Goal: Task Accomplishment & Management: Manage account settings

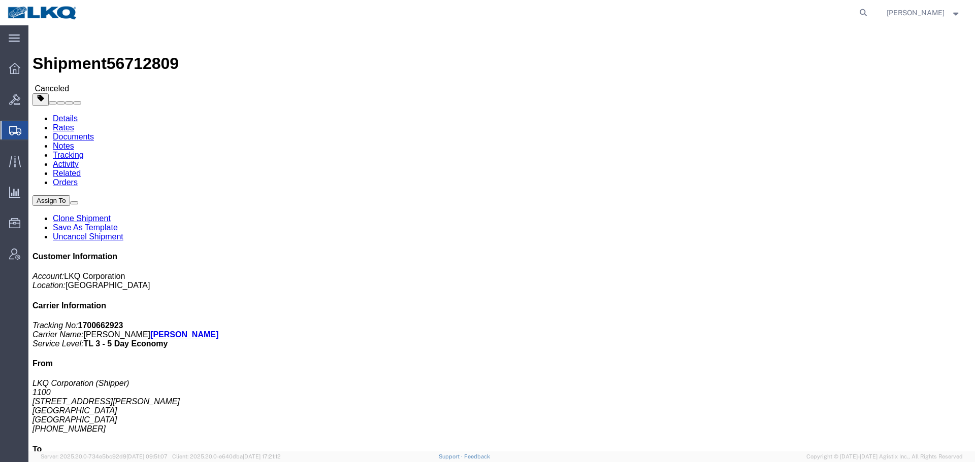
drag, startPoint x: 67, startPoint y: 284, endPoint x: 787, endPoint y: 1, distance: 773.5
click at [0, 0] on span "Location Appointment" at bounding box center [0, 0] width 0 height 0
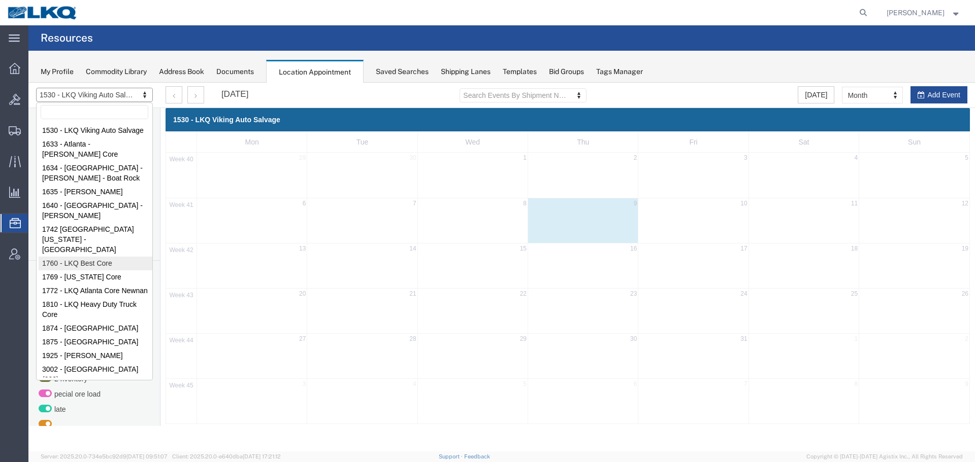
select select "27634"
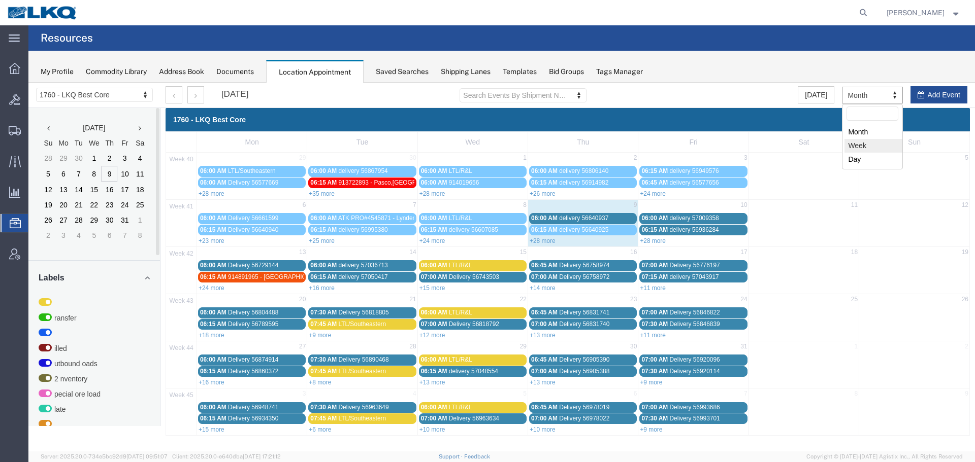
select select "agendaWeek"
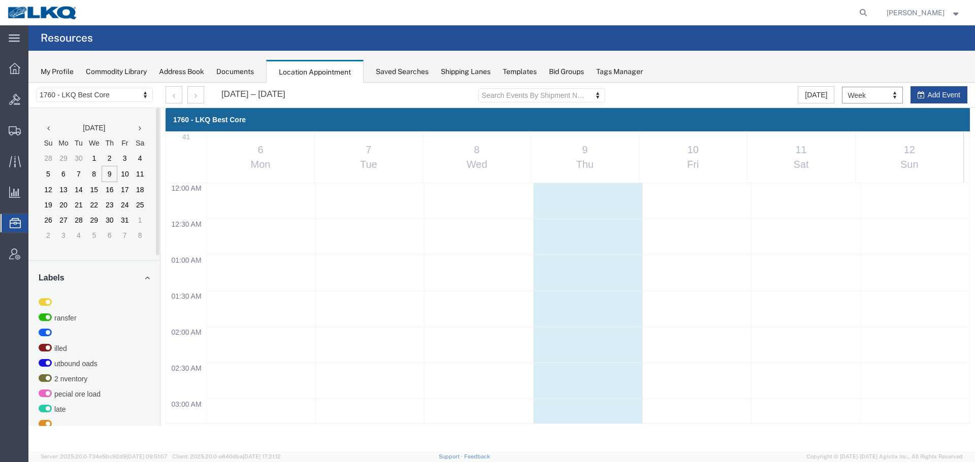
scroll to position [433, 0]
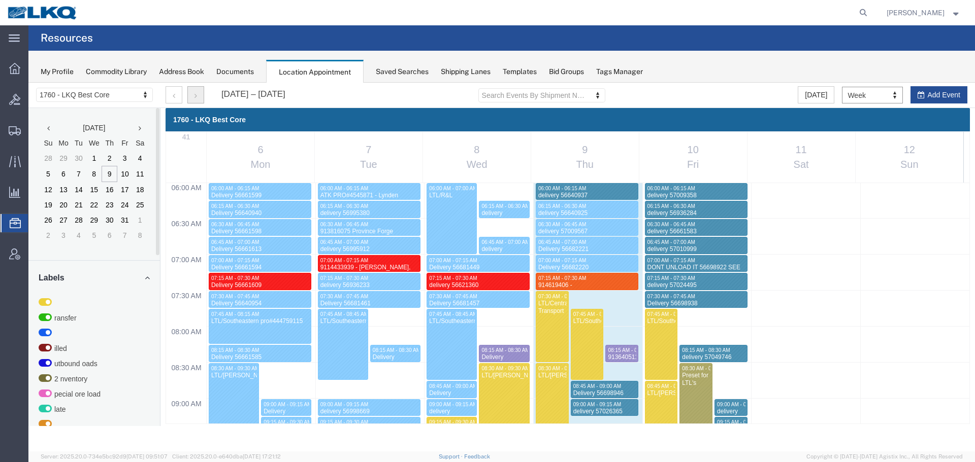
click at [189, 95] on button "button" at bounding box center [195, 94] width 17 height 17
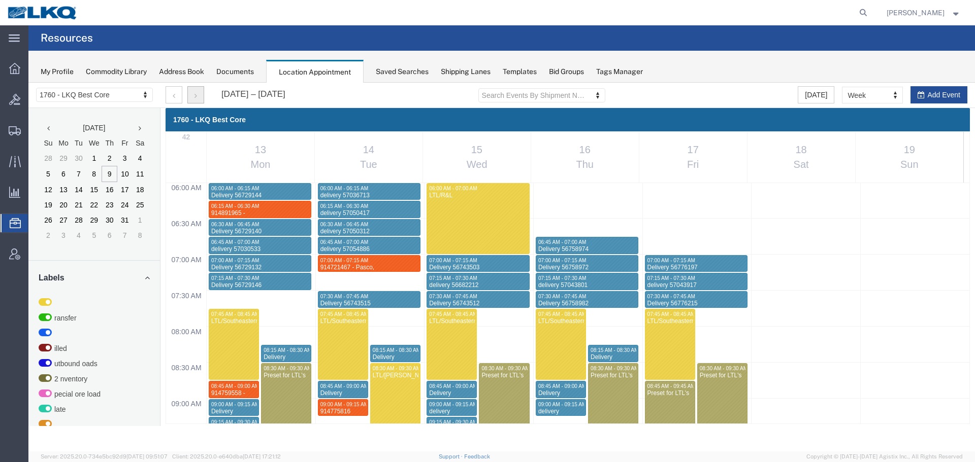
select select "1"
select select
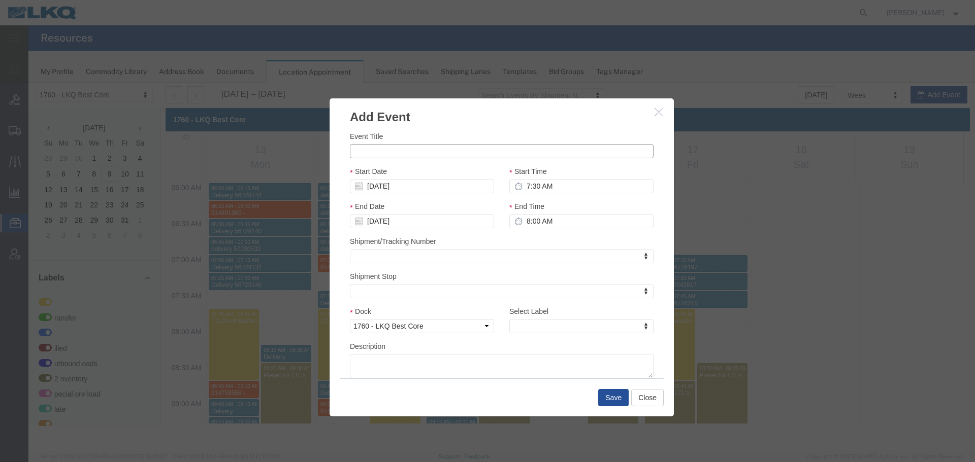
click at [387, 155] on input "Event Title" at bounding box center [502, 151] width 304 height 14
paste input "914894691"
type input "914894691"
click at [530, 215] on input "8:00 AM" at bounding box center [581, 221] width 144 height 14
type input "7:45 AM"
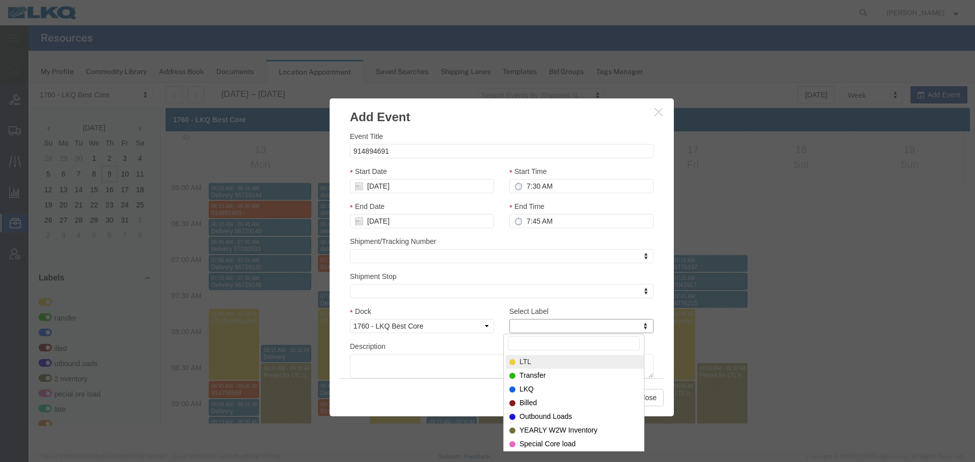
type input "m"
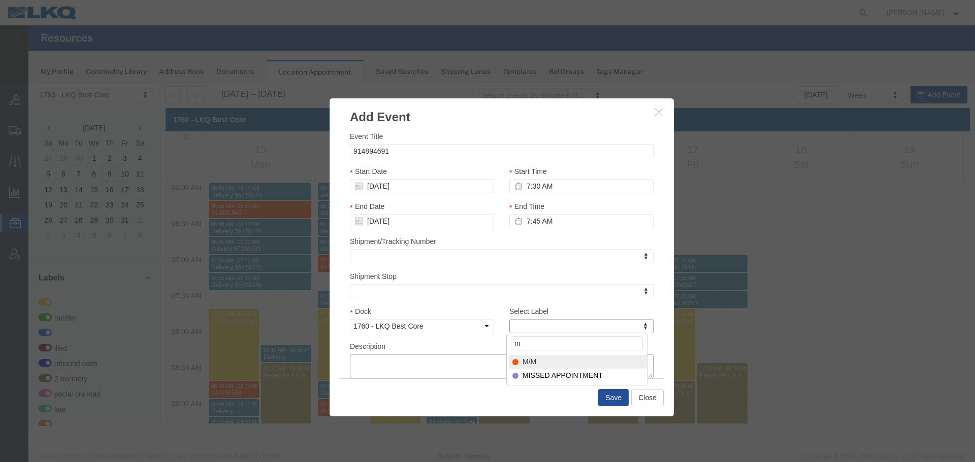
select select "24"
paste textarea "914894691"
type textarea "914894691"
click at [615, 393] on button "Save" at bounding box center [613, 397] width 30 height 17
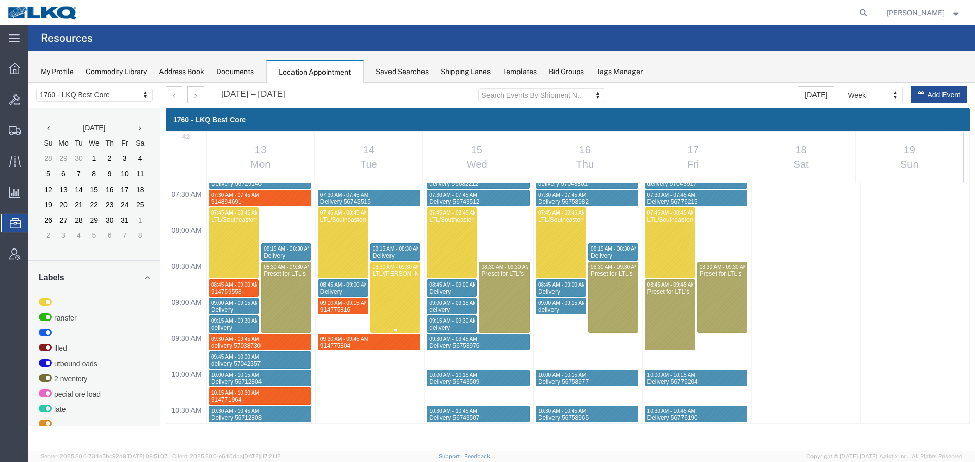
scroll to position [585, 0]
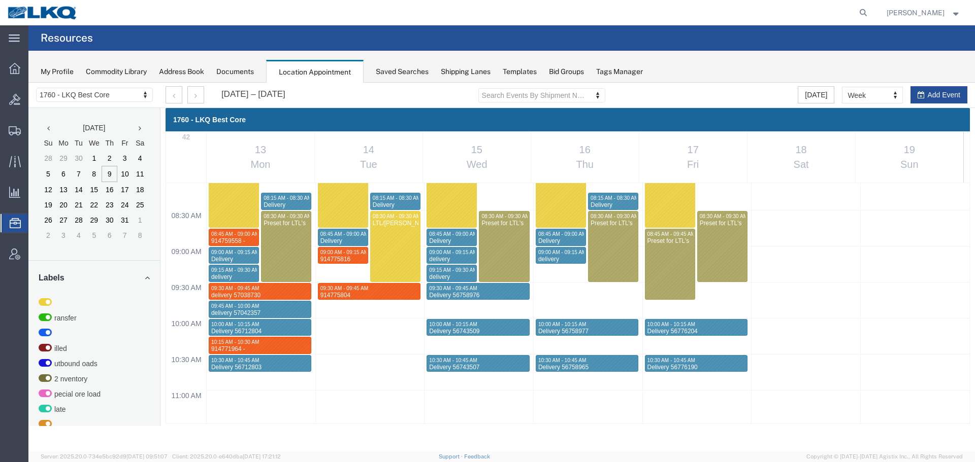
click at [322, 343] on div "12:00 AM 12:30 AM 01:00 AM 01:30 AM 02:00 AM 02:30 AM 03:00 AM 03:30 AM 04:00 A…" at bounding box center [567, 462] width 803 height 1729
select select "1"
select select
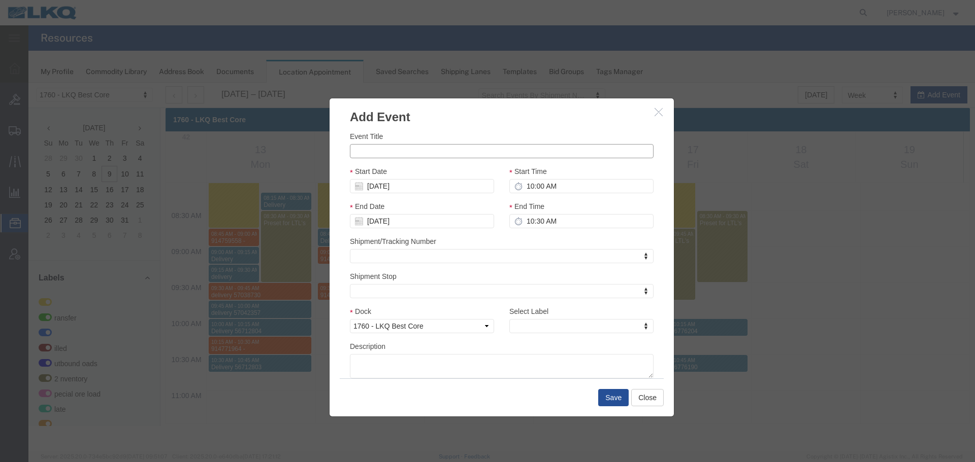
click at [393, 157] on input "Event Title" at bounding box center [502, 151] width 304 height 14
paste input "914895735 - Tolleson,AZ"
type input "914895735 - Tolleson,AZ"
click at [560, 185] on input "10:00 AM" at bounding box center [581, 186] width 144 height 14
type input "10:15 AM"
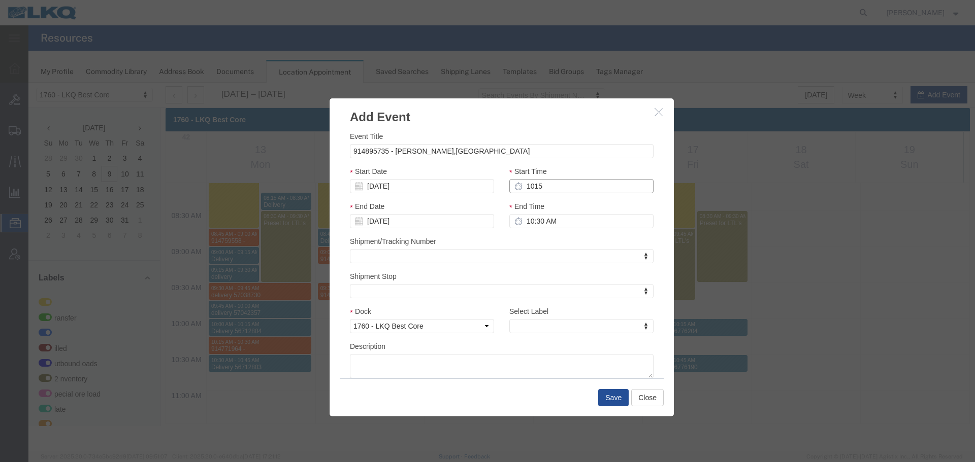
type input "11:15 AM"
type input "10:15 AM"
click at [530, 227] on input "11:15 AM" at bounding box center [581, 221] width 144 height 14
type input "10:30 AM"
click at [525, 335] on div "Select Label Select Label Select Label LTL Transfer LKQ Billed Outbound Loads Y…" at bounding box center [581, 323] width 159 height 35
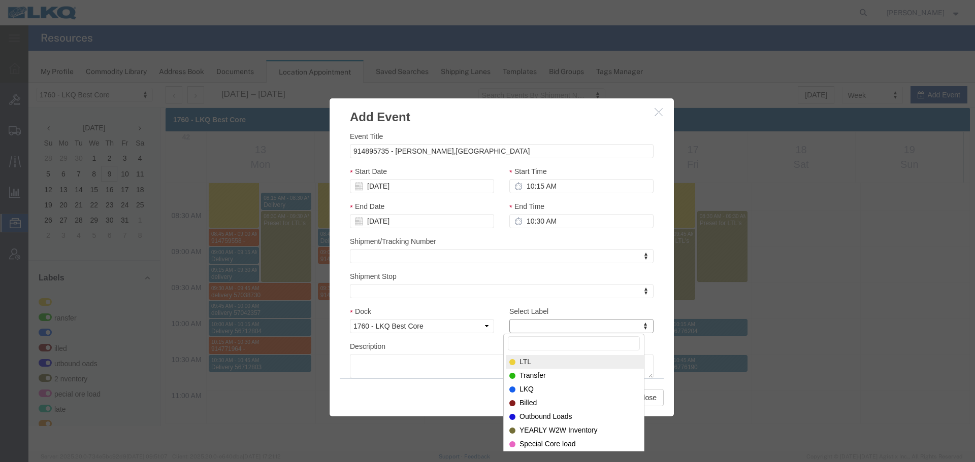
type input "m"
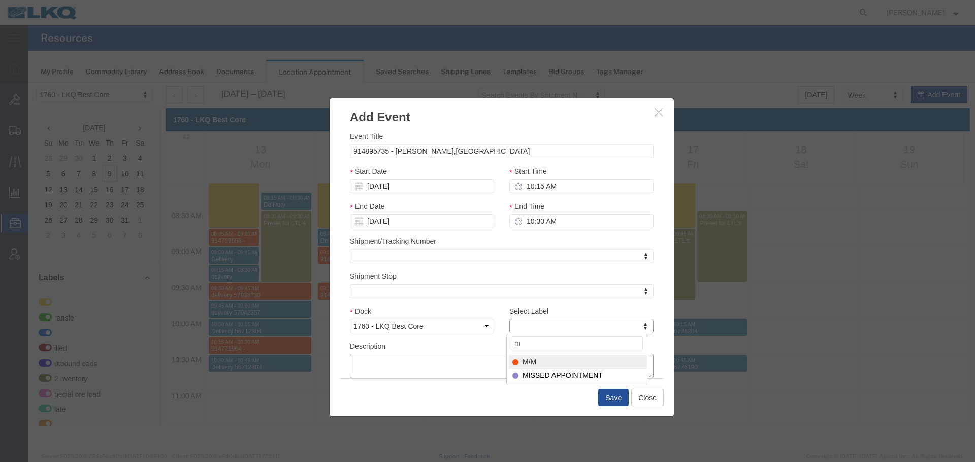
select select "24"
paste textarea "914895735 - Tolleson,AZ"
type textarea "914895735 - Tolleson,AZ"
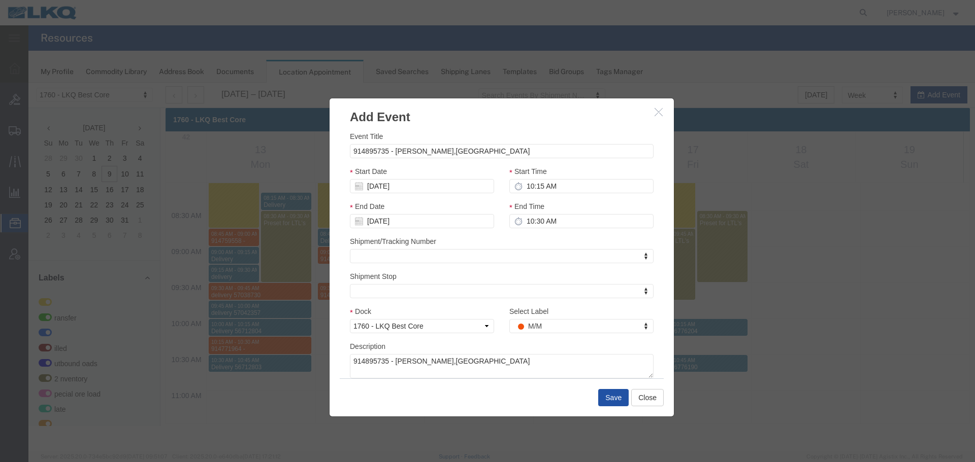
click at [613, 401] on button "Save" at bounding box center [613, 397] width 30 height 17
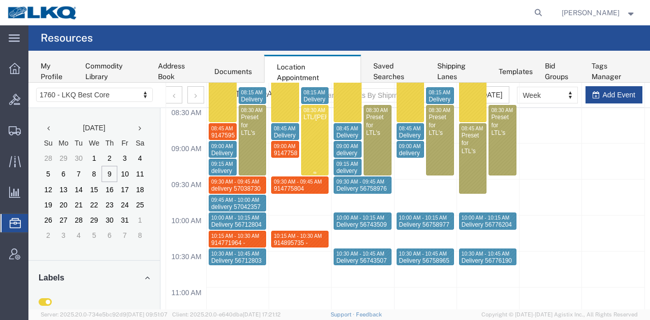
scroll to position [717, 0]
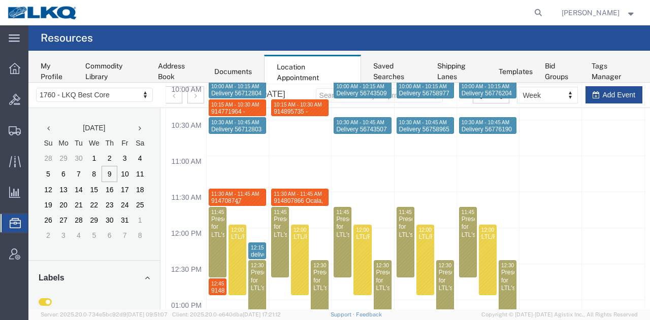
click at [251, 192] on span "11:30 AM - 11:45 AM" at bounding box center [235, 194] width 48 height 6
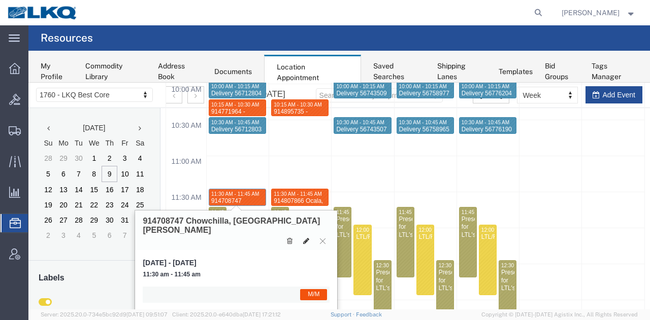
click at [306, 238] on icon at bounding box center [306, 241] width 6 height 7
select select "1"
select select "24"
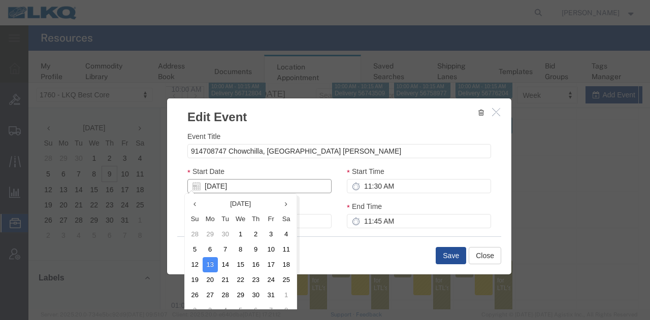
click at [230, 185] on input "[DATE]" at bounding box center [259, 186] width 144 height 14
click at [247, 261] on td "15" at bounding box center [240, 264] width 15 height 15
type input "10/15/2025"
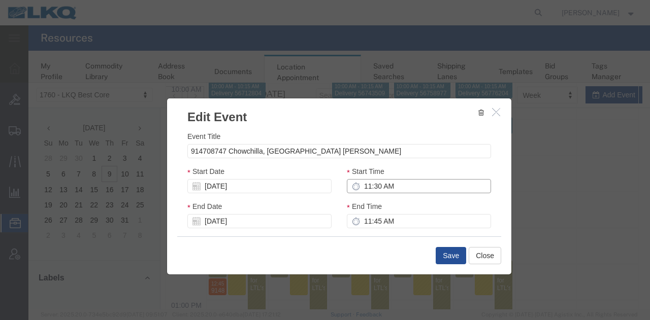
click at [391, 193] on input "11:30 AM" at bounding box center [419, 186] width 144 height 14
type input "9:45 AM"
type input "10:45 AM"
type input "9:45 AM"
click at [384, 221] on input "10:45 AM" at bounding box center [419, 221] width 144 height 14
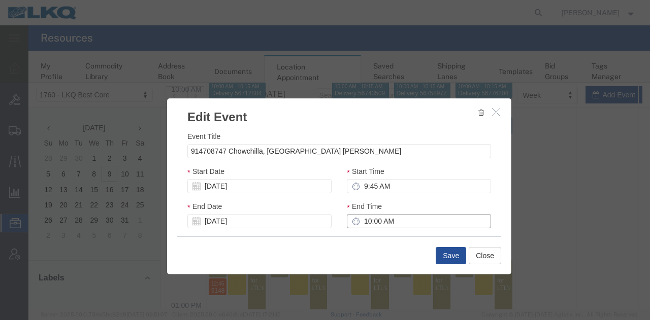
type input "10:00 AM"
click at [444, 254] on button "Save" at bounding box center [451, 255] width 30 height 17
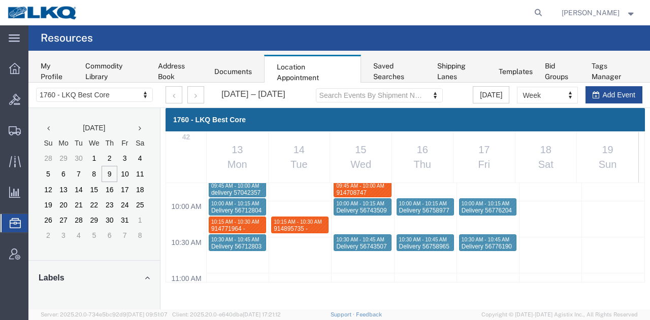
scroll to position [411, 0]
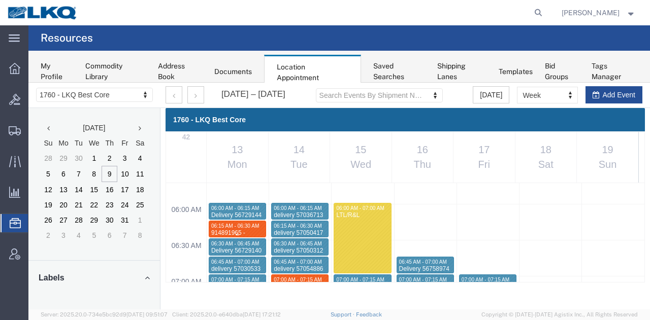
click at [241, 223] on span "06:15 AM - 06:30 AM" at bounding box center [235, 226] width 48 height 6
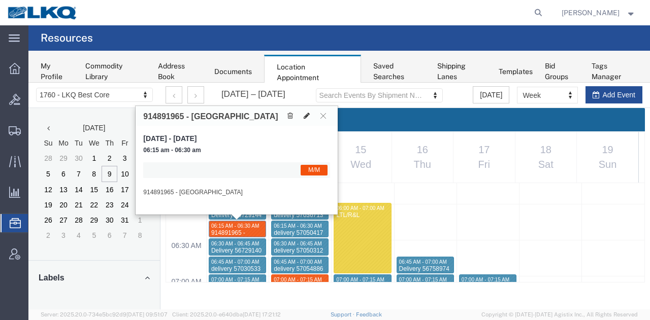
click at [305, 119] on icon at bounding box center [307, 115] width 6 height 7
select select "1"
select select "24"
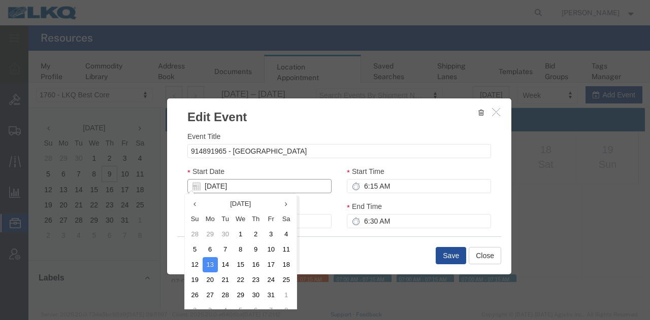
click at [219, 189] on input "[DATE]" at bounding box center [259, 186] width 144 height 14
click at [238, 267] on td "15" at bounding box center [240, 264] width 15 height 15
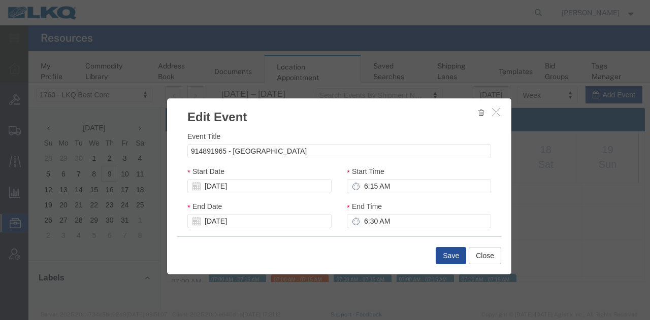
type input "10/15/2025"
click at [399, 191] on input "6:15 AM" at bounding box center [419, 186] width 144 height 14
type input "10:15 AM"
click at [384, 215] on input "11:15 AM" at bounding box center [419, 221] width 144 height 14
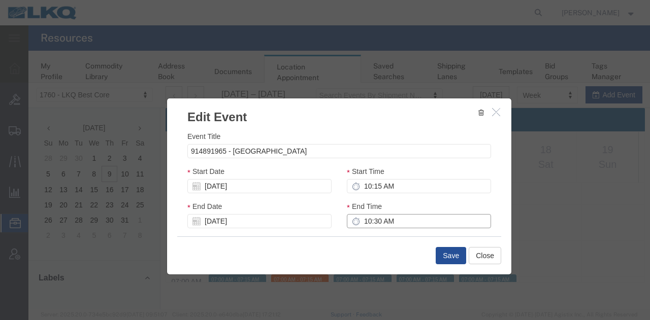
type input "10:30 AM"
click at [451, 260] on button "Save" at bounding box center [451, 255] width 30 height 17
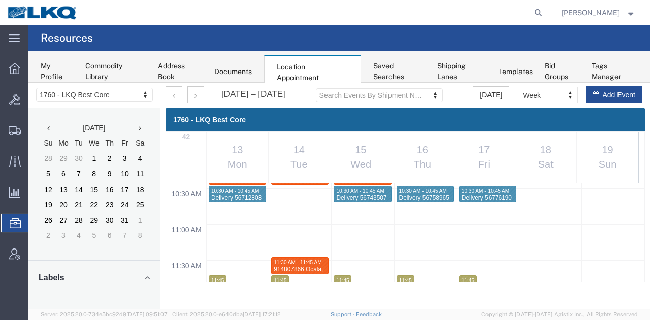
scroll to position [757, 0]
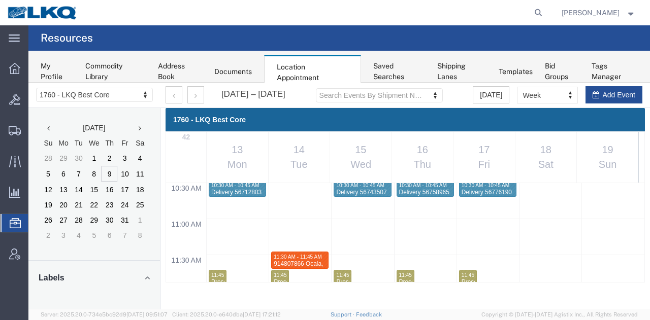
click at [333, 260] on div "12:00 AM 12:30 AM 01:00 AM 01:30 AM 02:00 AM 02:30 AM 03:00 AM 03:30 AM 04:00 A…" at bounding box center [405, 290] width 478 height 1729
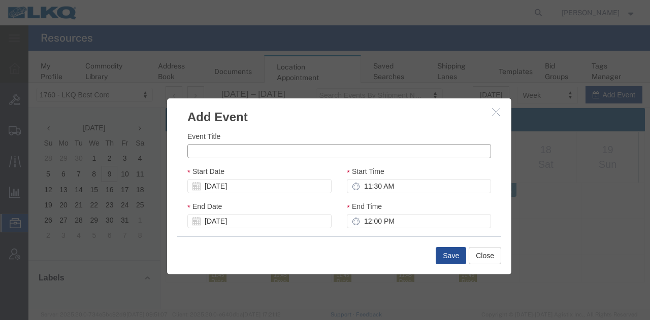
click at [280, 156] on input "Event Title" at bounding box center [339, 151] width 304 height 14
paste input "4529763"
type input "4529763 , 4529763"
click at [393, 222] on input "12:00 PM" at bounding box center [419, 221] width 144 height 14
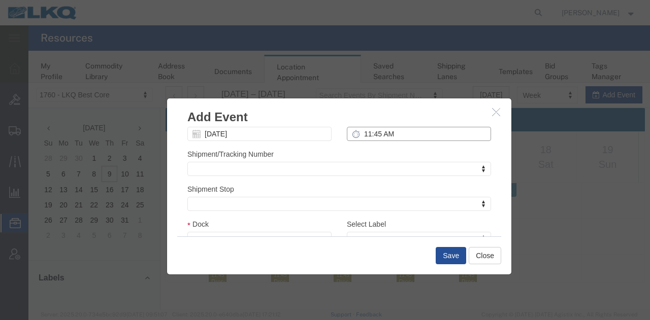
scroll to position [89, 0]
type input "11:45 AM"
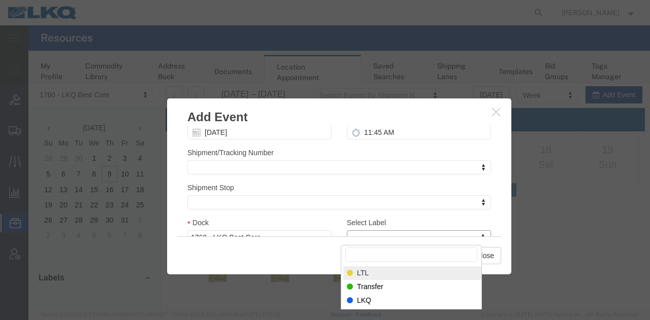
type input "m"
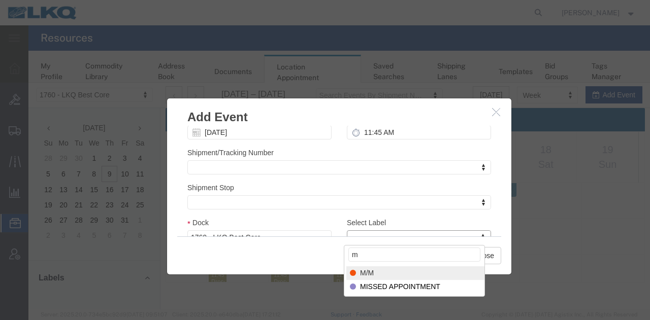
select select "24"
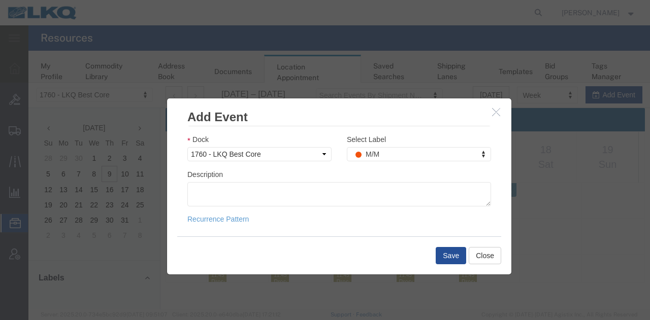
click at [512, 214] on div at bounding box center [338, 196] width 621 height 227
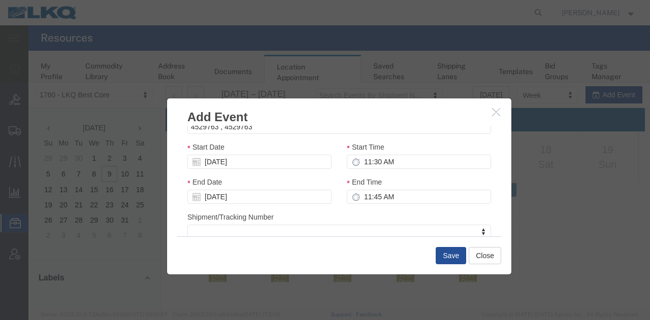
scroll to position [0, 0]
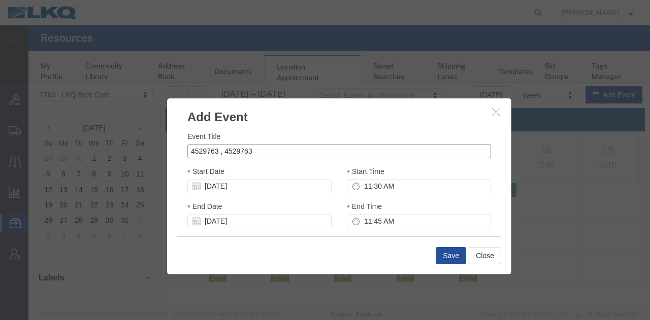
click at [438, 154] on input "4529763 , 4529763" at bounding box center [339, 151] width 304 height 14
click at [458, 124] on h3 "Add Event" at bounding box center [339, 111] width 344 height 27
click at [512, 151] on div at bounding box center [338, 196] width 621 height 227
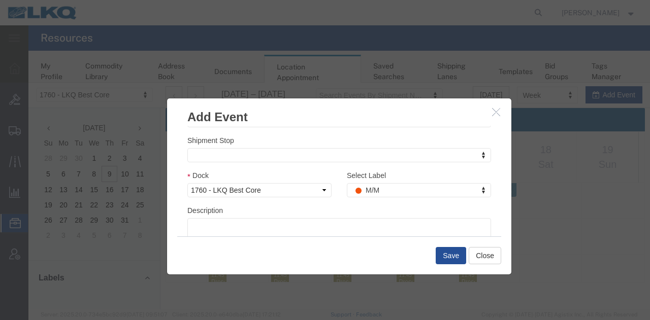
scroll to position [172, 0]
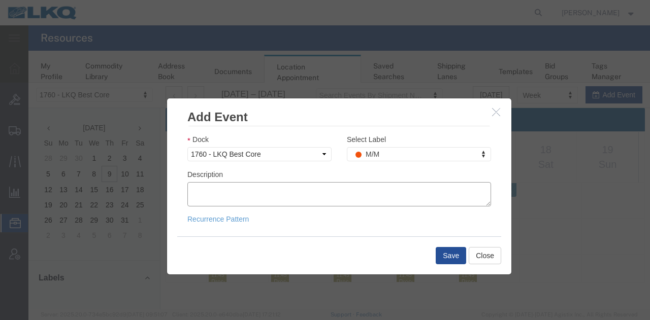
click at [410, 194] on textarea "Description" at bounding box center [339, 194] width 304 height 24
paste textarea "4529763 , 4529763"
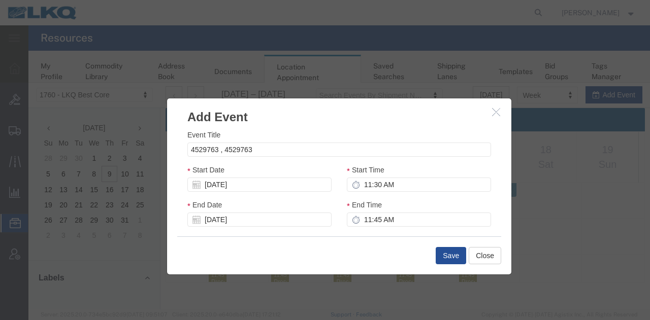
scroll to position [0, 0]
type textarea "4529763 , 4529763"
click at [450, 255] on button "Save" at bounding box center [451, 255] width 30 height 17
click at [450, 255] on div at bounding box center [338, 196] width 621 height 227
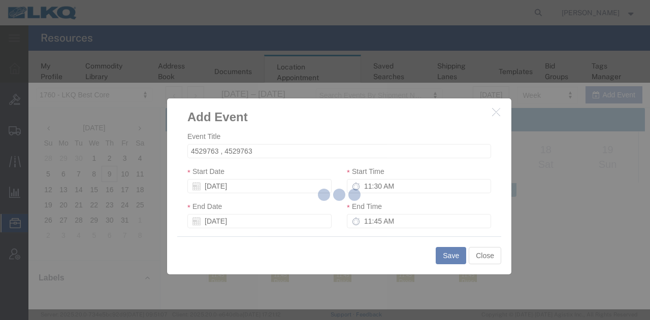
click at [442, 251] on div at bounding box center [338, 196] width 621 height 227
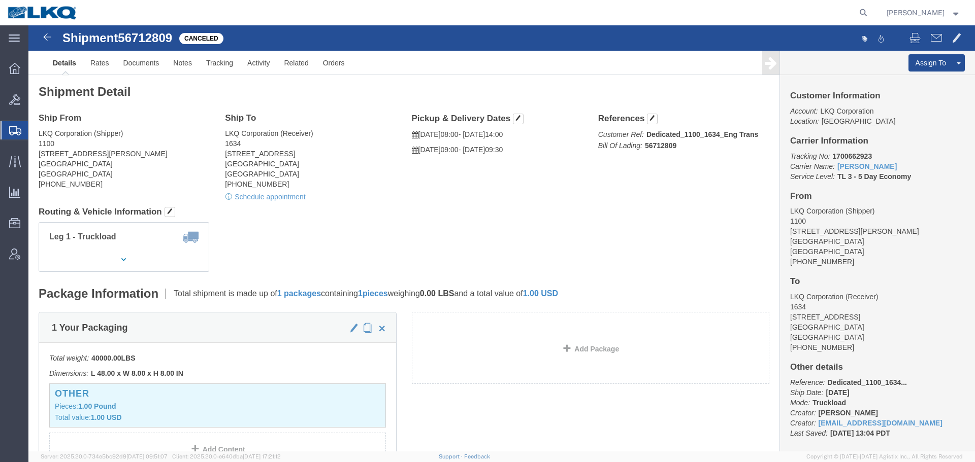
drag, startPoint x: 610, startPoint y: 6, endPoint x: 618, endPoint y: 10, distance: 9.1
click at [610, 6] on agx-global-search at bounding box center [709, 12] width 325 height 25
click at [856, 6] on form at bounding box center [863, 12] width 16 height 25
click at [863, 12] on icon at bounding box center [863, 13] width 14 height 14
paste input "56682215"
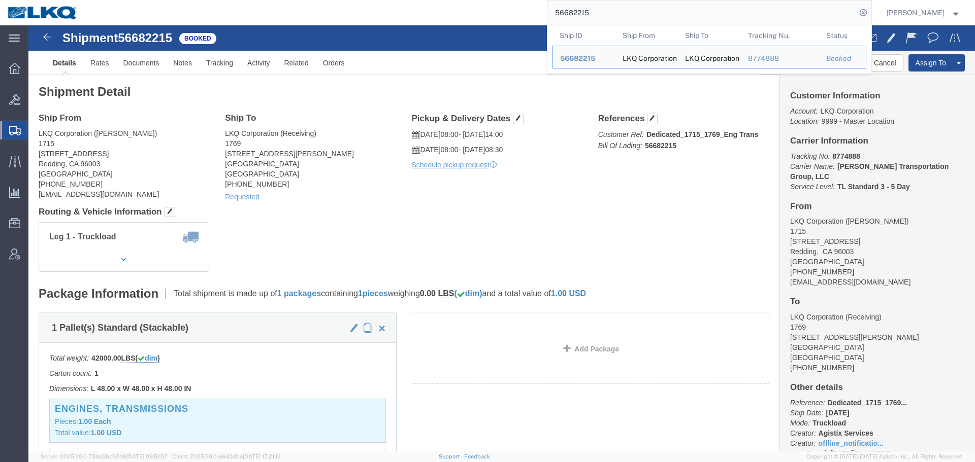
click at [604, 21] on input "56682215" at bounding box center [701, 13] width 309 height 24
paste input "search"
click h4 "Routing & Vehicle Information"
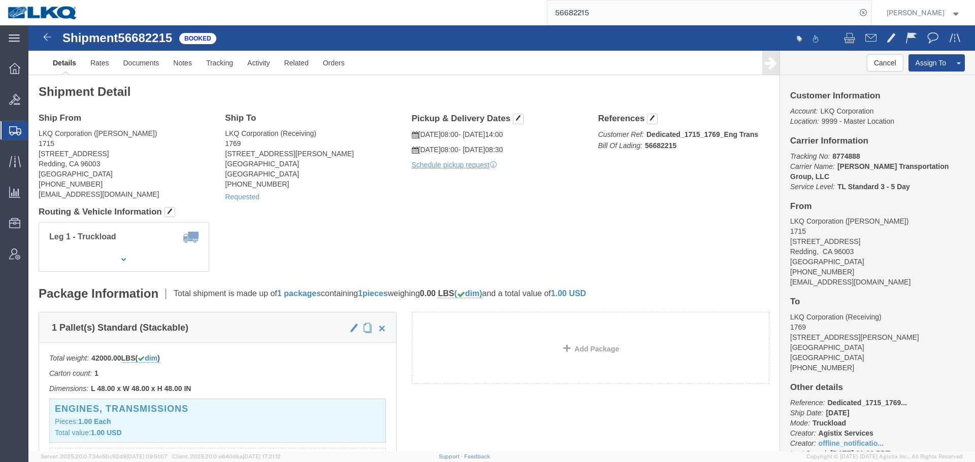
click div "Ship From LKQ Corporation (Brian Sanford) 1715 2850 Viking Way Redding, CA 9600…"
click at [649, 5] on input "56682215" at bounding box center [701, 13] width 309 height 24
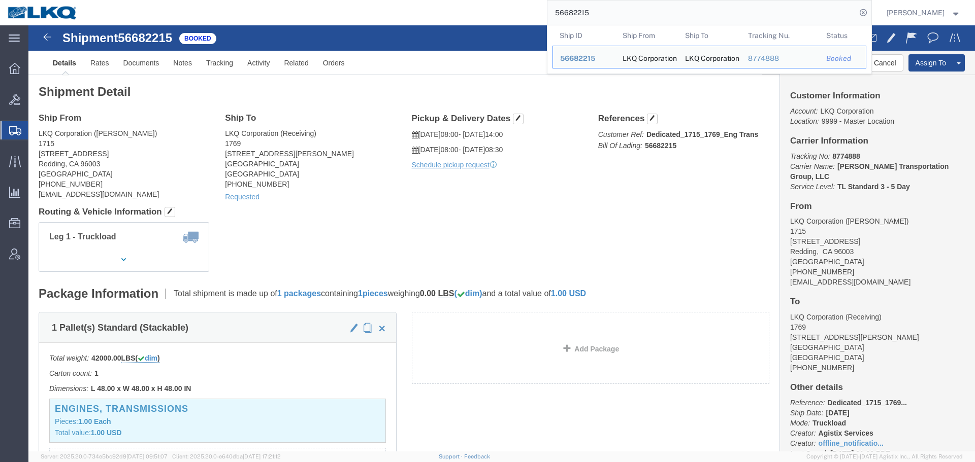
paste input "7059688"
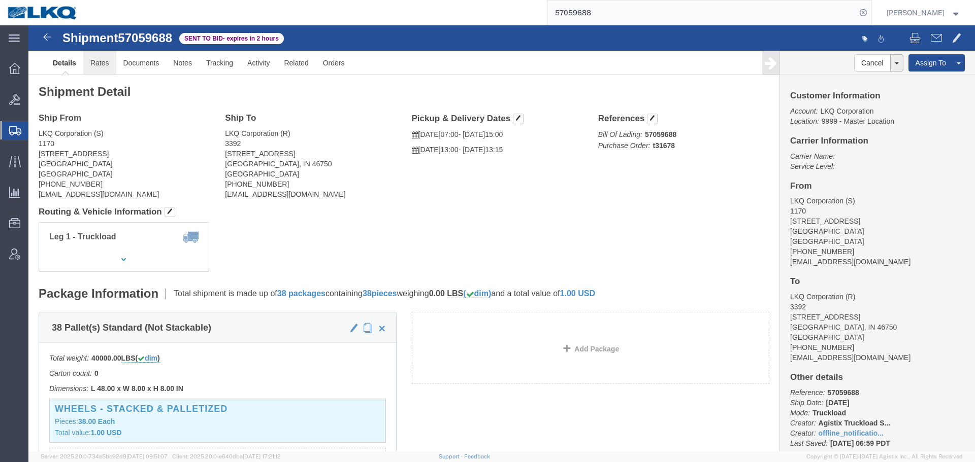
click link "Rates"
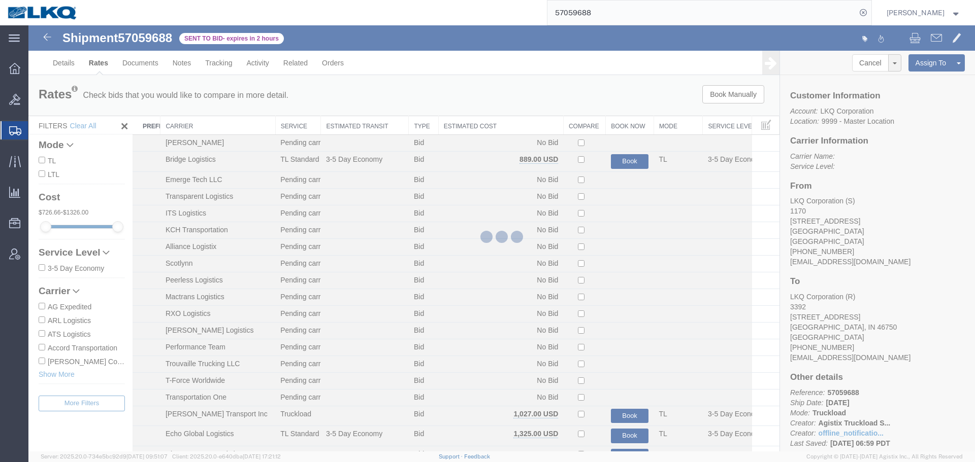
click at [506, 128] on th "Estimated Cost" at bounding box center [500, 125] width 125 height 19
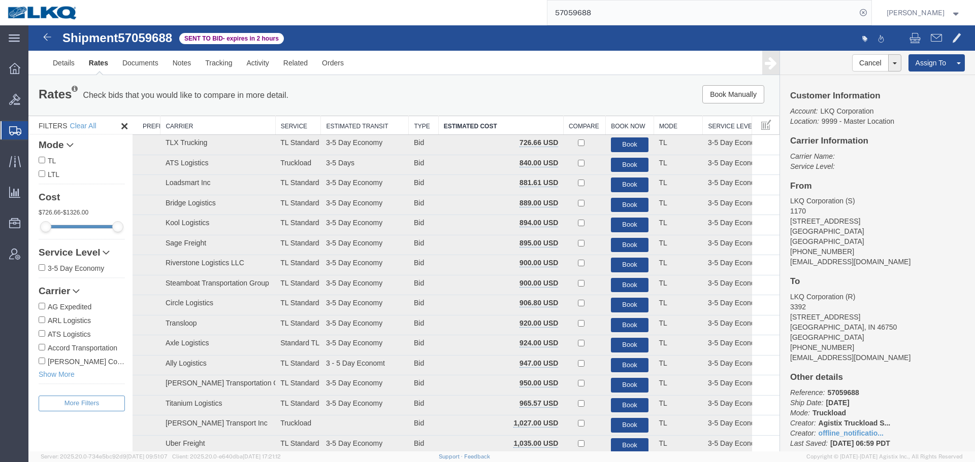
click at [503, 79] on div "Rates Check bids that you would like to compare in more detail. Compare Filter …" at bounding box center [403, 95] width 751 height 41
click at [521, 68] on ul "Details Rates Documents Notes Tracking Activity Related Orders" at bounding box center [502, 63] width 912 height 24
click at [478, 77] on div "Rates Check bids that you would like to compare in more detail. Compare Filter …" at bounding box center [403, 95] width 751 height 41
click at [475, 79] on div "Rates Check bids that you would like to compare in more detail. Compare Filter …" at bounding box center [403, 95] width 751 height 41
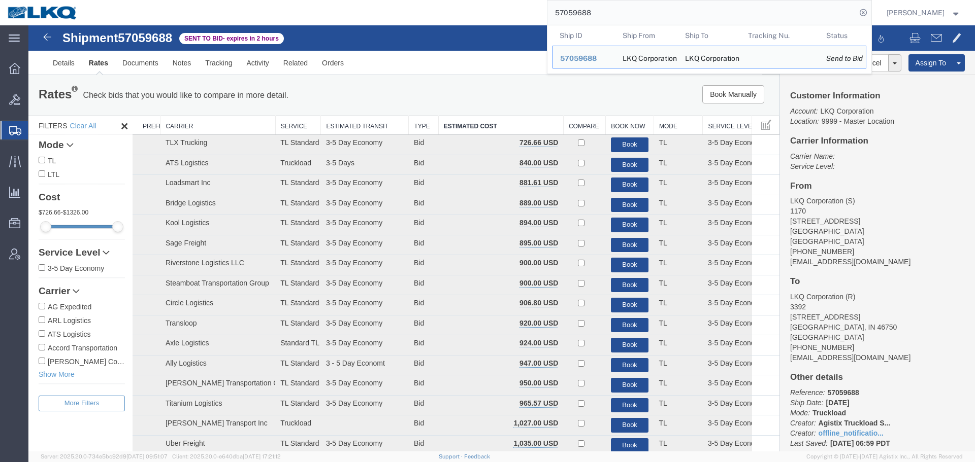
click at [587, 16] on input "57059688" at bounding box center [701, 13] width 309 height 24
paste input "49810"
type input "57049810"
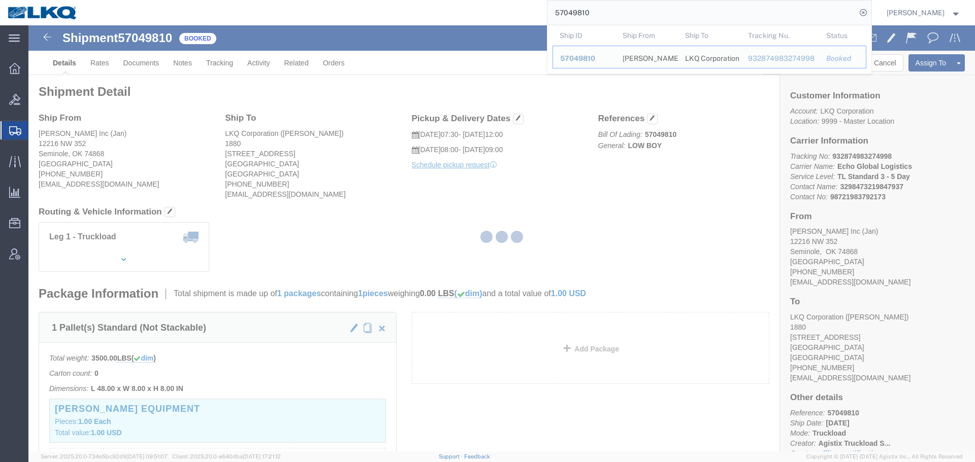
click at [482, 163] on div at bounding box center [501, 238] width 946 height 426
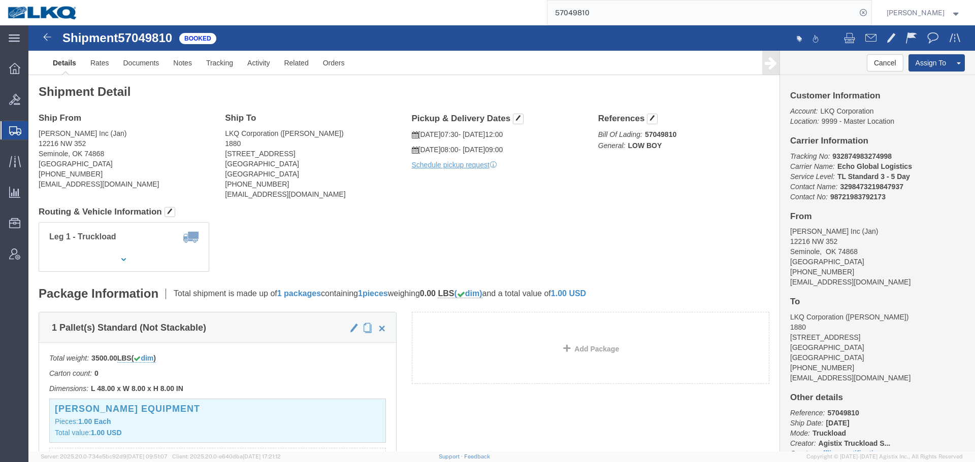
click div "Shipment Detail Ship From Goff Inc (Jan) 12216 NW 352 Seminole, OK 74868 United…"
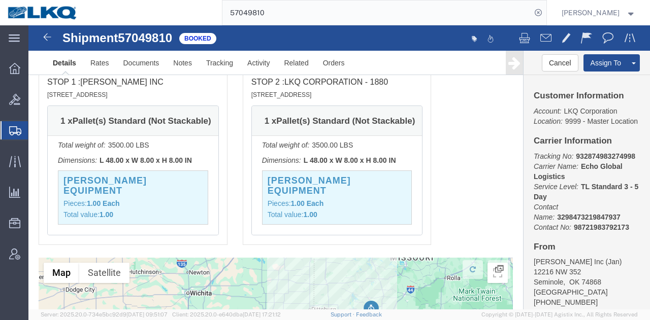
scroll to position [822, 0]
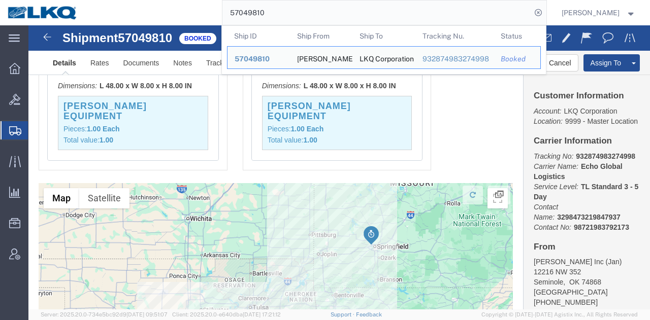
click at [325, 14] on input "57049810" at bounding box center [376, 13] width 309 height 24
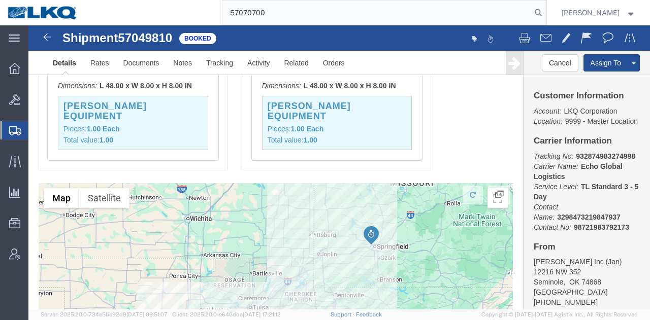
type input "57070700"
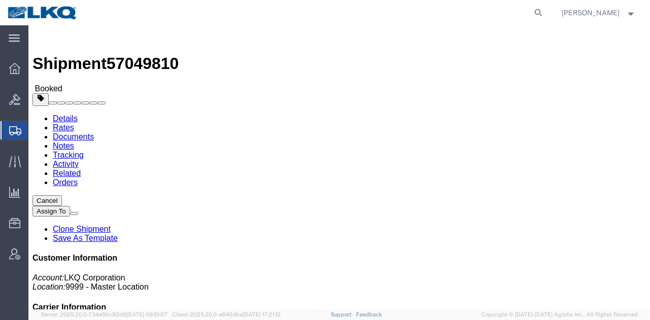
click div "Leg 1 - Truckload Vehicle 1: Low Boy Number of trucks: 1"
click at [534, 13] on icon at bounding box center [538, 13] width 14 height 14
paste input "57070700"
type input "57070700"
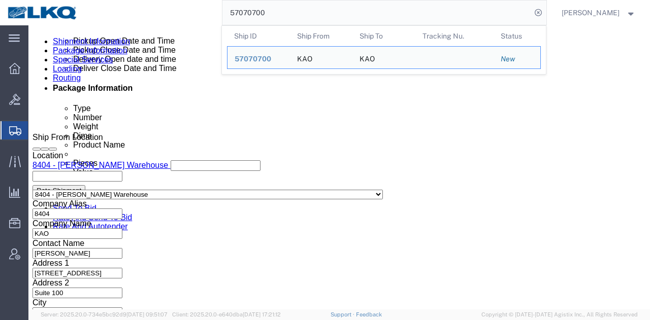
scroll to position [506, 0]
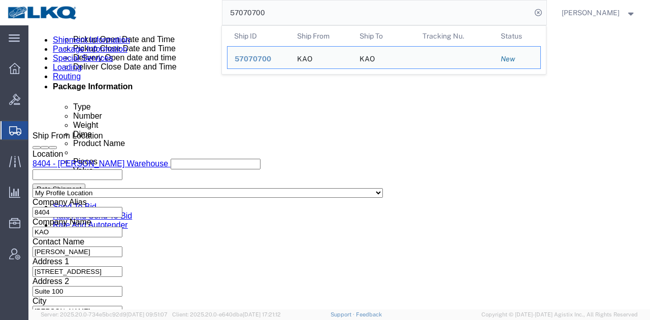
select select "65991"
select select "30604"
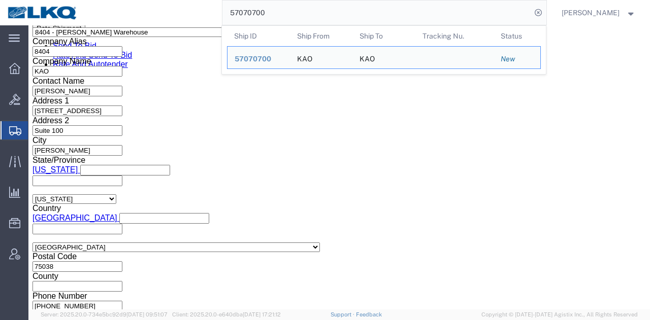
click div
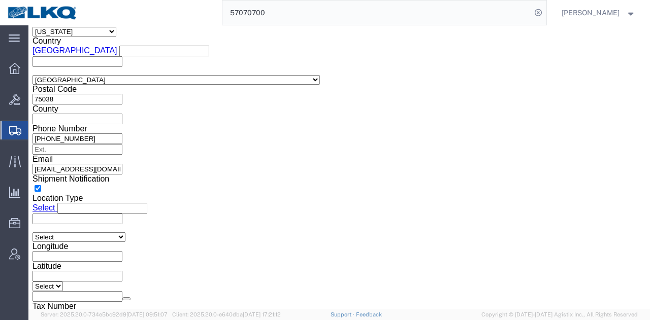
click input "6:30 AM"
type input "0531"
type input "5:31 AM"
click button "Apply"
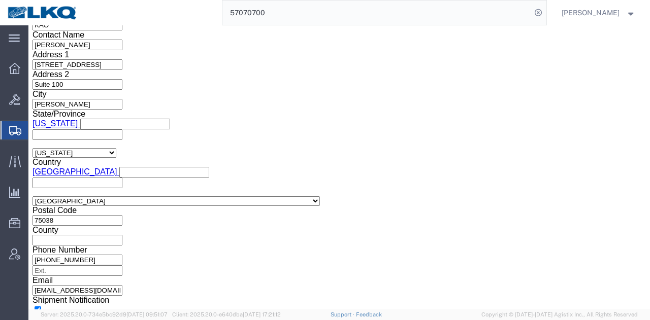
scroll to position [704, 0]
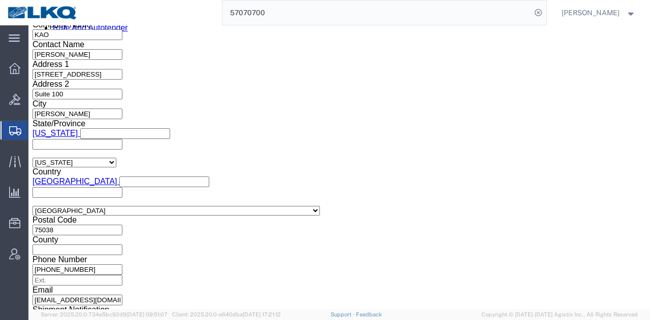
click select "Select Account Type Activity ID Airline Appointment Number ASN Batch Request # …"
select select "PRONUMBER"
click select "Select Account Type Activity ID Airline Appointment Number ASN Batch Request # …"
click input "text"
paste input "489552"
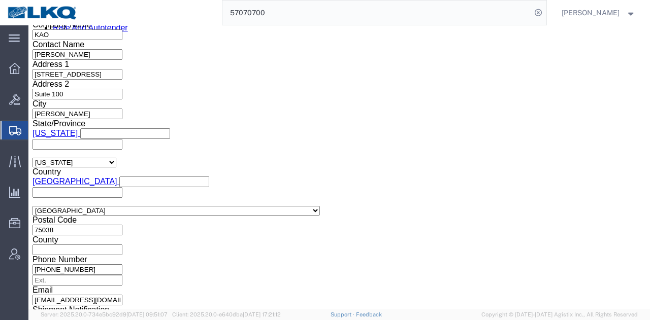
type input "489552"
click button "Save"
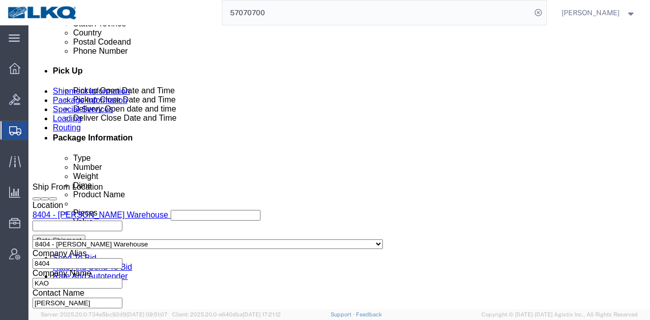
scroll to position [206, 0]
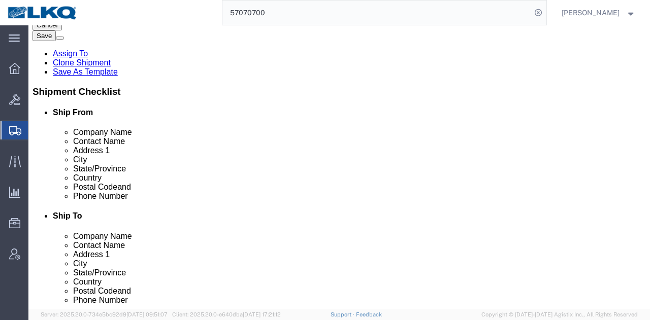
click input "75038"
click input "48193"
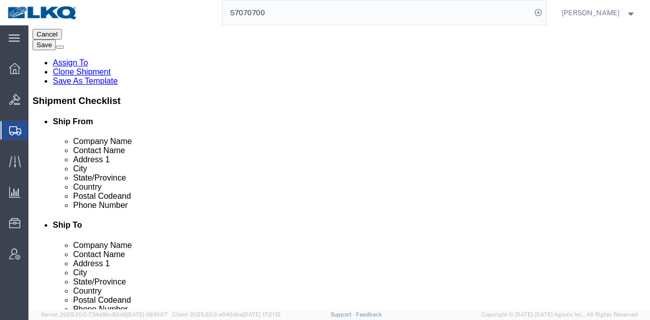
click span
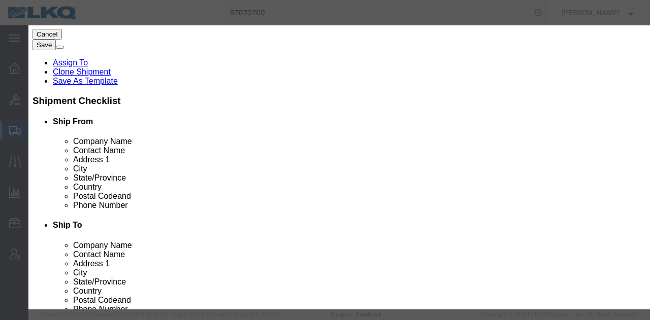
click select "Select Approval Bid Notes Carrier Change Notes Claim Notes Content Hazmat Notes…"
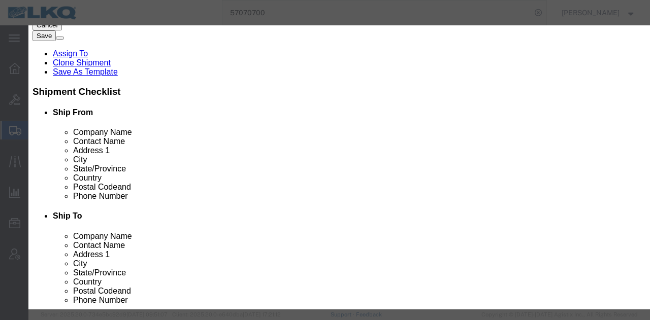
select select "BID_NOTES"
click select "Select Approval Bid Notes Carrier Change Notes Claim Notes Content Hazmat Notes…"
click select "Select Private to Account Private to Vendor Public"
select select "PRIVATE_TO_ACCOUNT"
click select "Select Private to Account Private to Vendor Public"
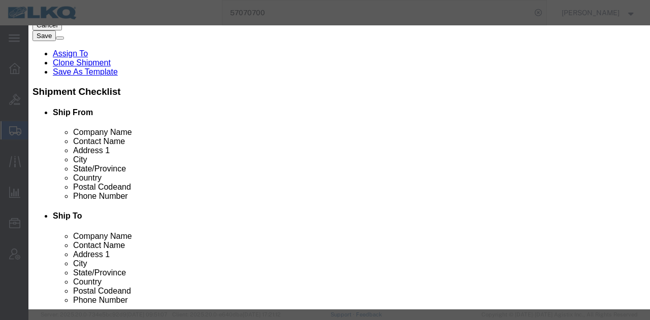
click textarea
paste textarea "$1,970"
click textarea "DAT: $1,970"
type textarea "DAT: $1970"
click button "Save"
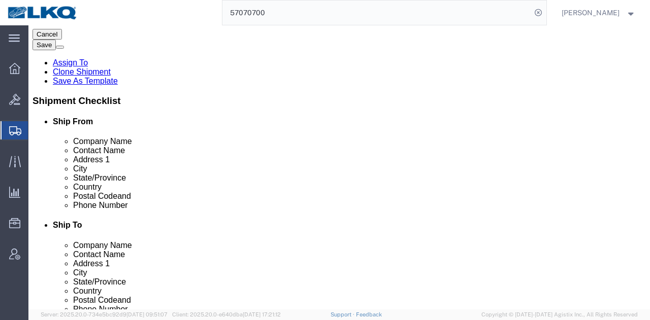
scroll to position [0, 0]
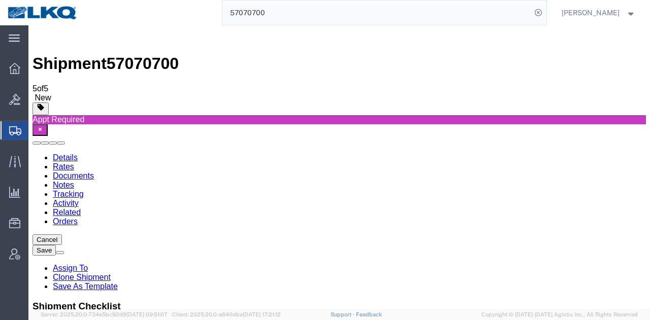
click at [54, 153] on link "Details" at bounding box center [65, 157] width 25 height 9
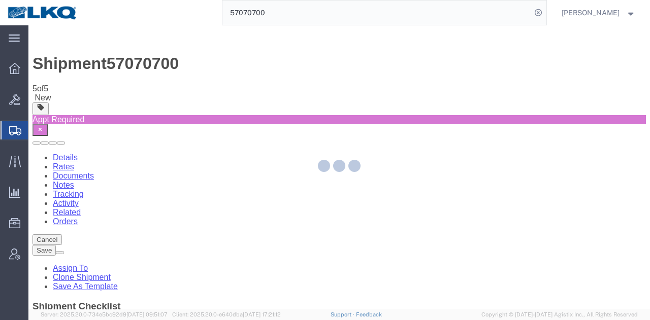
select select "65991"
select select "30604"
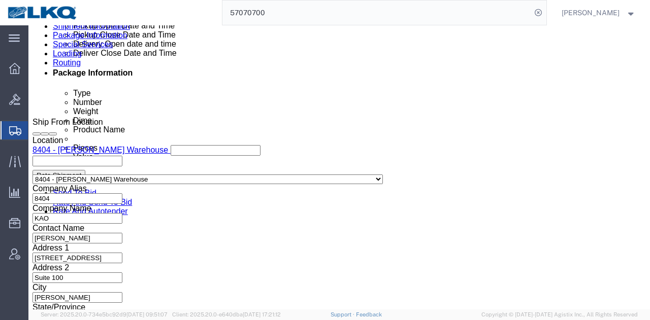
scroll to position [548, 0]
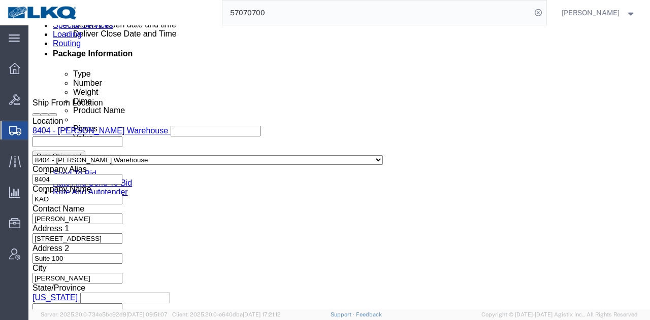
click link "Send To Bid"
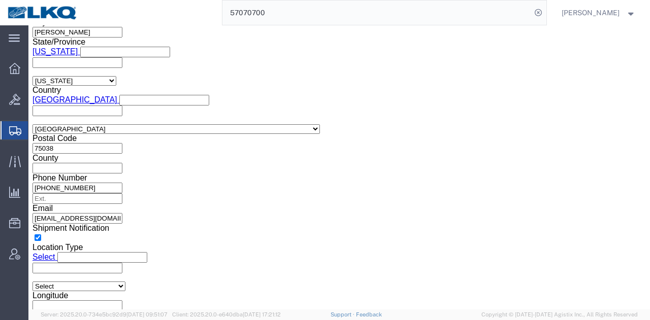
scroll to position [854, 0]
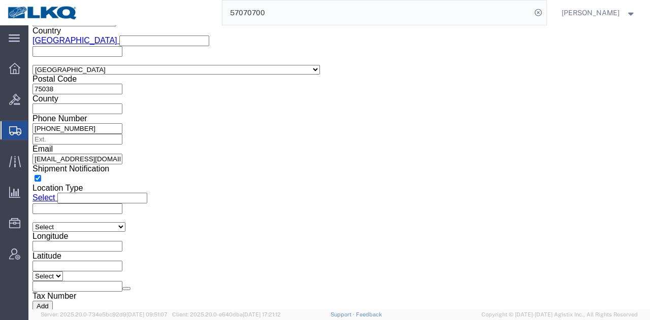
drag, startPoint x: 621, startPoint y: 63, endPoint x: 649, endPoint y: 317, distance: 254.9
click button "Save"
click icon
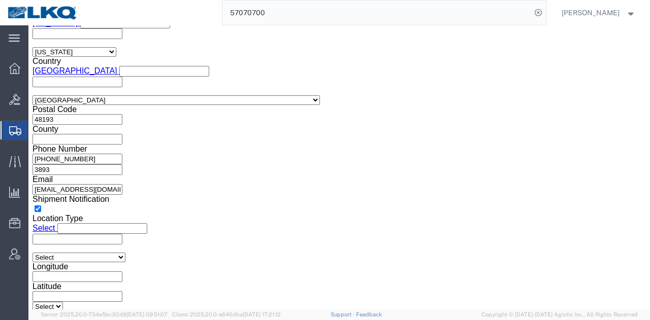
scroll to position [1352, 0]
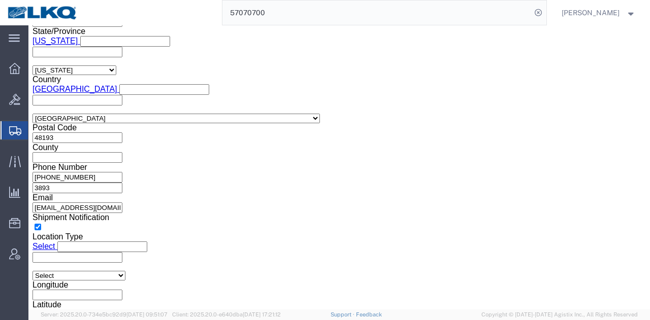
click icon
click link "Special Services"
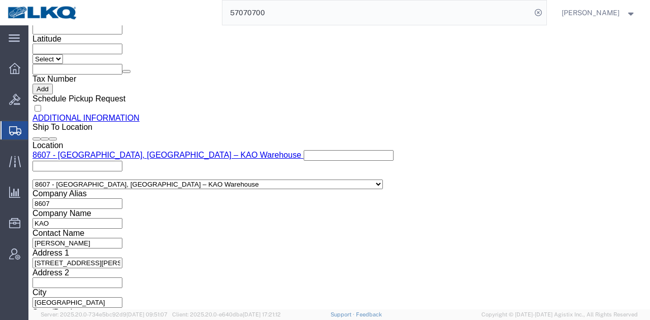
scroll to position [1073, 0]
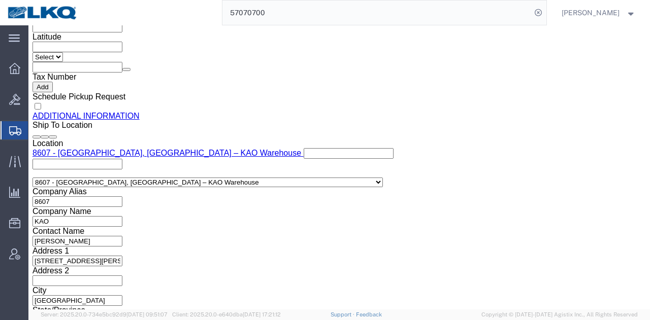
click input "dajstephenson@lkqcorp.com, mjveith@lkqcorp.com, jgrier@lkqcorp.com, rxaguilera@…"
drag, startPoint x: 214, startPoint y: 218, endPoint x: 425, endPoint y: 250, distance: 213.6
click div "Manage special services Handling Options Hold at Location Return Info Service O…"
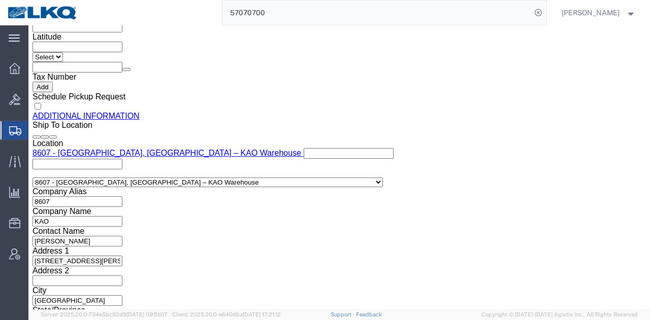
type input "dajstephenson@lkqcorp.com, mjveith@lkqcorp.com,"
click link "Send To Bid"
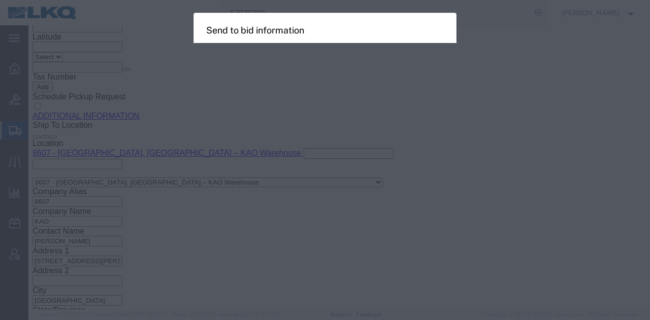
select select "TL"
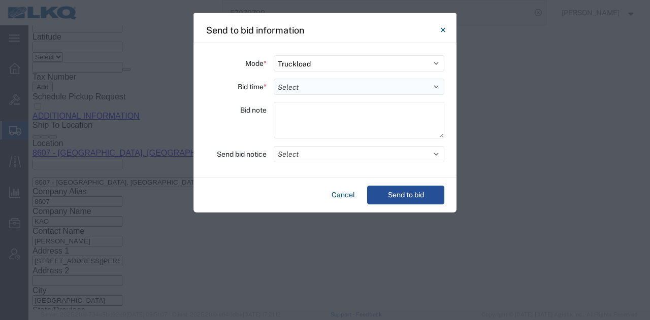
click at [375, 94] on select "Select 30 Min (Rush) 1 Hour (Rush) 2 Hours (Rush) 4 Hours (Rush) 8 Hours (Rush)…" at bounding box center [359, 87] width 171 height 16
select select "12"
click at [274, 79] on select "Select 30 Min (Rush) 1 Hour (Rush) 2 Hours (Rush) 4 Hours (Rush) 8 Hours (Rush)…" at bounding box center [359, 87] width 171 height 16
click at [288, 158] on button "Select" at bounding box center [359, 154] width 171 height 16
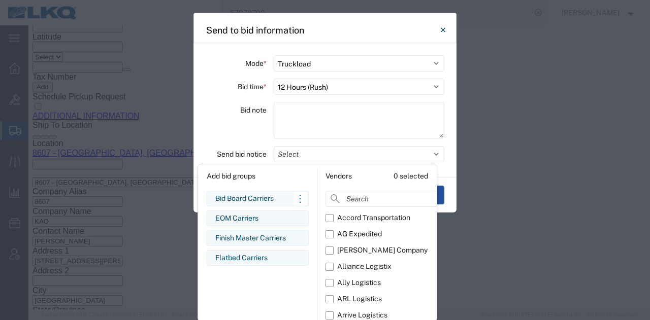
click at [261, 199] on div "Bid Board Carriers" at bounding box center [257, 198] width 85 height 11
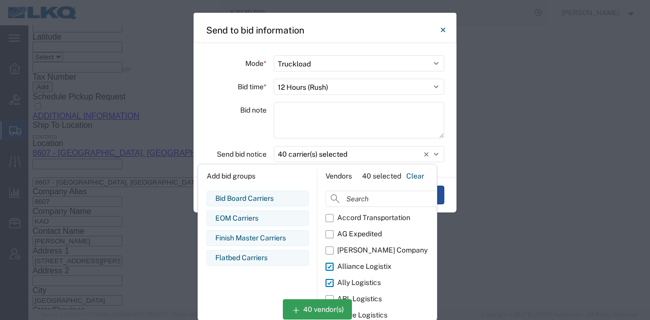
click at [231, 138] on div "Bid note" at bounding box center [236, 122] width 61 height 40
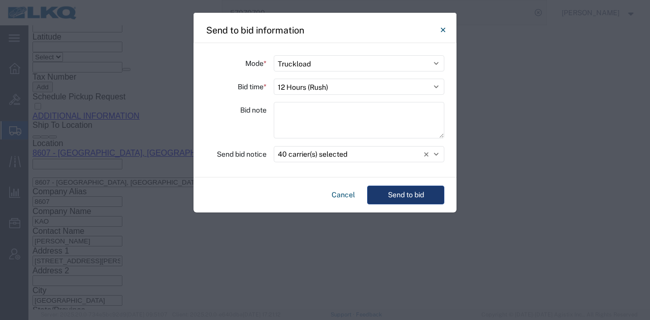
click at [425, 195] on button "Send to bid" at bounding box center [405, 195] width 77 height 19
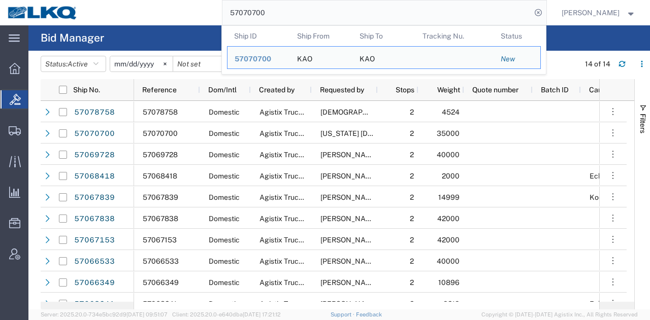
click at [331, 15] on input "57070700" at bounding box center [376, 13] width 309 height 24
paste input "8945"
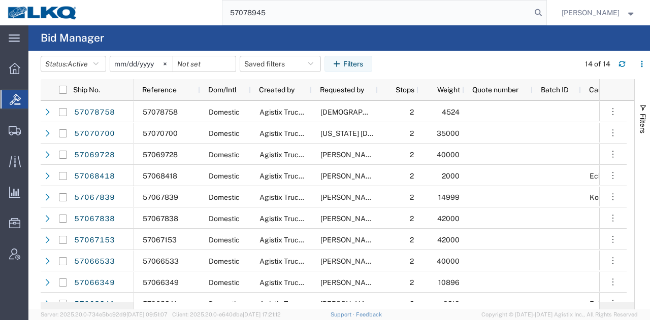
type input "57078945"
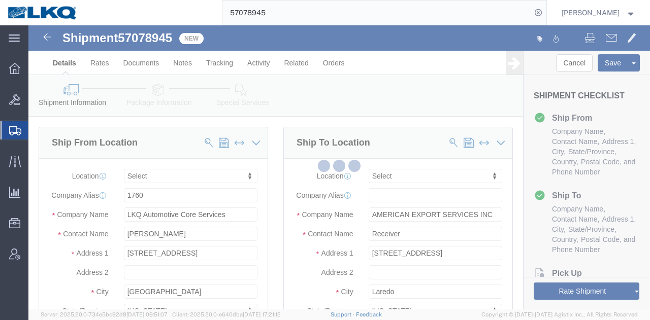
select select
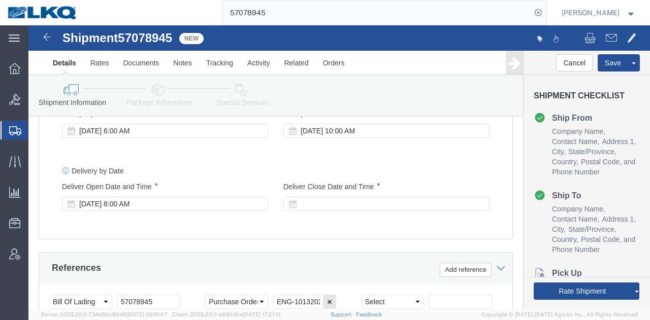
scroll to position [613, 0]
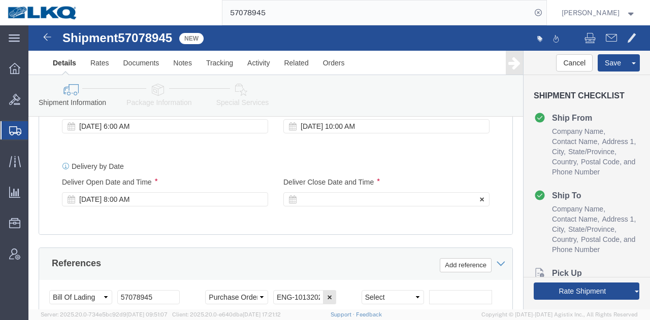
click div
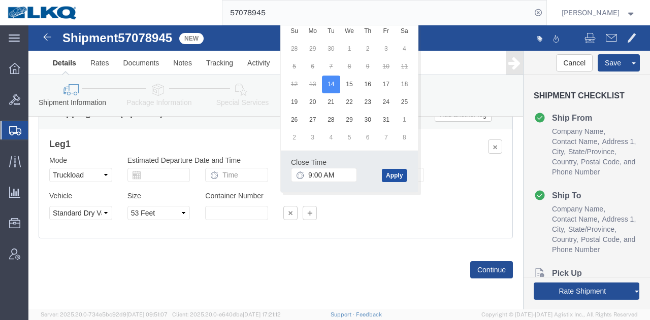
click button "Apply"
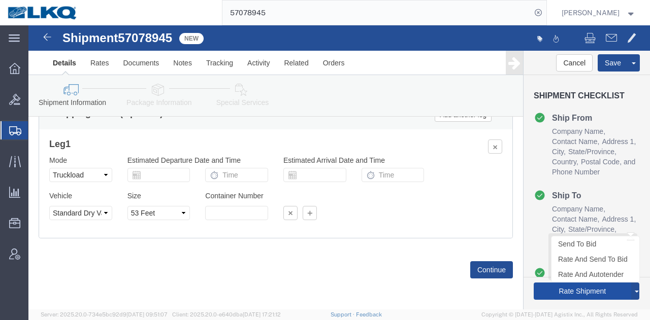
click button "Rate Shipment"
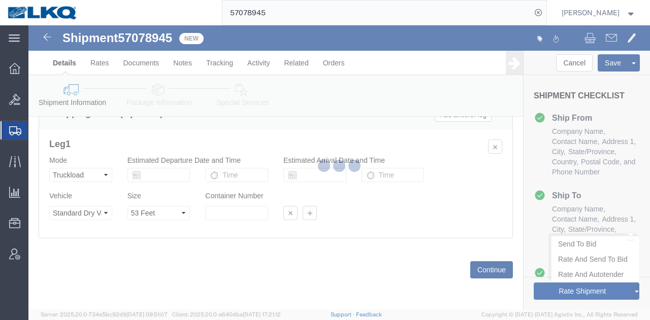
type button "Rate Shipment"
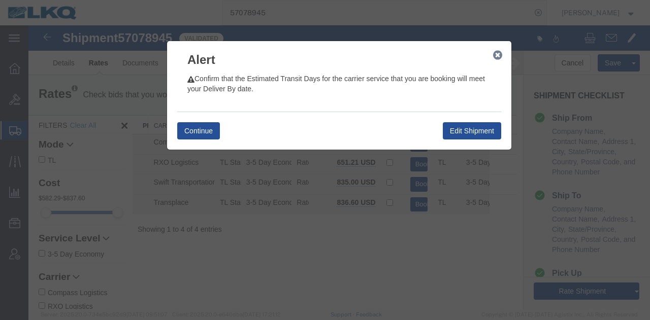
click at [493, 54] on icon "button" at bounding box center [497, 55] width 9 height 8
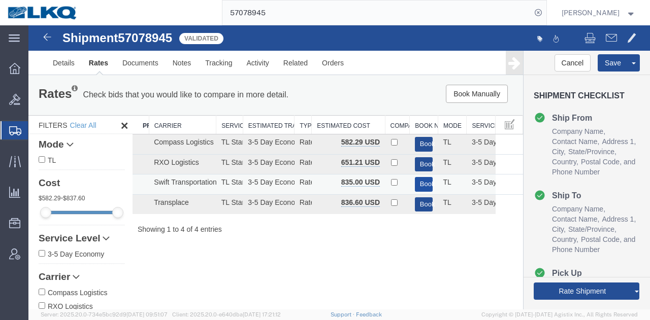
click at [422, 182] on button "Book" at bounding box center [424, 184] width 18 height 15
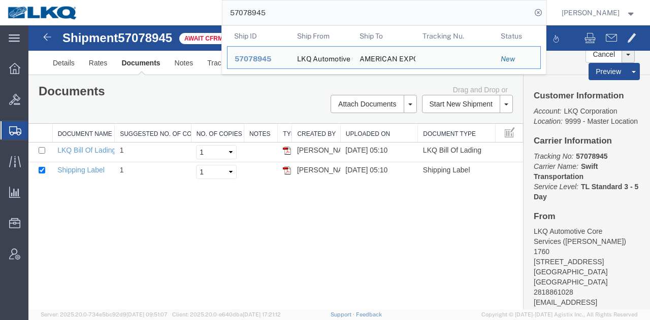
click at [357, 14] on input "57078945" at bounding box center [376, 13] width 309 height 24
paste input "6911413"
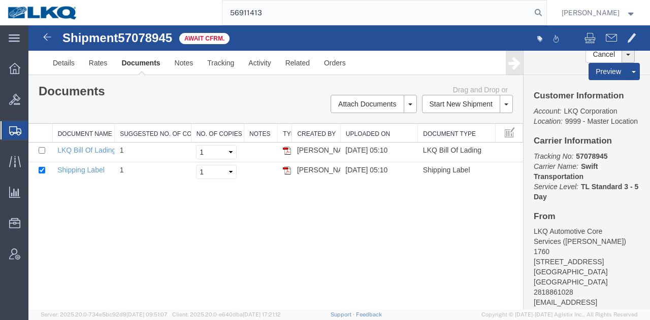
type input "56911413"
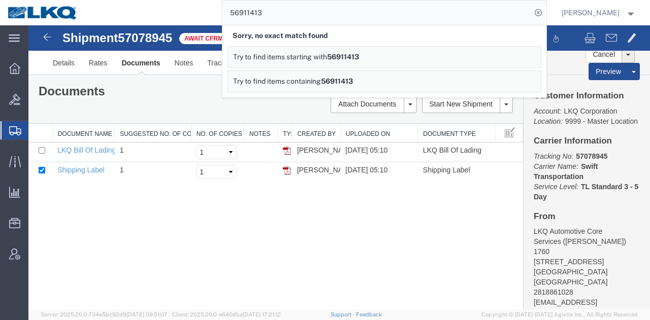
click at [371, 203] on div "Shipment 57078945 2 of 2 Await Cfrm. Details Rates Documents Notes Tracking Act…" at bounding box center [338, 167] width 621 height 285
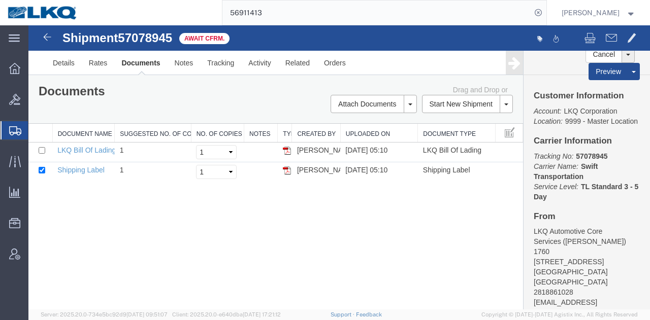
click at [278, 1] on input "56911413" at bounding box center [376, 13] width 309 height 24
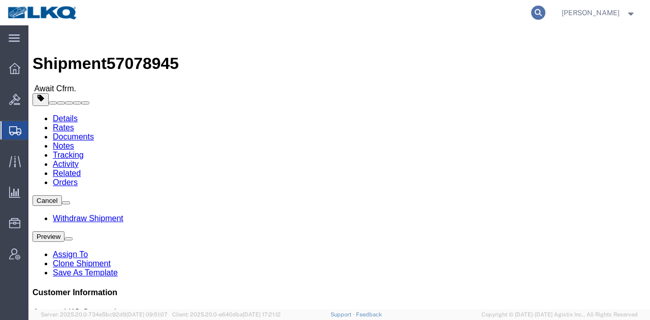
click at [536, 10] on icon at bounding box center [538, 13] width 14 height 14
paste input "56911413"
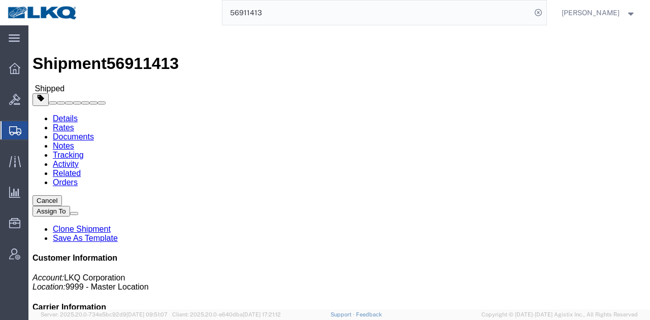
click div "Leg 1 - Truckload Vehicle 1: Standard Dry Van (53 Feet) Number of trucks: 1"
click at [383, 17] on input "56911413" at bounding box center [376, 13] width 309 height 24
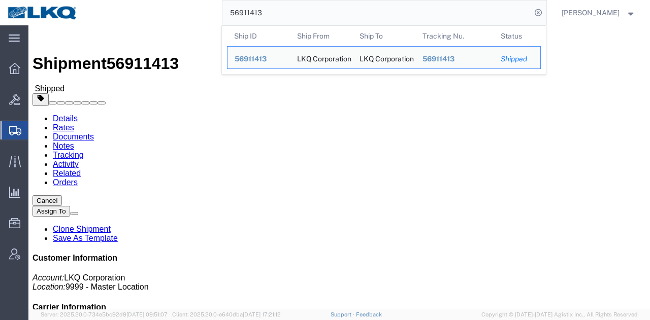
paste input "729148"
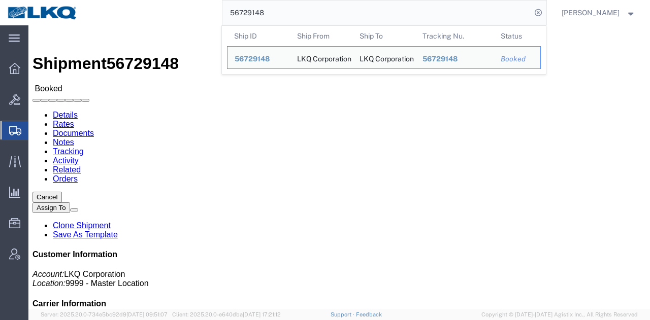
click div "Package Information Total shipment is made up of 1 packages containing 1 pieces…"
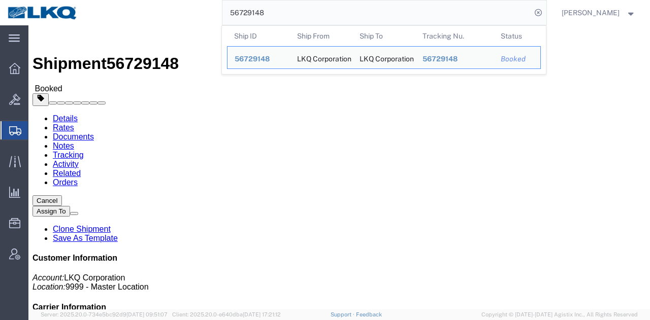
click at [374, 9] on input "56729148" at bounding box center [376, 13] width 309 height 24
paste input "50"
paste input "48"
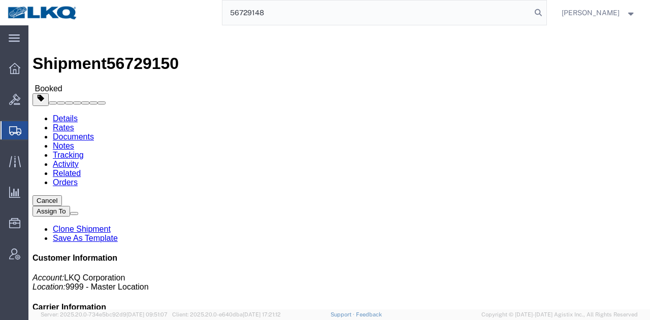
type input "56729148"
click button "button"
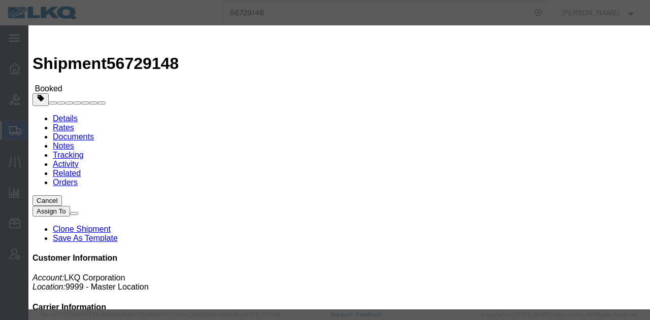
click div "Pickup Start Date Pickup Start Time Pickup Open Date and Time Oct 10 2025 8:00 …"
click div "[DATE] 8:00 AM"
click button "Apply"
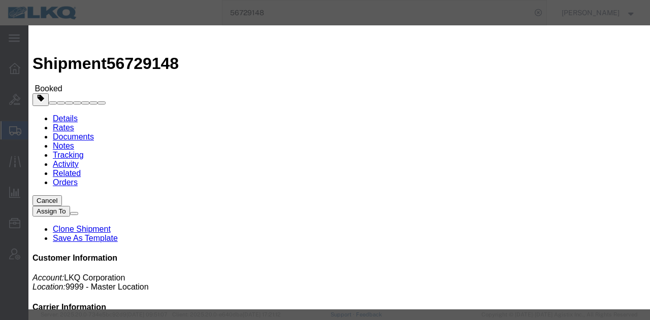
click div "Oct 13 2025 10:00 AM"
click button "Apply"
click button "Save"
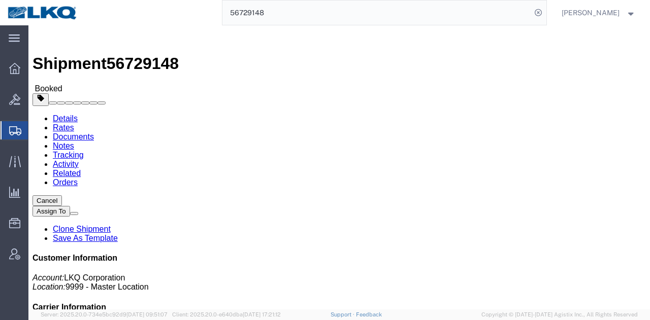
click button "Close"
click at [380, 10] on input "56729148" at bounding box center [376, 13] width 309 height 24
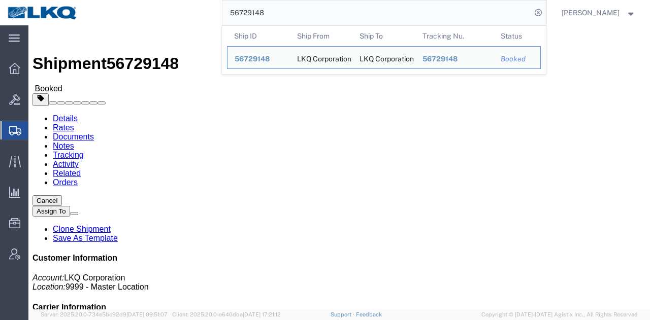
paste input "50"
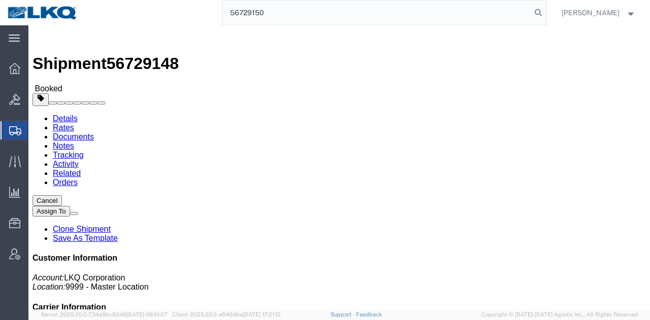
type input "56729150"
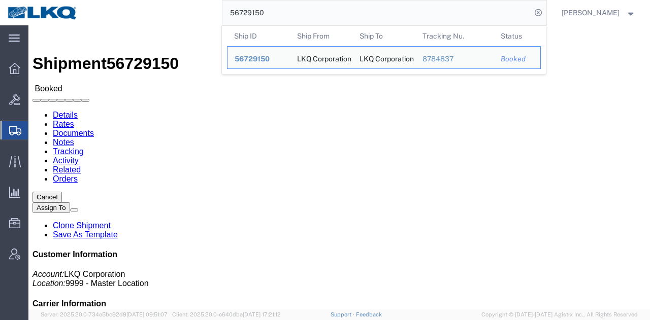
click div
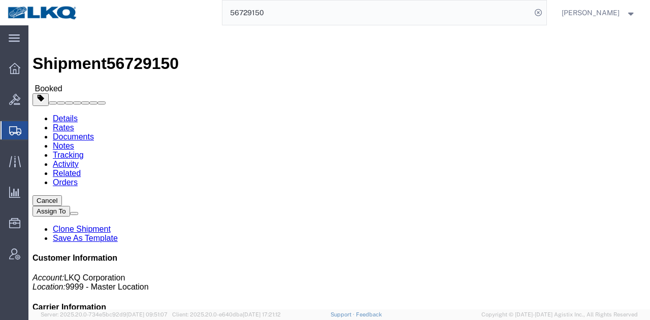
drag, startPoint x: 621, startPoint y: 232, endPoint x: 649, endPoint y: 13, distance: 221.1
click div "Shipment Detail Ship From LKQ Corporation (Shipper) 3021 24550 West 43rd Street…"
click span "button"
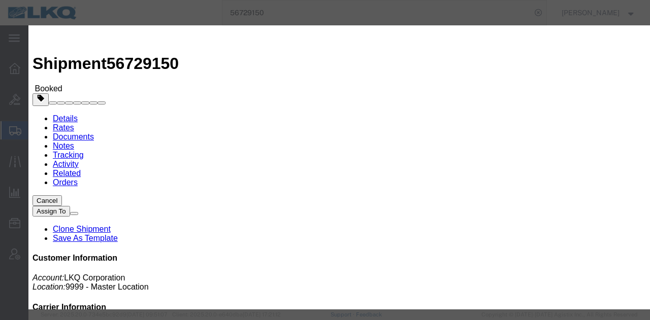
click div "[DATE] 8:00 AM"
click button "Apply"
click div "Oct 13 2025 10:00 AM"
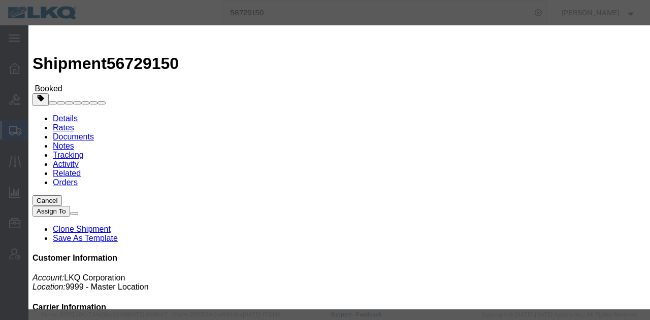
scroll to position [85, 0]
click button "Apply"
click button "Save"
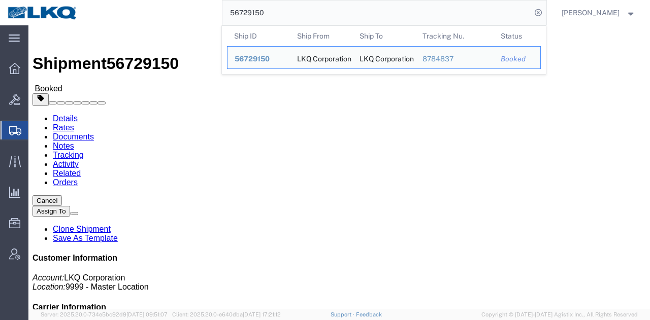
click at [364, 10] on input "56729150" at bounding box center [376, 13] width 309 height 24
paste input "7011737"
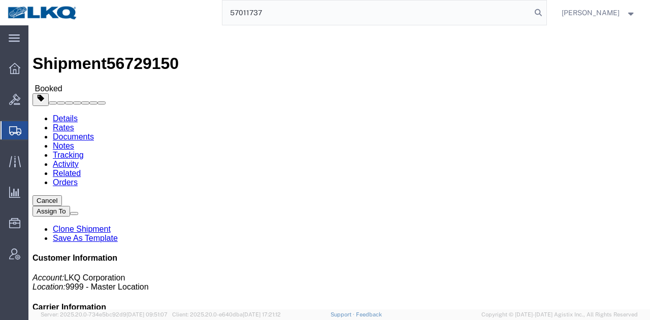
type input "57011737"
click button "Close"
click div "Leg 1 - Truckload Vehicle 1: Standard Dry Van (53 Feet) Number of trucks: 1"
click link "Notes"
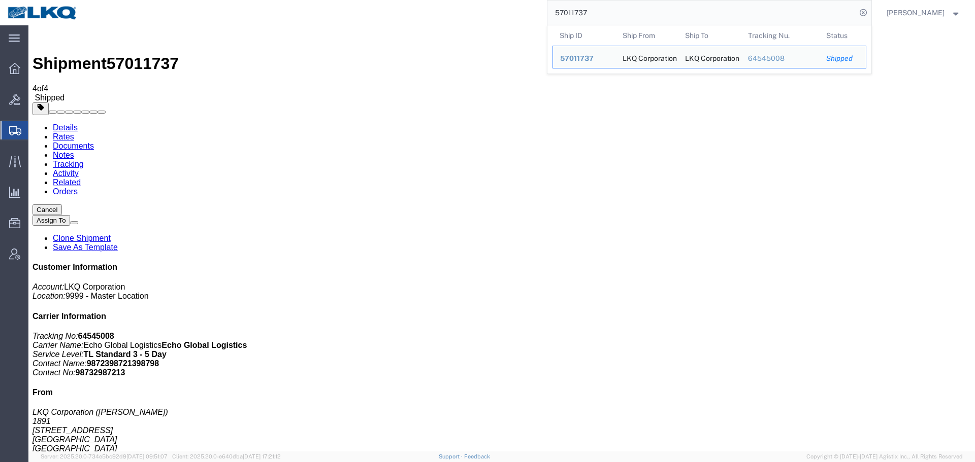
click at [592, 18] on input "57011737" at bounding box center [701, 13] width 309 height 24
paste input "65012"
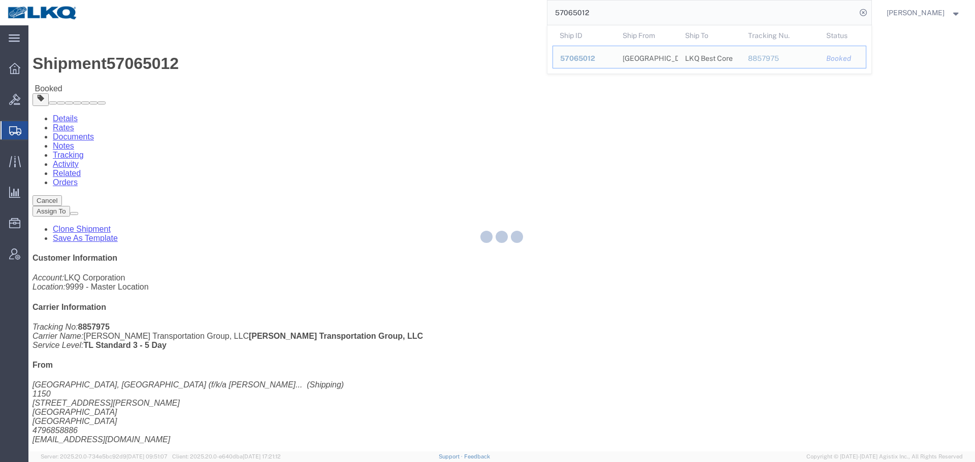
click at [547, 166] on div at bounding box center [501, 238] width 946 height 426
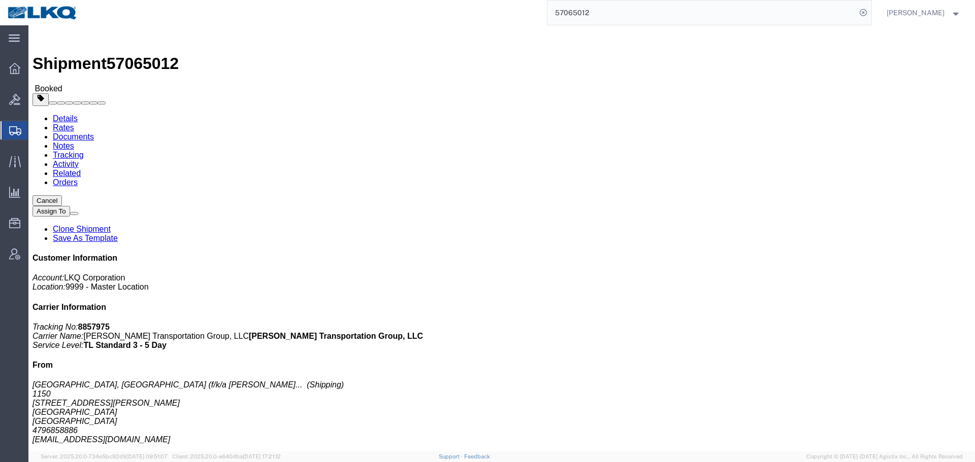
click div "Leg 1 - Truckload Vehicle 1: Standard Dry Van (53 Feet) Number of trucks: 1"
click div "Ship From [GEOGRAPHIC_DATA], [GEOGRAPHIC_DATA] (f/k/a [PERSON_NAME] Auto Salvag…"
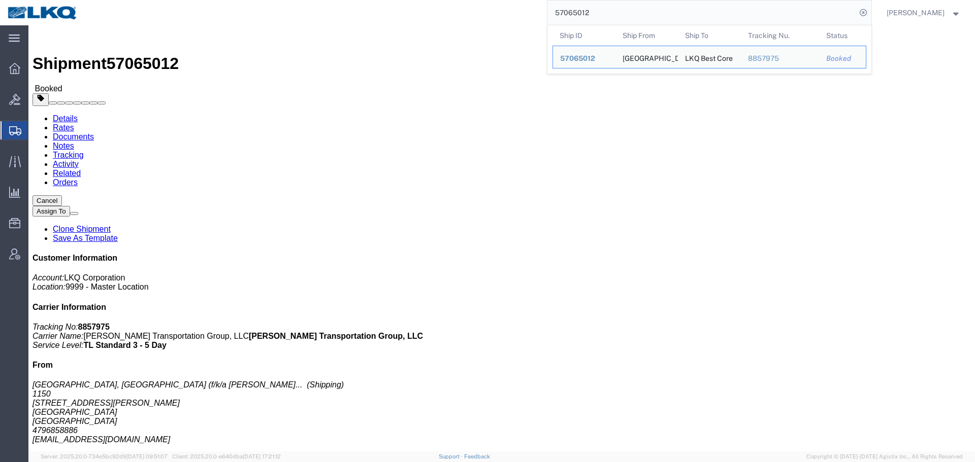
click at [624, 9] on input "57065012" at bounding box center [701, 13] width 309 height 24
paste input "640"
type input "57065640"
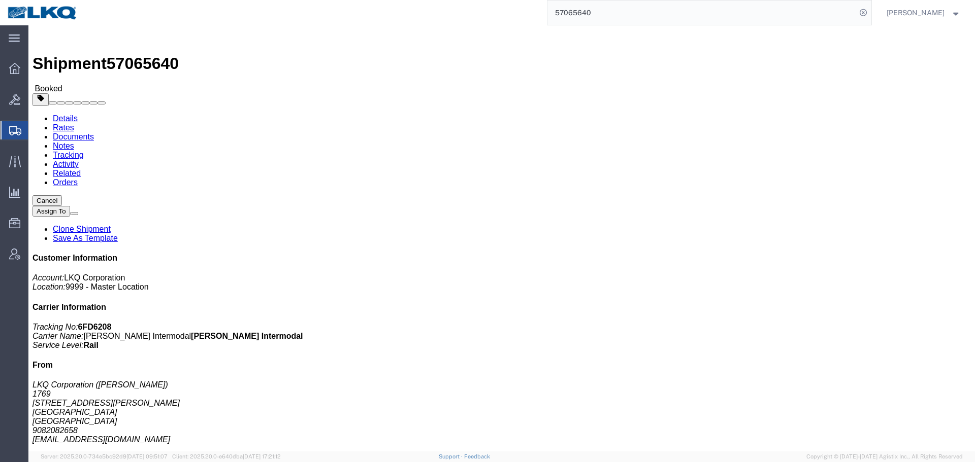
click div "Leg 1 - Rail Vehicle 1: Boxcar"
click div "Ship To LKQ Corporation ([PERSON_NAME]) [STREET_ADDRESS] [PHONE_NUMBER] [EMAIL_…"
click link "Schedule appointment"
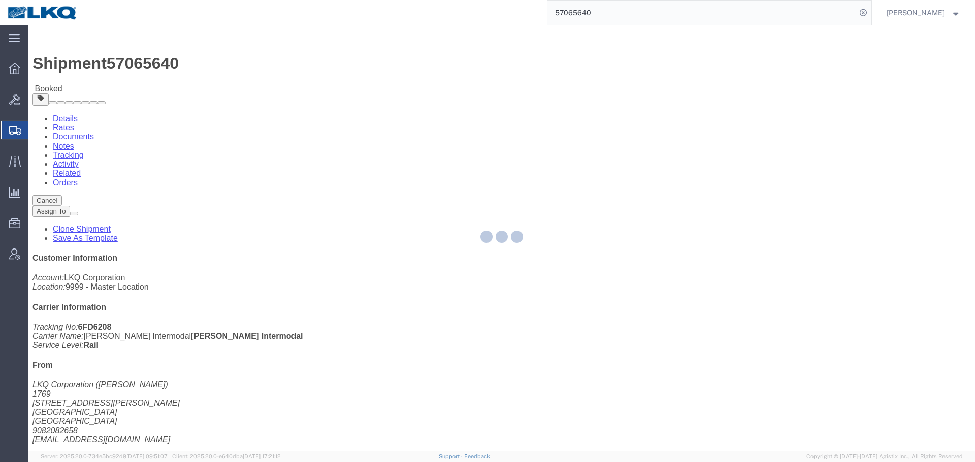
select select
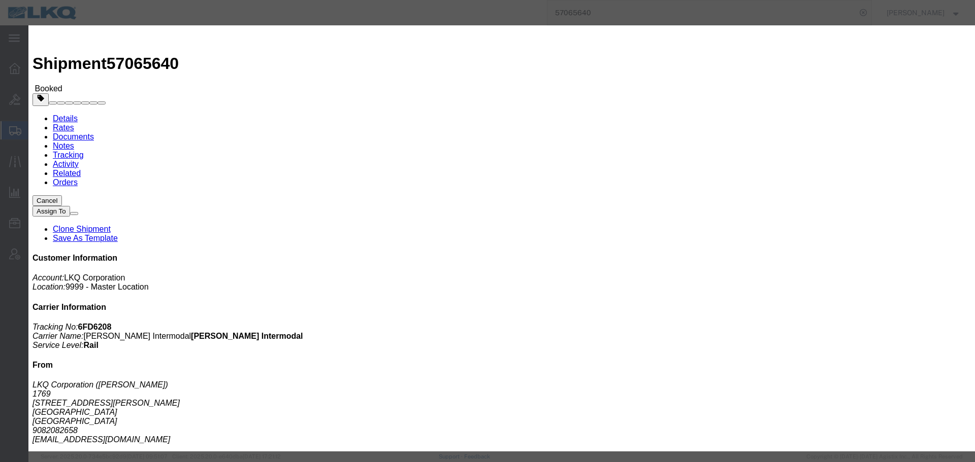
click input "[DATE]"
click td "17"
click input "12:00 PM"
type input "9:00 AM"
click select "Select 15 min 30 min 45 min 1 hr 2 hr 3 hr 4 hr"
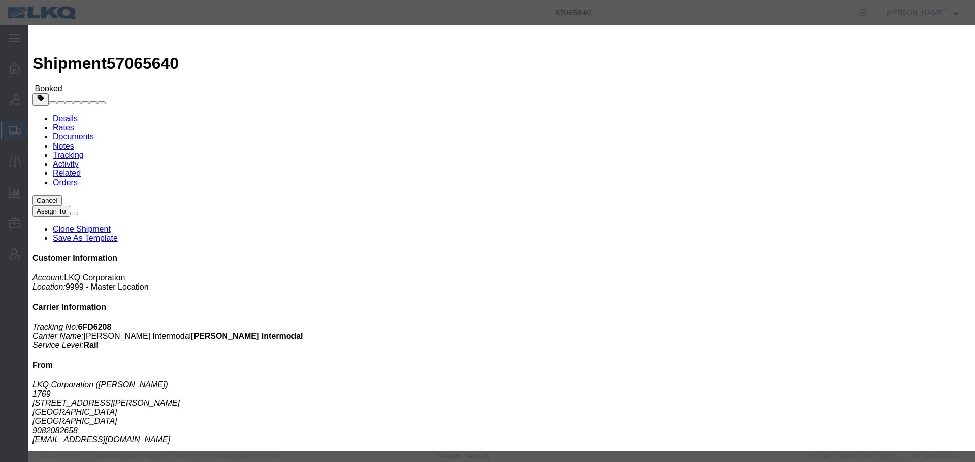
select select "30"
click select "Select 15 min 30 min 45 min 1 hr 2 hr 3 hr 4 hr"
click button "Save"
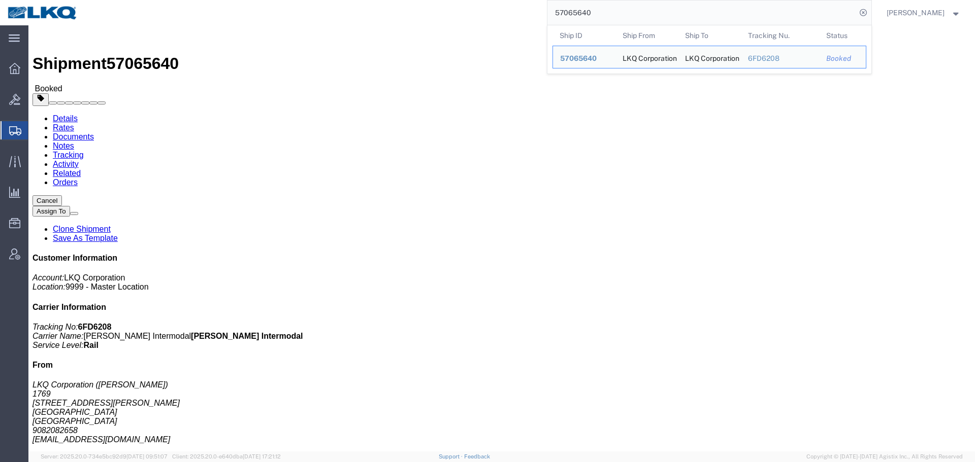
click at [662, 9] on input "57065640" at bounding box center [701, 13] width 309 height 24
paste input "6712795"
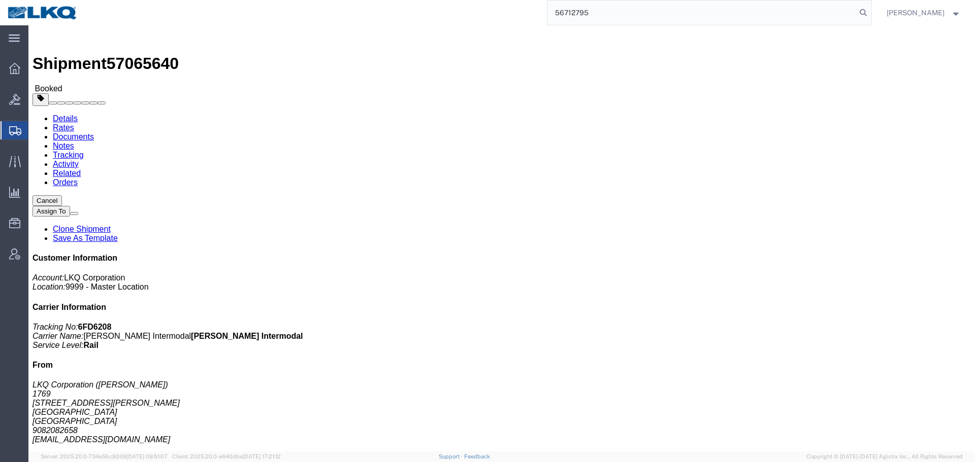
type input "56712795"
click h3 "Status"
click icon "button"
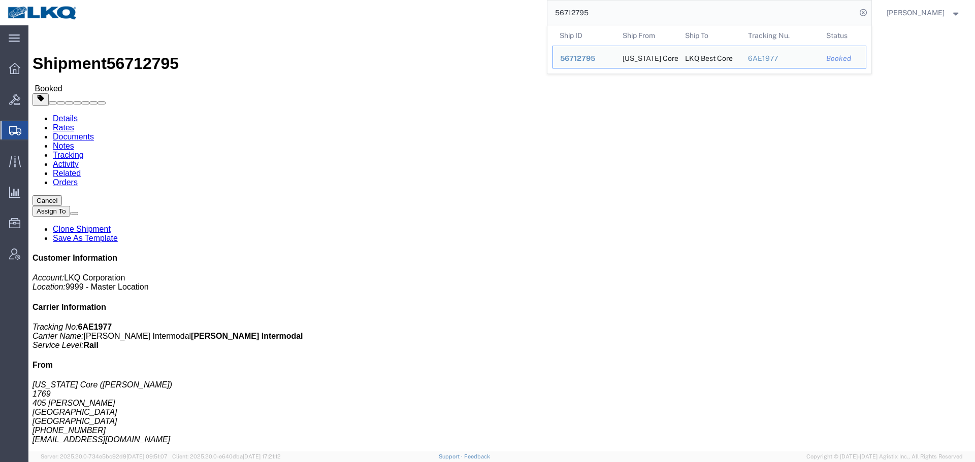
click link "Schedule appointment"
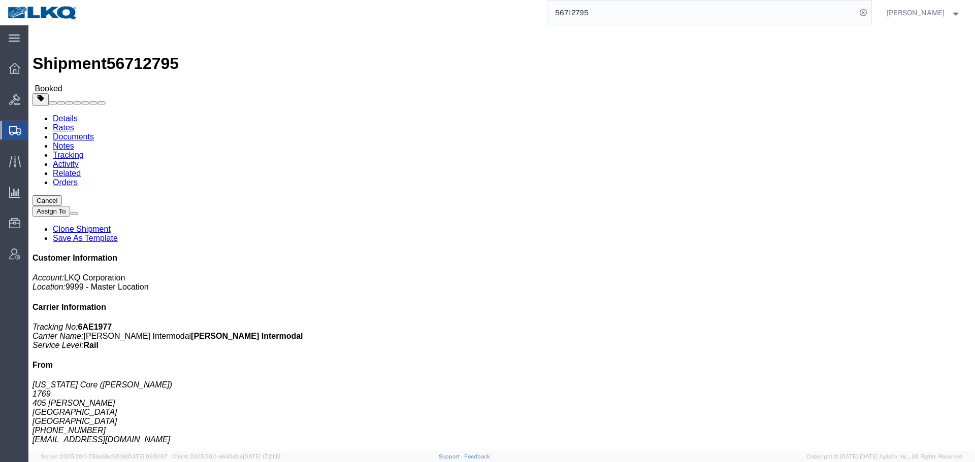
select select
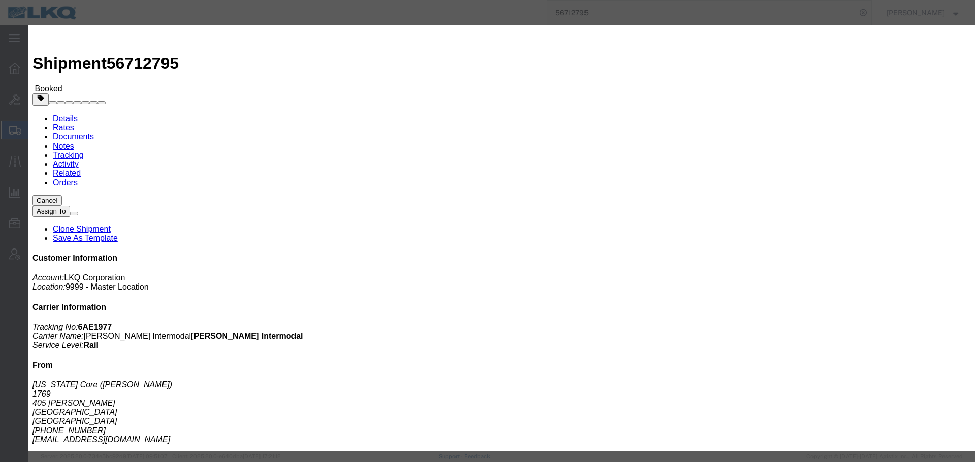
click input "1:00 PM"
click input "[DATE]"
click td "16"
click input "09"
type input "9:15 AM"
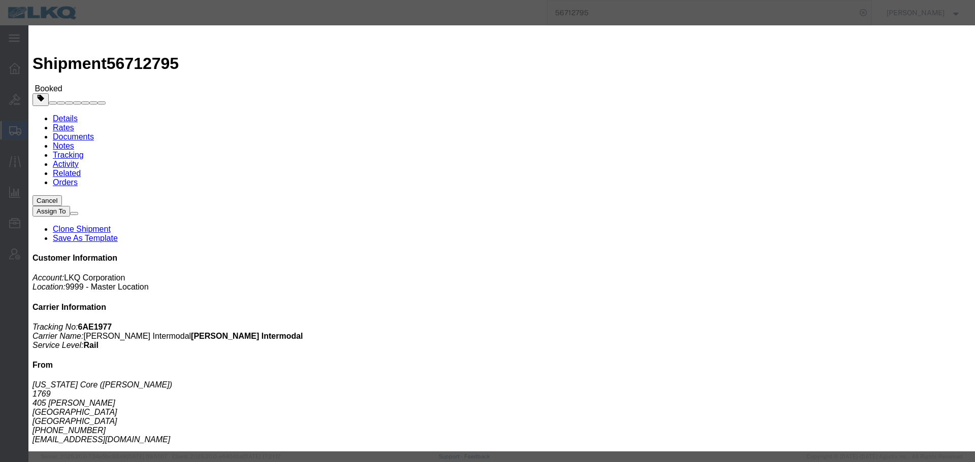
click select "Select 15 min 30 min 45 min 1 hr 2 hr 3 hr 4 hr"
click div "Duration Select 15 min 30 min 45 min 1 hr 2 hr 3 hr 4 hr"
click select "Select 15 min 30 min 45 min 1 hr 2 hr 3 hr 4 hr"
select select "15"
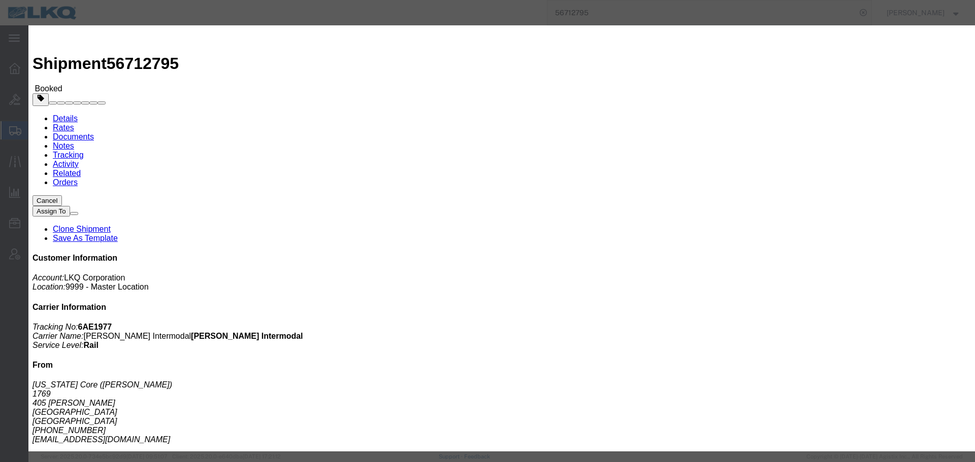
click select "Select 15 min 30 min 45 min 1 hr 2 hr 3 hr 4 hr"
click button "Save"
click select "Select 1760 - LKQ Best Core 1760 - Outbound Loads"
select select "1"
click select "Select 1760 - LKQ Best Core 1760 - Outbound Loads"
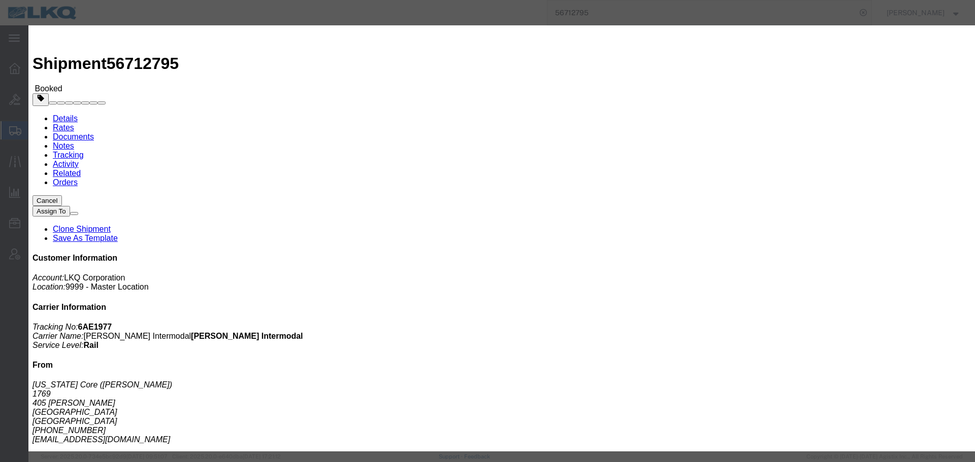
click button "Save"
click button "Ok"
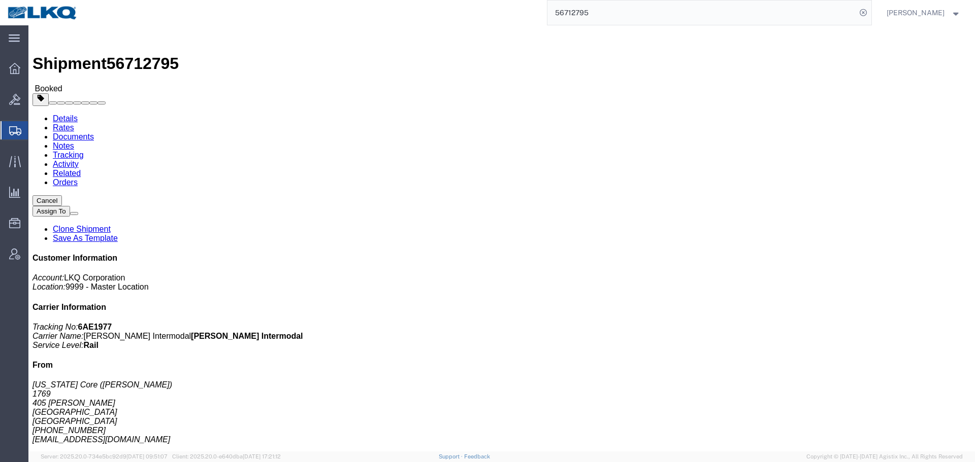
click icon "button"
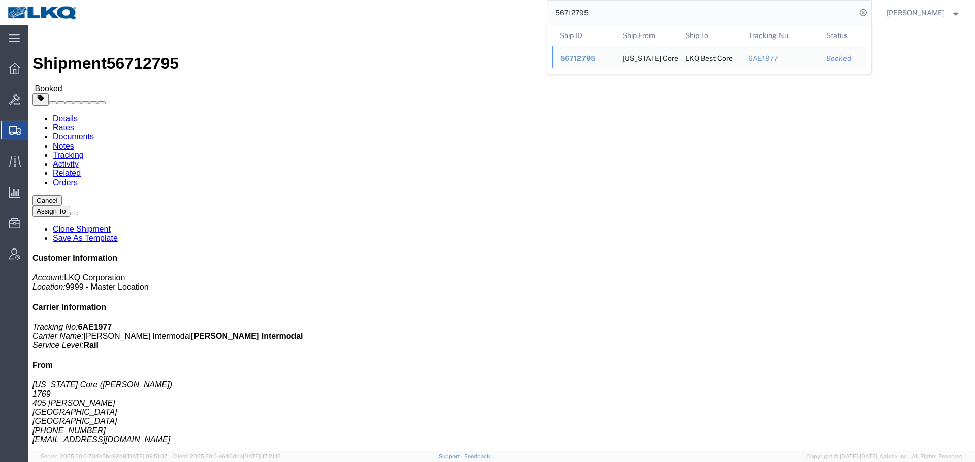
click at [613, 10] on input "56712795" at bounding box center [701, 13] width 309 height 24
paste input "7079097"
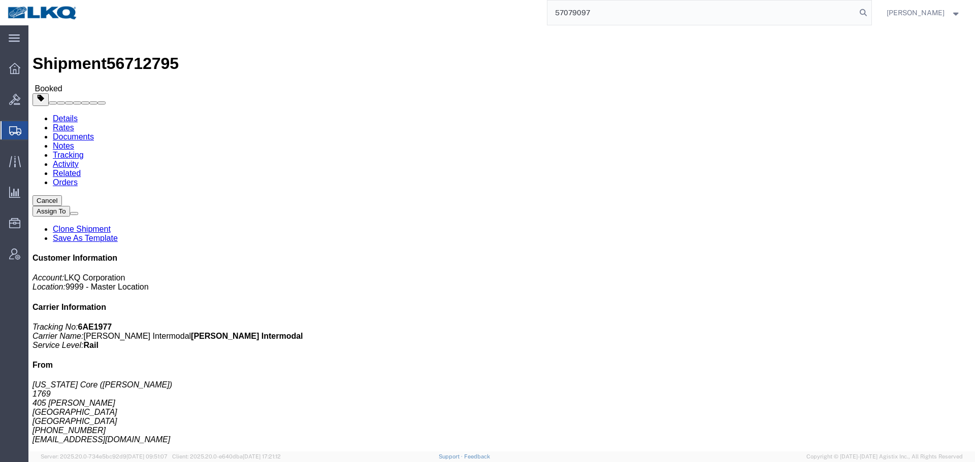
type input "57079097"
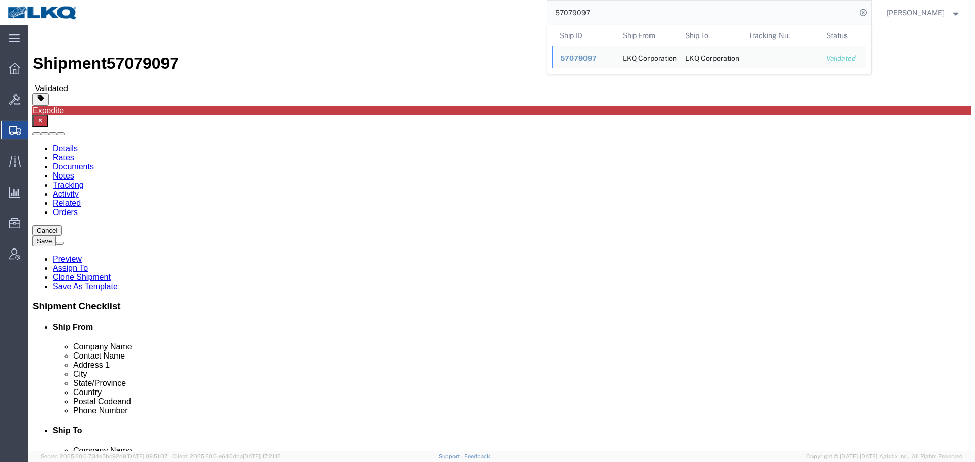
select select
select select "27822"
type input "3370"
select select "64481"
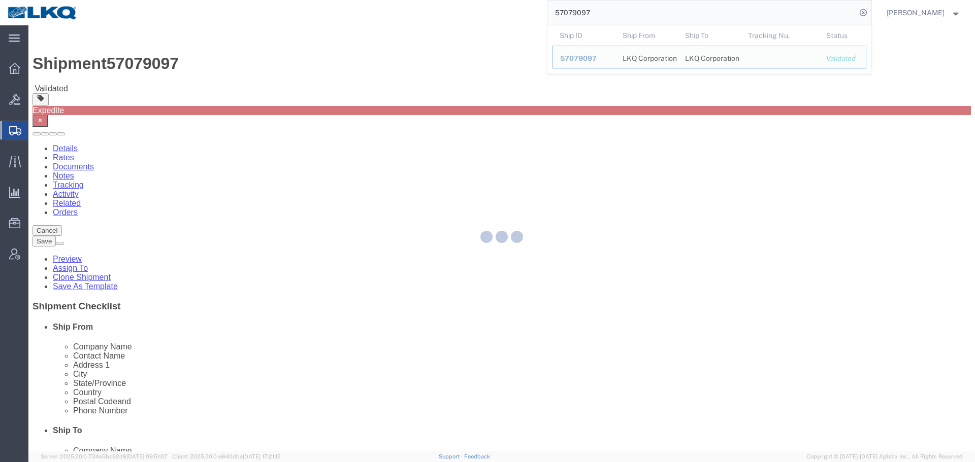
select select "MI"
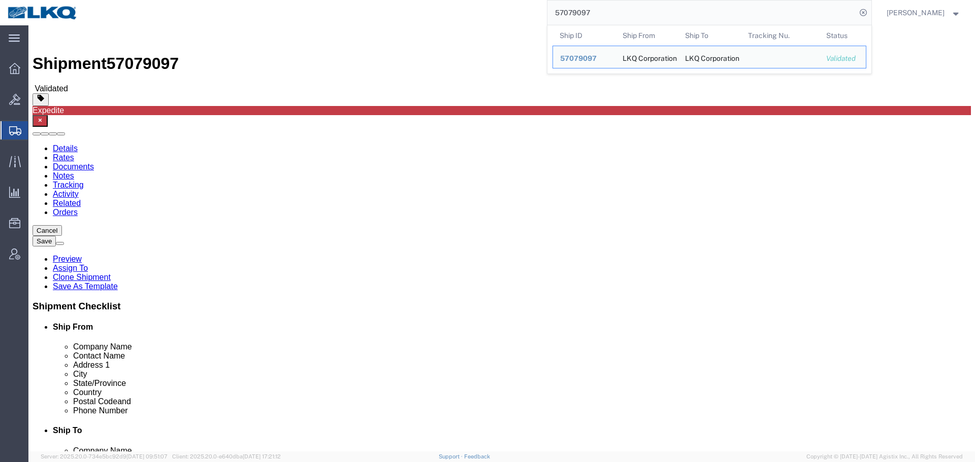
click div "Ship To Location Location 3370 - [GEOGRAPHIC_DATA] My Profile Location 1100 - L…"
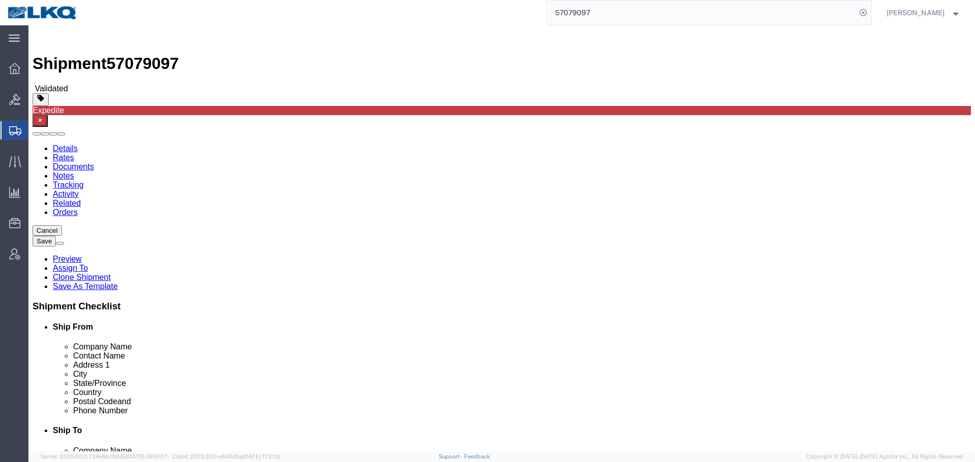
click button "Save"
type button "Save"
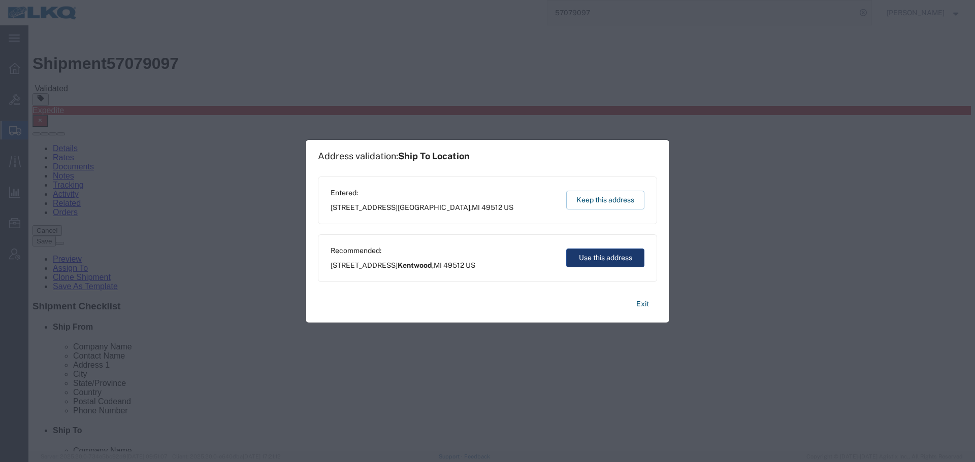
click at [607, 250] on button "Use this address" at bounding box center [605, 258] width 78 height 19
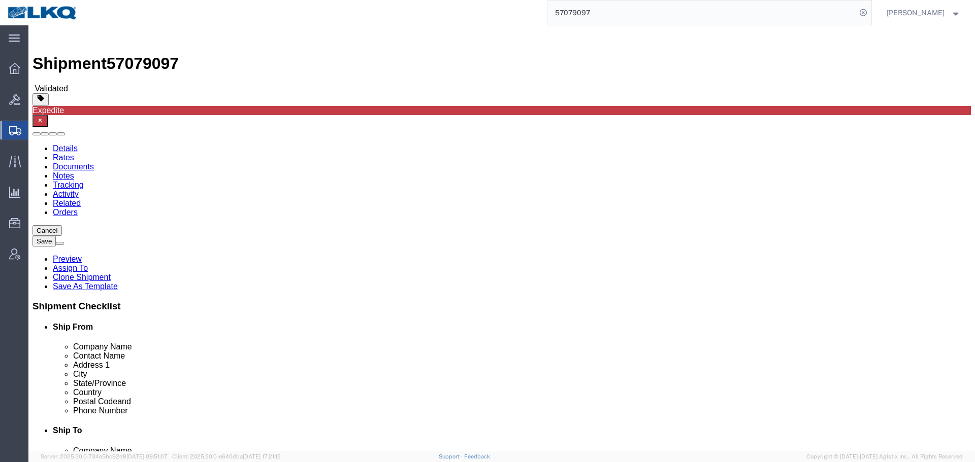
click div "Expedite"
click at [677, 20] on input "57079097" at bounding box center [701, 13] width 309 height 24
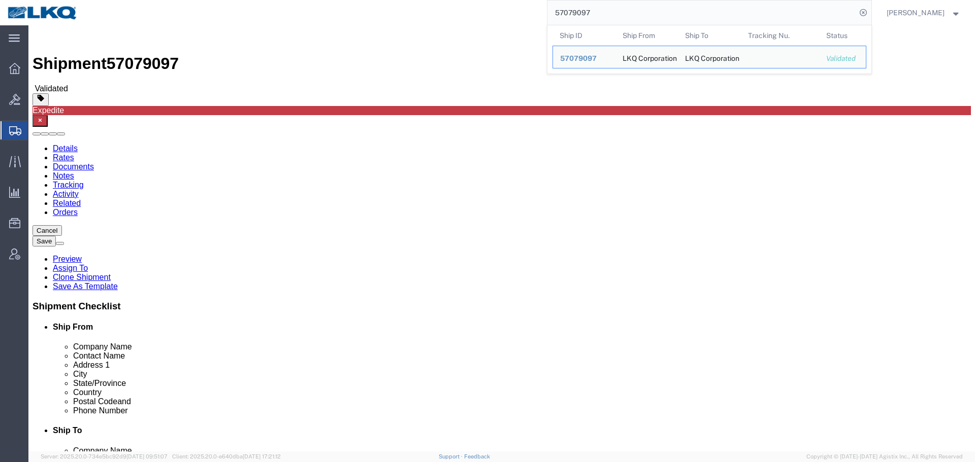
paste input "280"
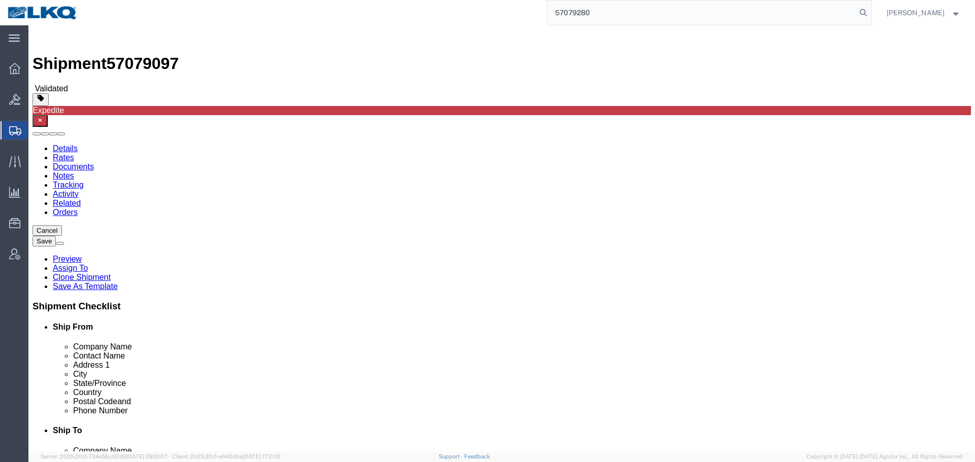
type input "57079280"
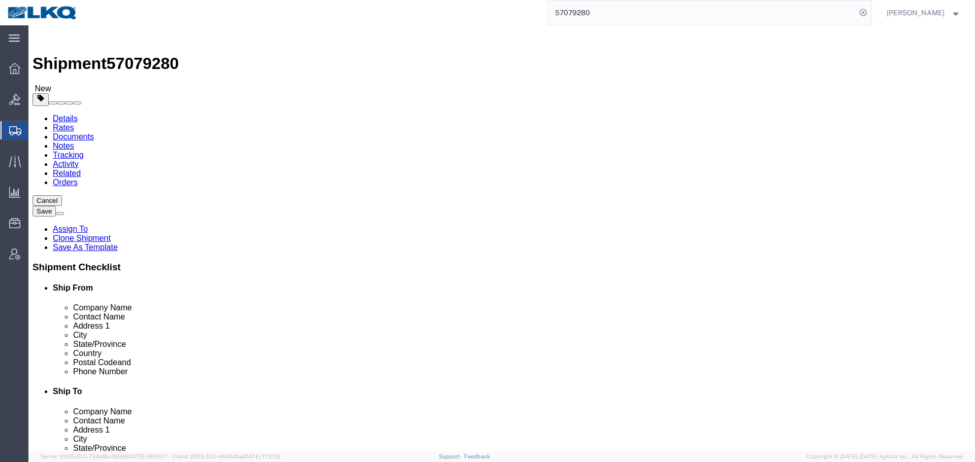
select select "27354"
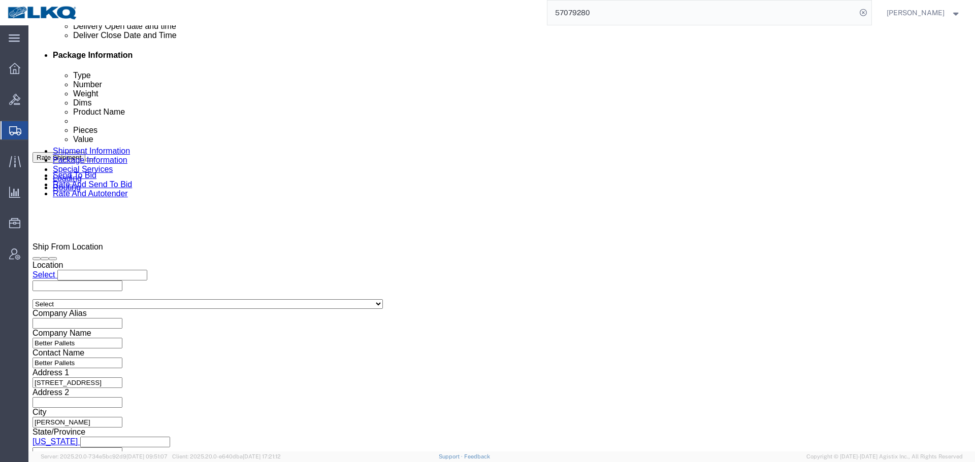
scroll to position [305, 0]
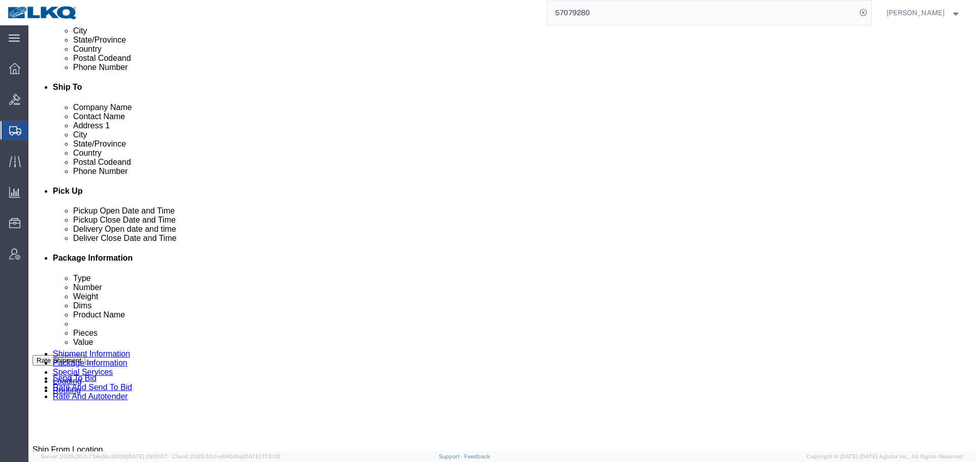
click at [590, 16] on input "57079280" at bounding box center [701, 13] width 309 height 24
type input "56698938"
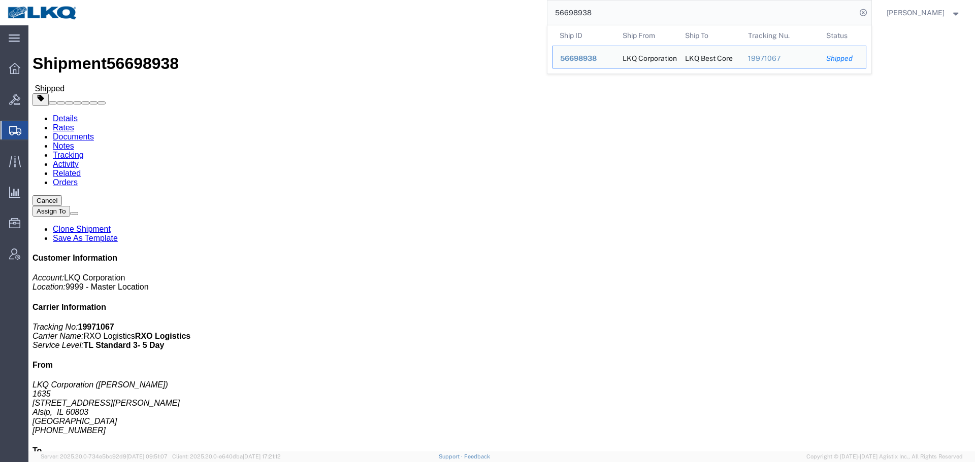
click div "Ship From LKQ Corporation (John Herman) 1635 11800 S. Austin Ave. Alsip, IL 608…"
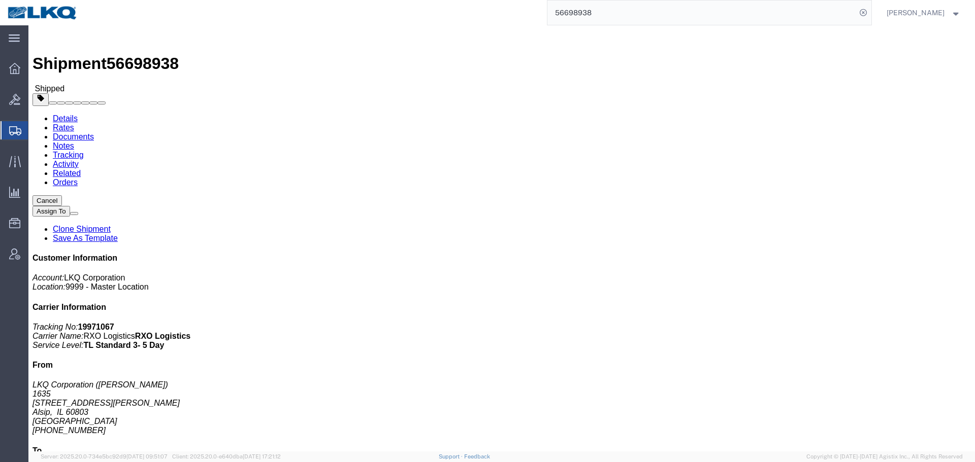
click link "Requested"
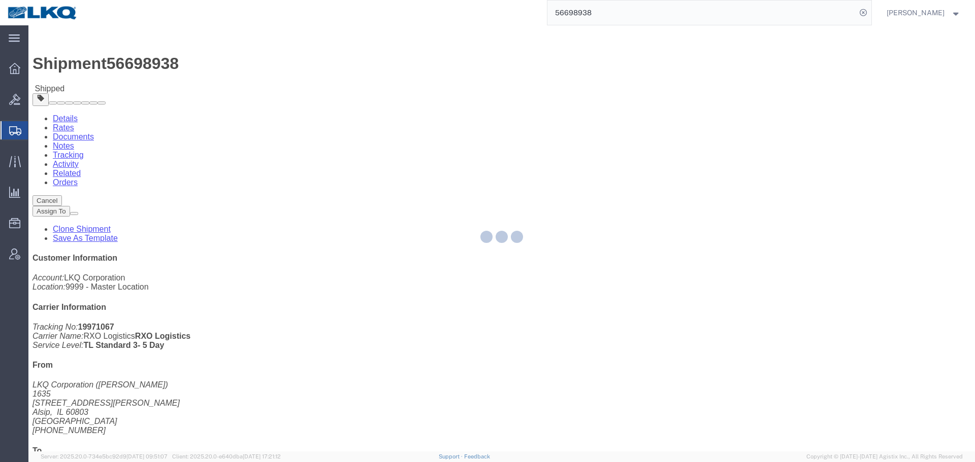
select select "1"
select select
select select "15"
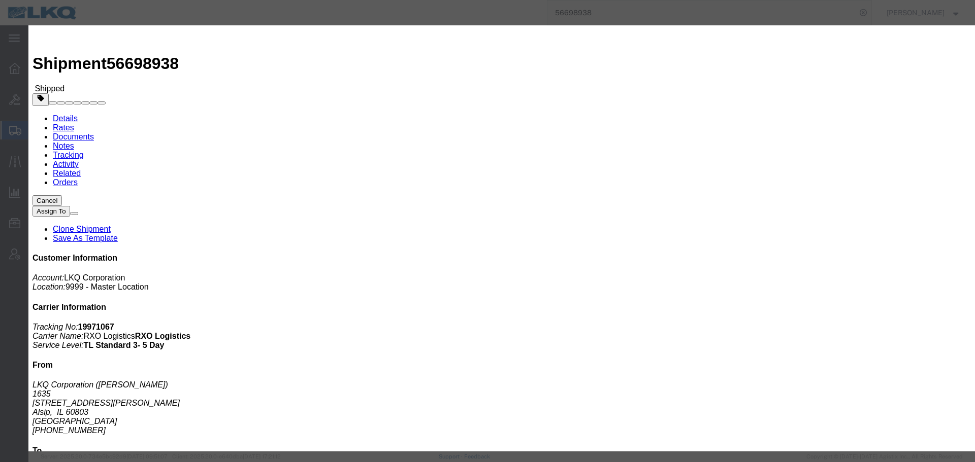
click input "10/10/2025"
click td "13"
click input "7:30 AM"
type input "6:15 AM"
click button "Save"
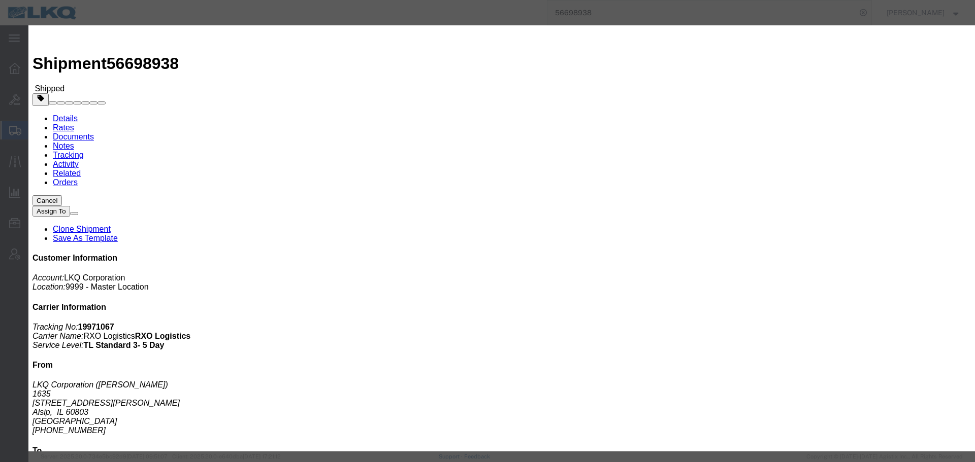
click button "Ok"
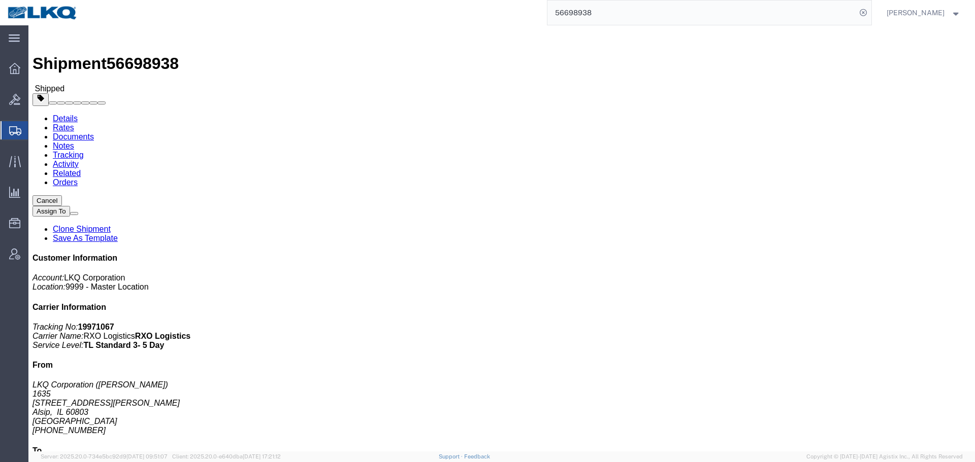
click button "Close"
click div "Shipment Detail Ship From LKQ Corporation (John Herman) 1635 11800 S. Austin Av…"
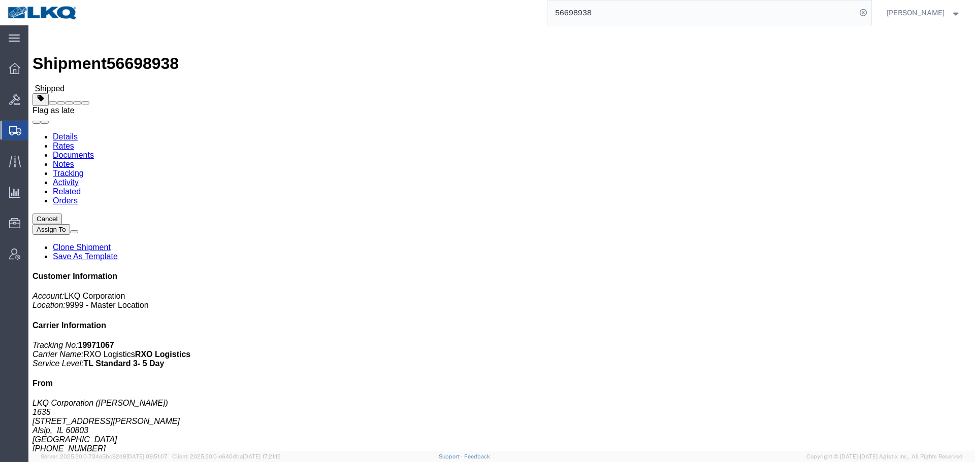
click span
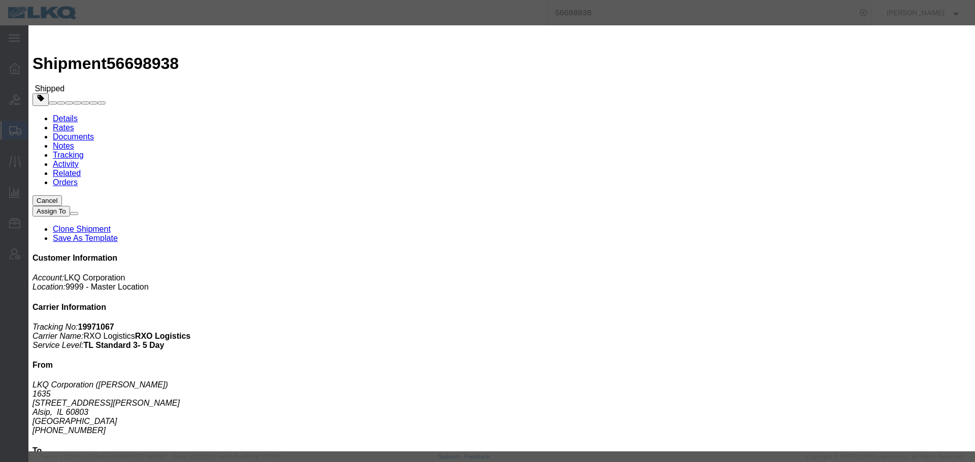
click select "Select Excused Not Excused"
select select "NOT_EXCUSED"
click select "Select Excused Not Excused"
click select "Select Bad Carrier Data Carrier Admin Error Delay Accident Driver Error Lack of…"
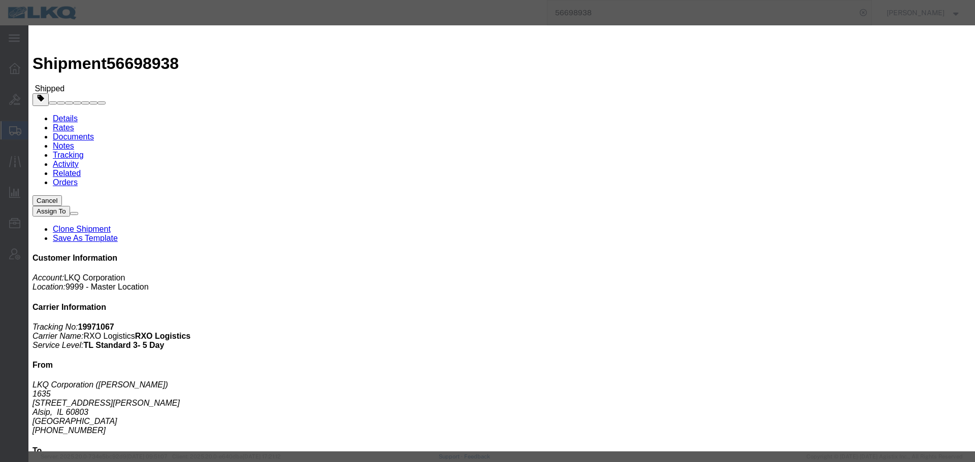
click select "Select Bad Carrier Data Carrier Admin Error Delay Accident Driver Error Lack of…"
select select "DRIVER_ERROR"
click select "Select Bad Carrier Data Carrier Admin Error Delay Accident Driver Error Lack of…"
click textarea
type textarea "10/10 delivery"
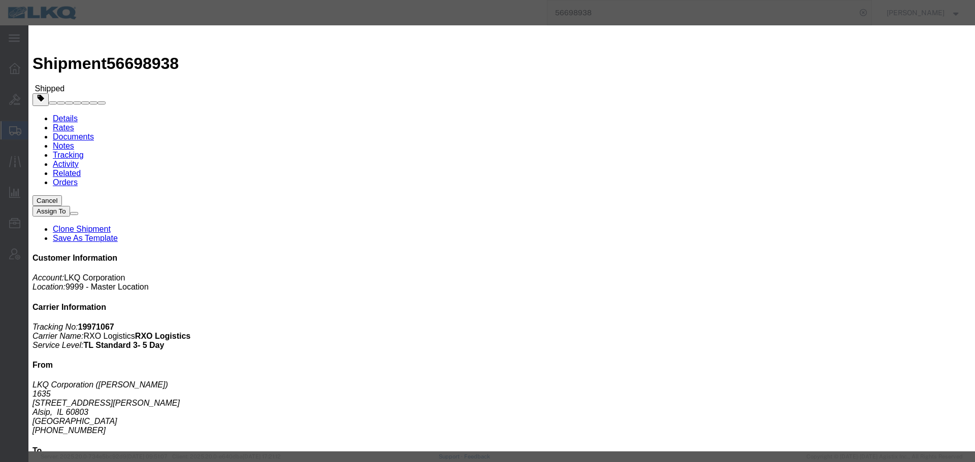
click button "Save"
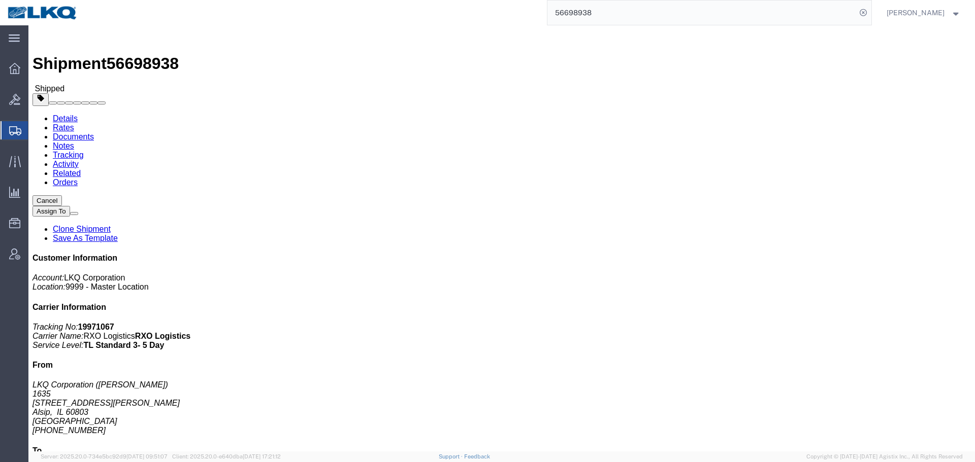
click at [673, 16] on input "56698938" at bounding box center [701, 13] width 309 height 24
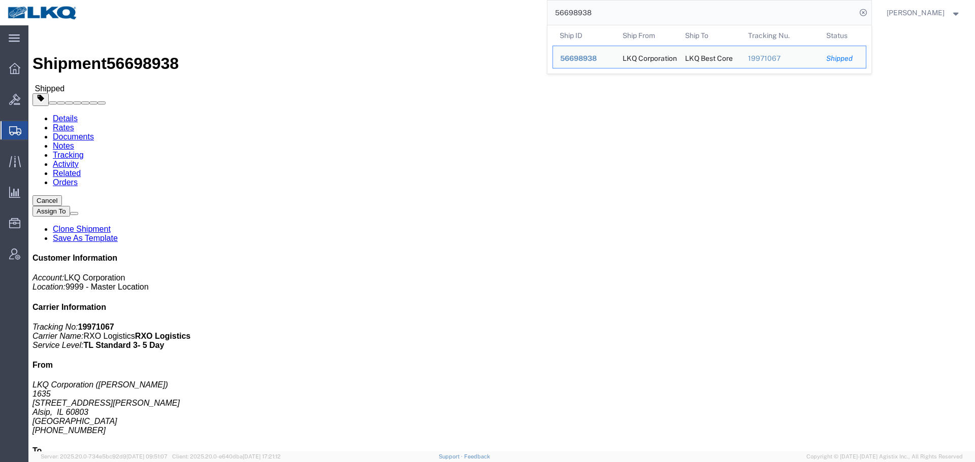
paste input "7079097"
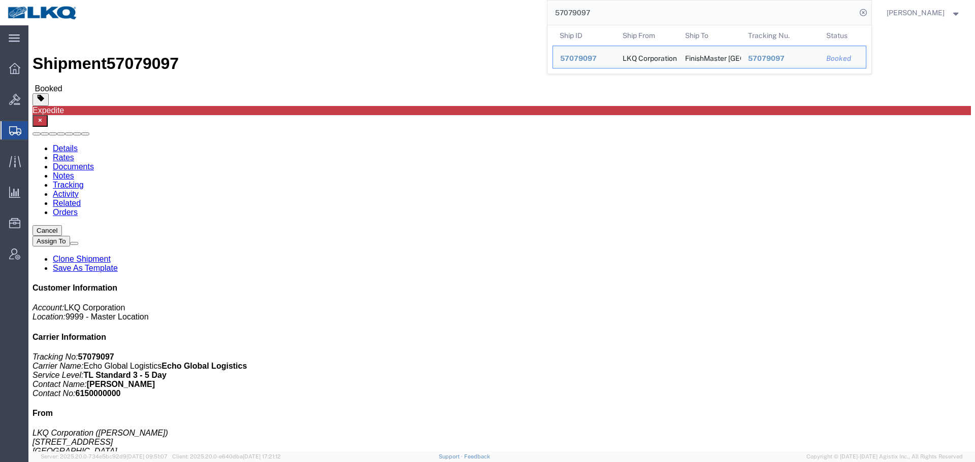
click div "Leg 1 - Truckload Vehicle 1: Standard Dry Van (53 Feet) Number of trucks: 1"
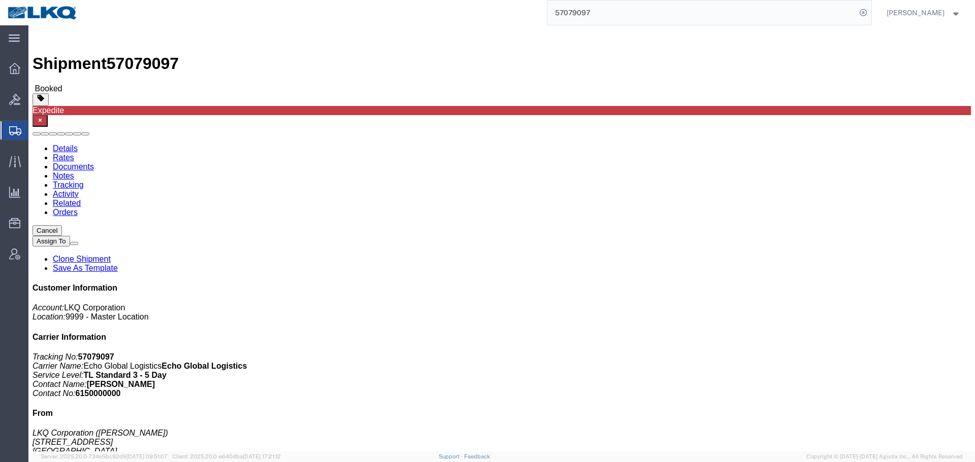
click div "Leg 1 - Truckload Vehicle 1: Standard Dry Van (53 Feet) Number of trucks: 1"
click at [680, 19] on input "57079097" at bounding box center [701, 13] width 309 height 24
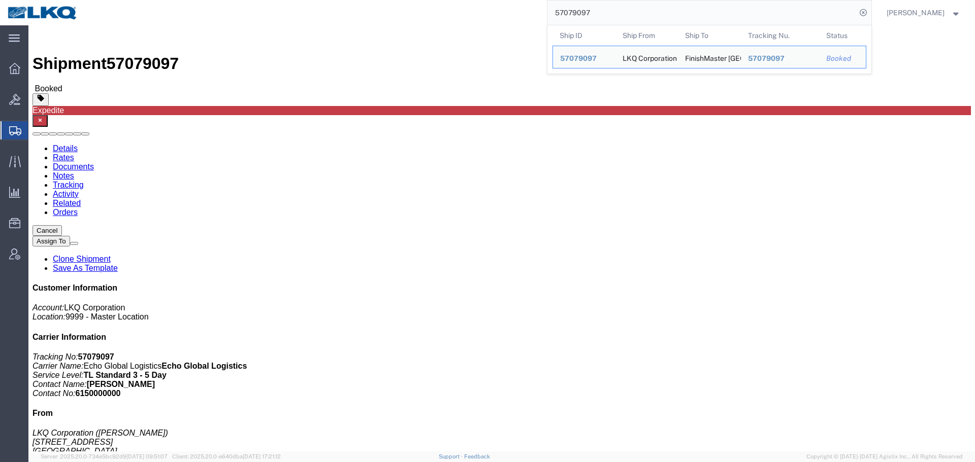
paste input "56784"
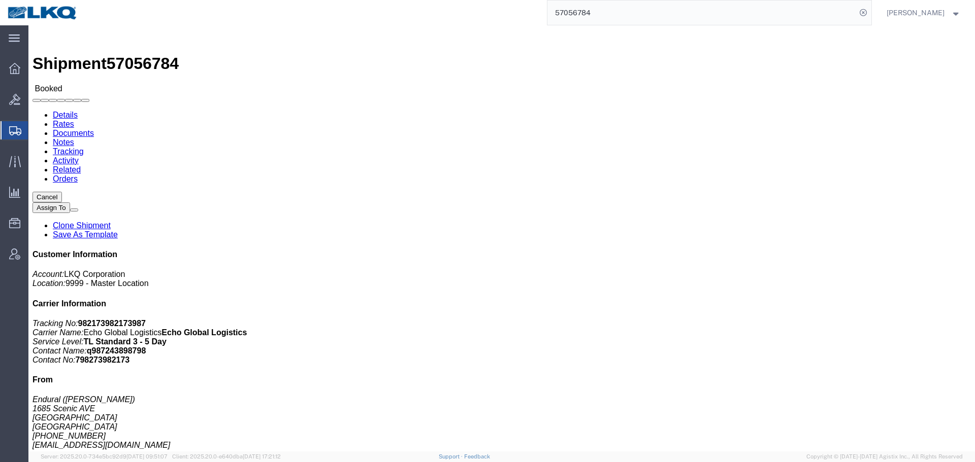
click div "Leg 1 - Truckload Vehicle 1: Standard Dry Van (53 Feet) Number of trucks: 1"
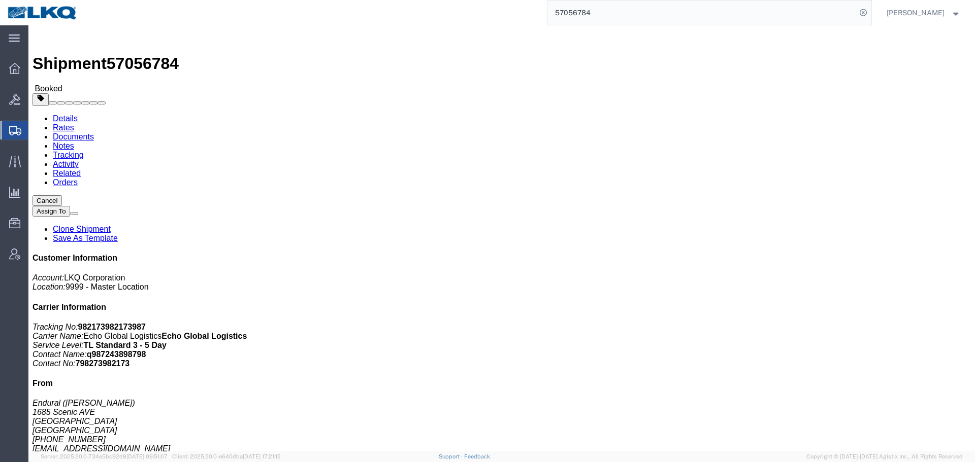
click link "Documents"
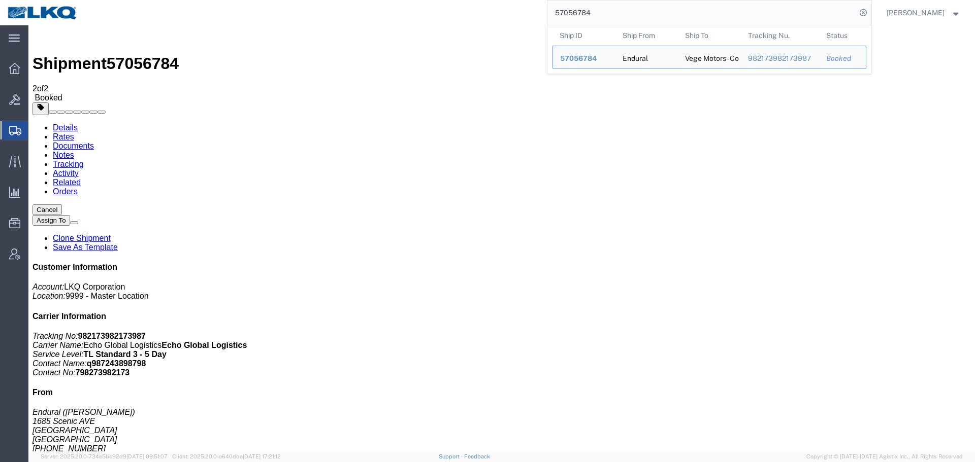
click at [630, 6] on input "57056784" at bounding box center [701, 13] width 309 height 24
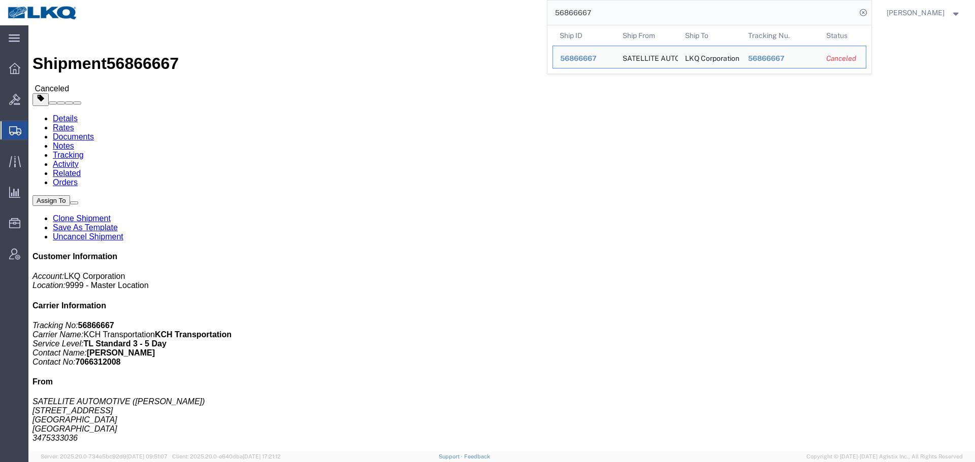
paste input "926272"
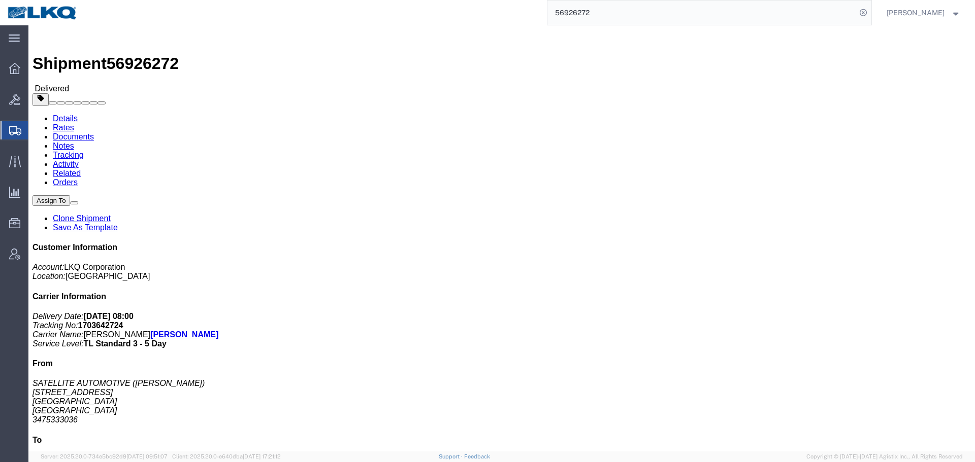
click link "Rates"
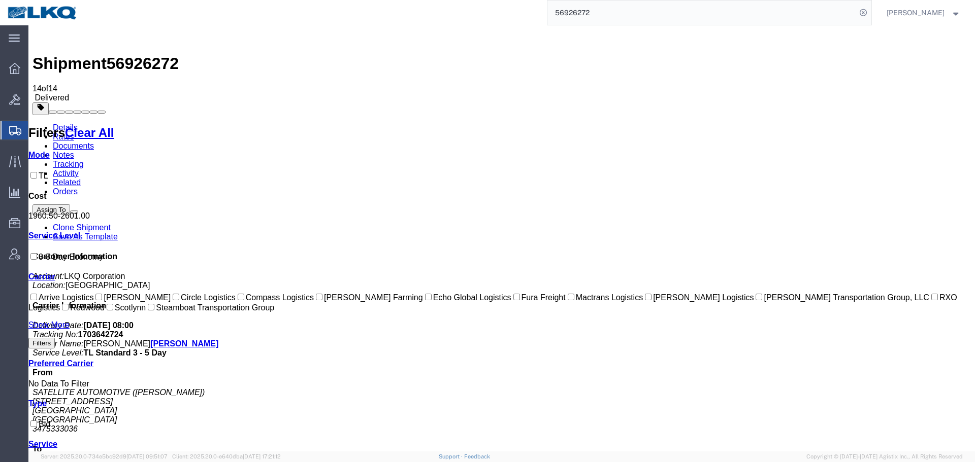
click at [663, 18] on input "56926272" at bounding box center [701, 13] width 309 height 24
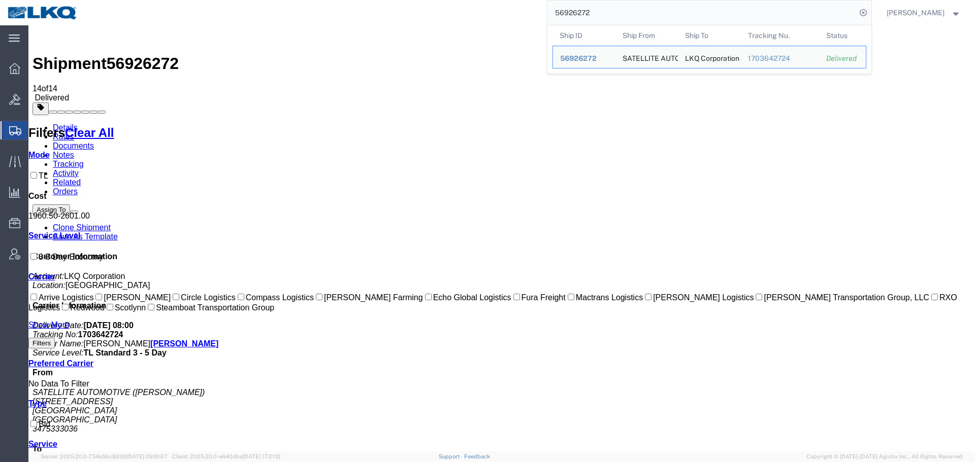
paste input "329160"
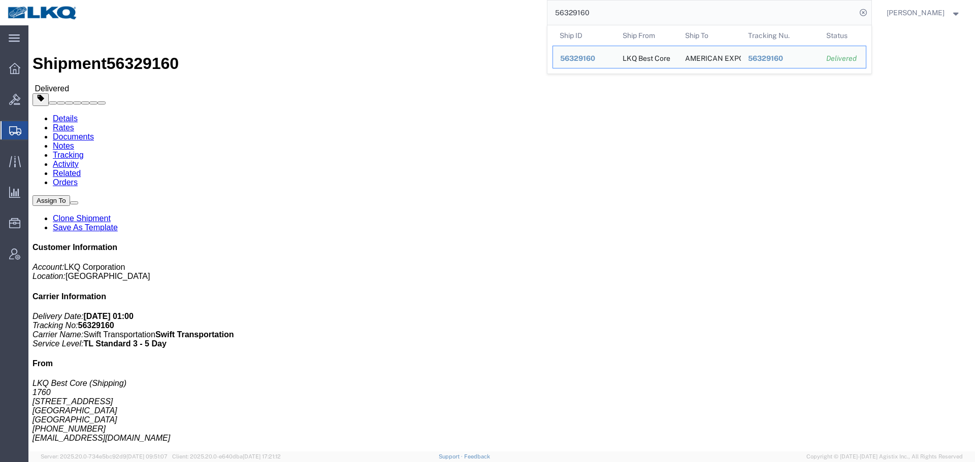
click at [637, 17] on input "56329160" at bounding box center [701, 13] width 309 height 24
click div "Leg 1 - Truckload Vehicle 1: Standard Dry Van Number of trucks: 1"
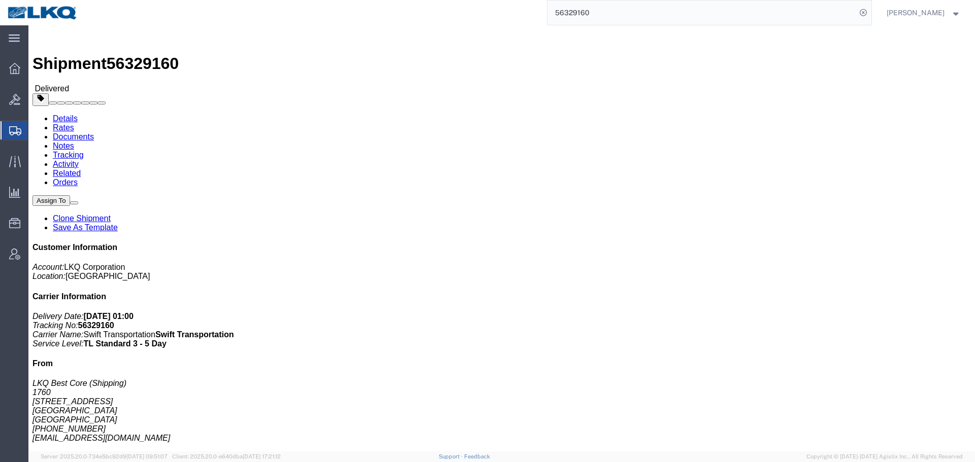
click div "Leg 1 - Truckload Vehicle 1: Standard Dry Van Number of trucks: 1"
click div "Ship From LKQ Best Core (Shipping) 1760 1710 West Mount Houston Road Houston, T…"
click div "Shipment Detail Ship From LKQ Best Core (Shipping) 1760 1710 West Mount Houston…"
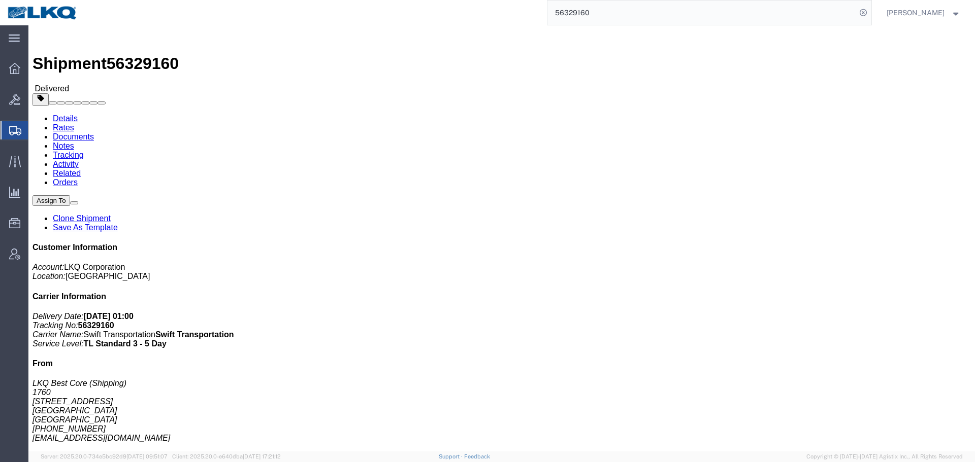
click div "Ship From LKQ Best Core (Shipping) 1760 1710 West Mount Houston Road Houston, T…"
click link "Activity"
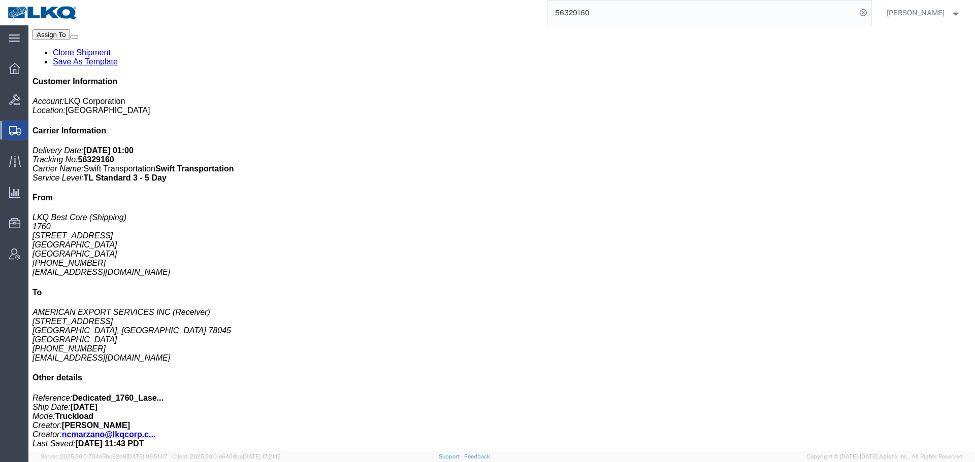
scroll to position [113, 0]
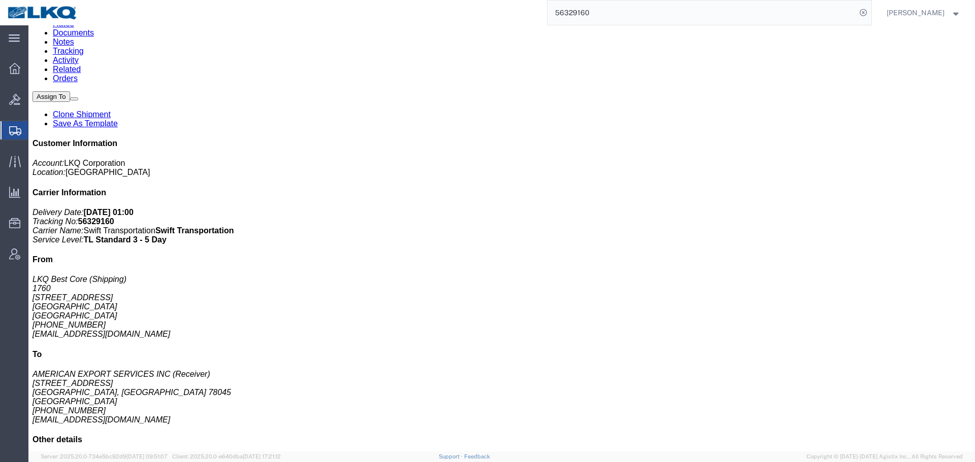
click at [65, 19] on link "Details" at bounding box center [65, 14] width 25 height 9
click div "1 Your Packaging Total weight: 42000.00 LBS ( dim ) Tracking: 34097574 Dimensio…"
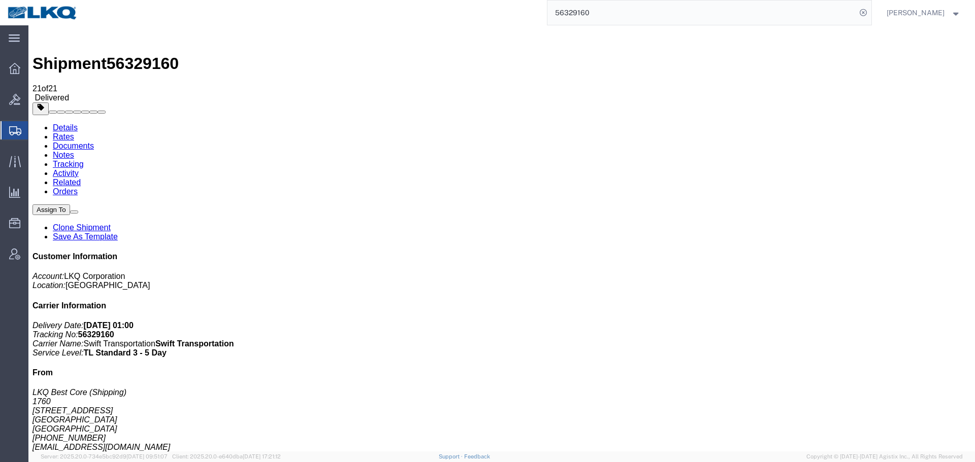
click div "Ship From LKQ Best Core (Shipping) 1760 1710 West Mount Houston Road Houston, T…"
click div "Shipment Detail Ship From LKQ Best Core (Shipping) 1760 1710 West Mount Houston…"
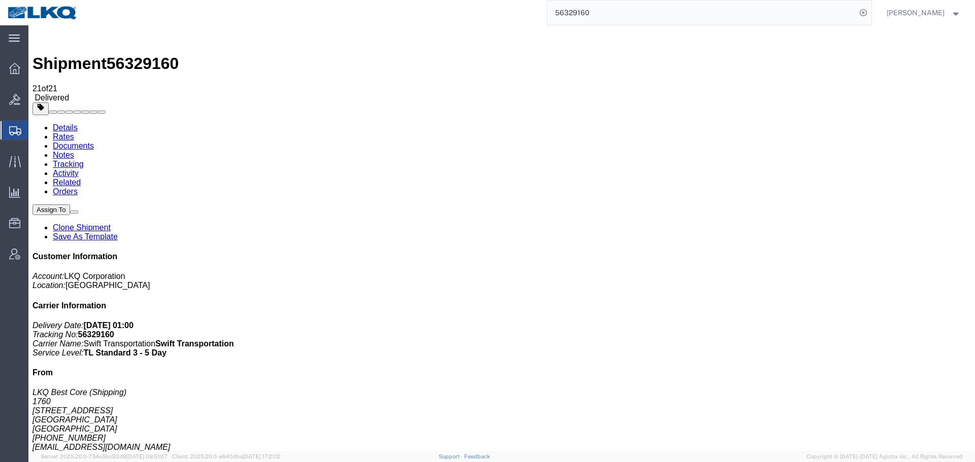
click div "Shipment Detail Ship From LKQ Best Core (Shipping) 1760 1710 West Mount Houston…"
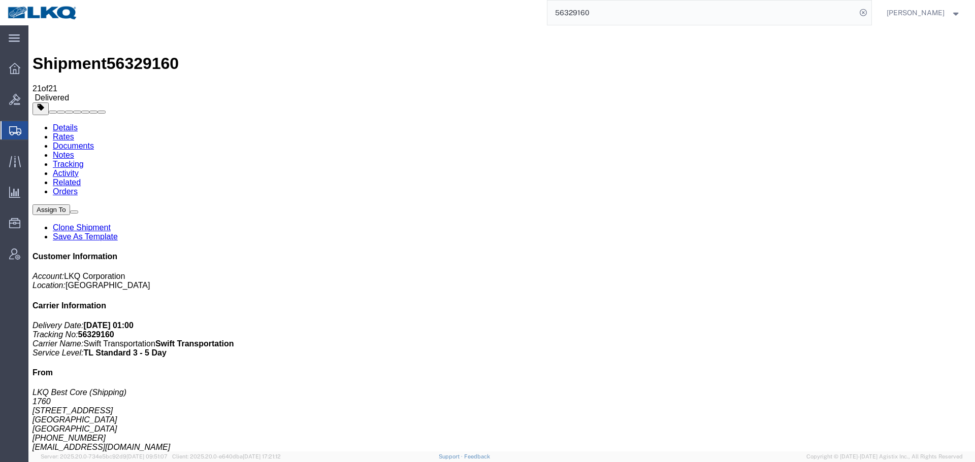
click div "Shipment Detail Ship From LKQ Best Core (Shipping) 1760 1710 West Mount Houston…"
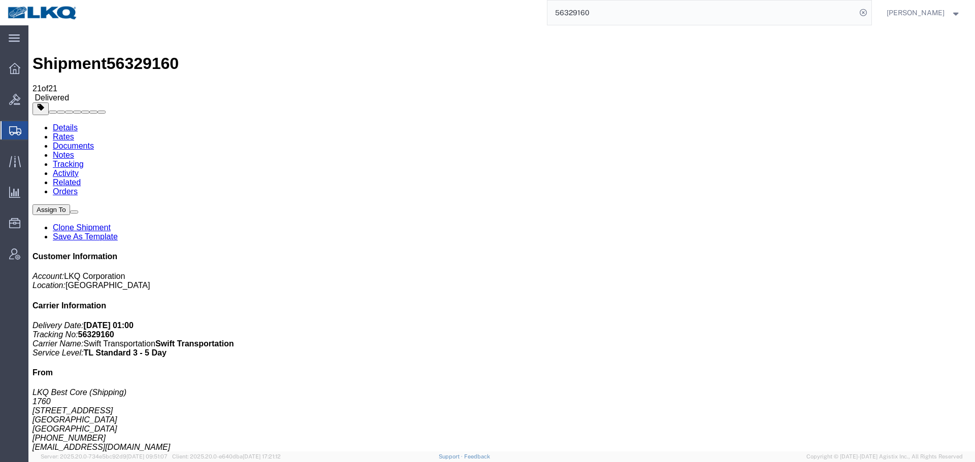
click div "Shipment Detail Ship From LKQ Best Core (Shipping) 1760 1710 West Mount Houston…"
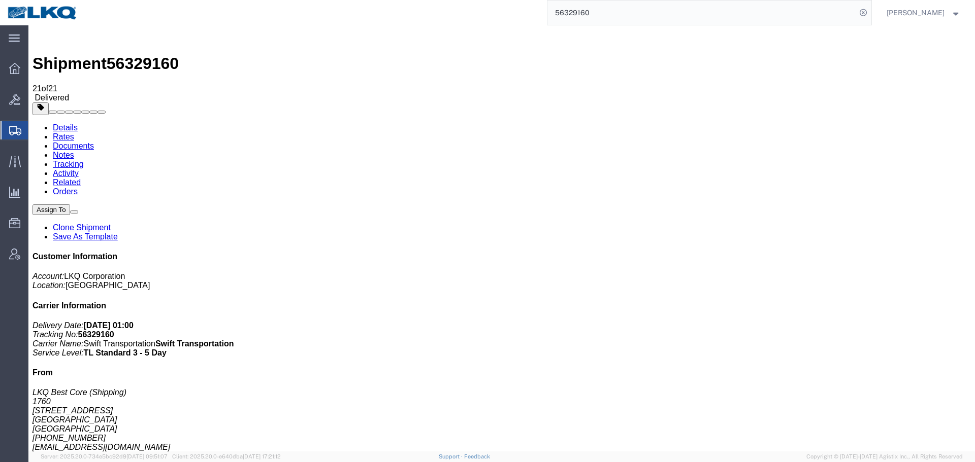
click div "Shipment Detail Ship From LKQ Best Core (Shipping) 1760 1710 West Mount Houston…"
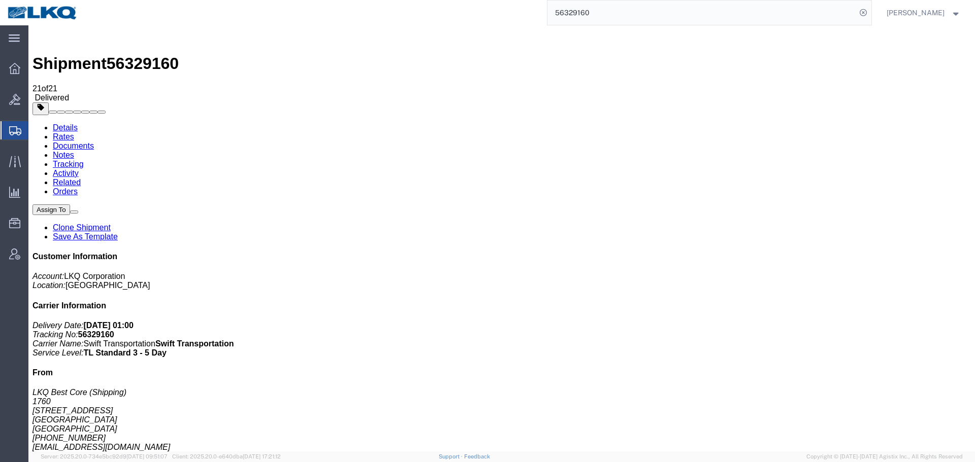
click div "Shipment Detail Ship From LKQ Best Core (Shipping) 1760 1710 West Mount Houston…"
click div "Ship From LKQ Best Core (Shipping) 1760 1710 West Mount Houston Road Houston, T…"
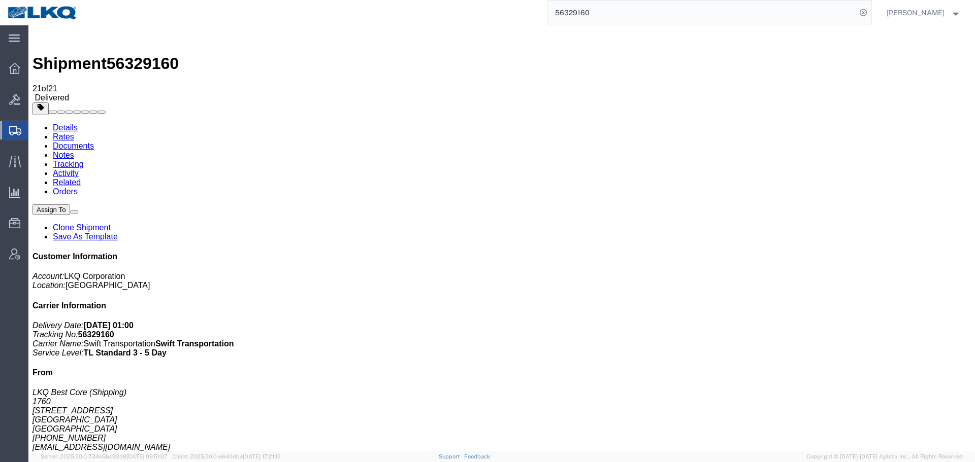
click div "Ship From LKQ Best Core (Shipping) 1760 1710 West Mount Houston Road Houston, T…"
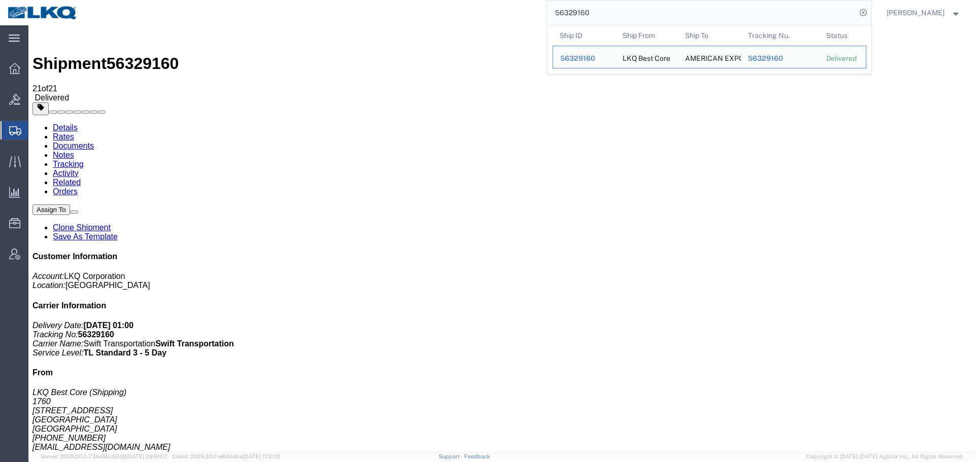
click at [628, 22] on input "56329160" at bounding box center [701, 13] width 309 height 24
paste input "7079738"
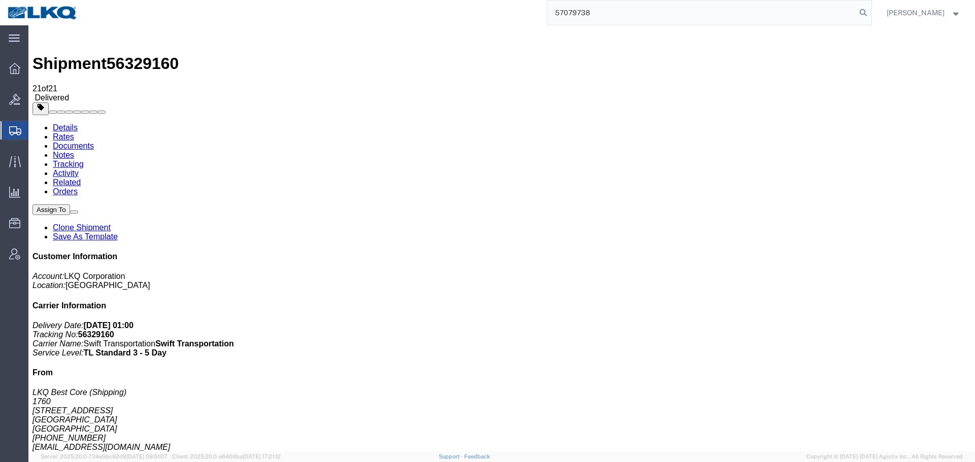
type input "57079738"
drag, startPoint x: 544, startPoint y: 243, endPoint x: 545, endPoint y: 252, distance: 9.2
click div "Leg 1 - Truckload Vehicle 1: Standard Dry Van Number of trucks: 1"
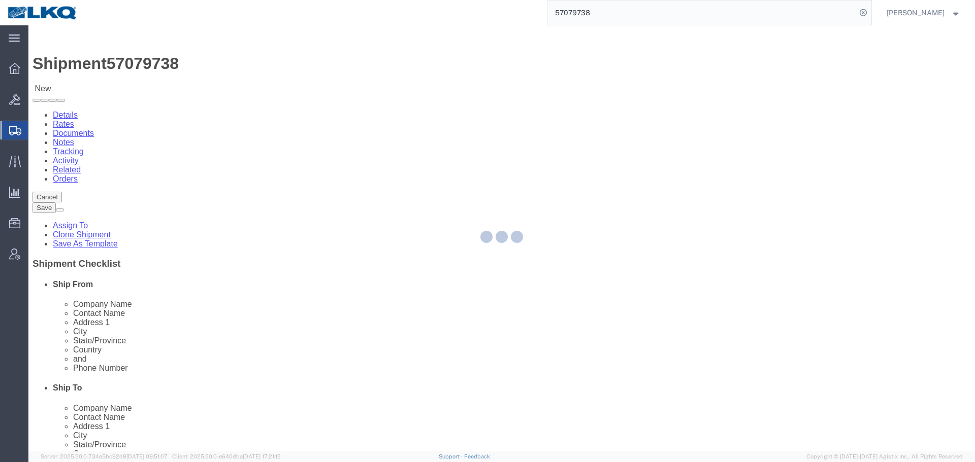
select select "28146"
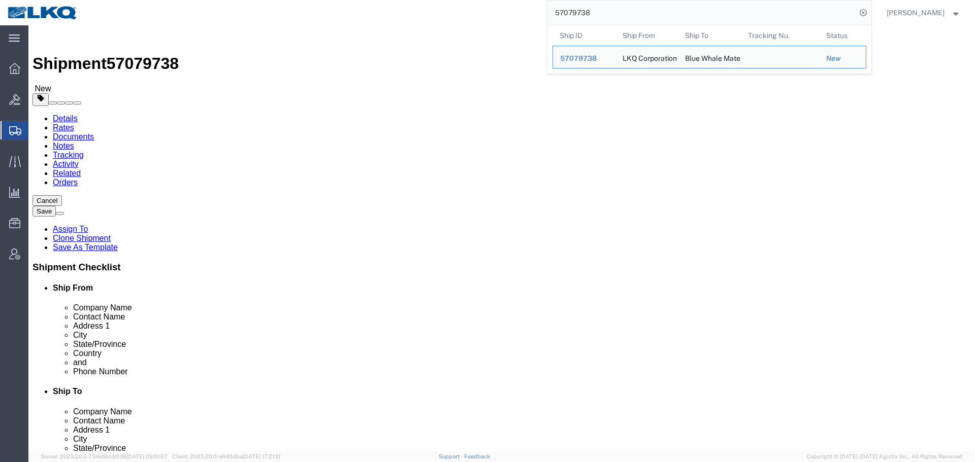
click at [617, 9] on input "57079738" at bounding box center [701, 13] width 309 height 24
paste input "search"
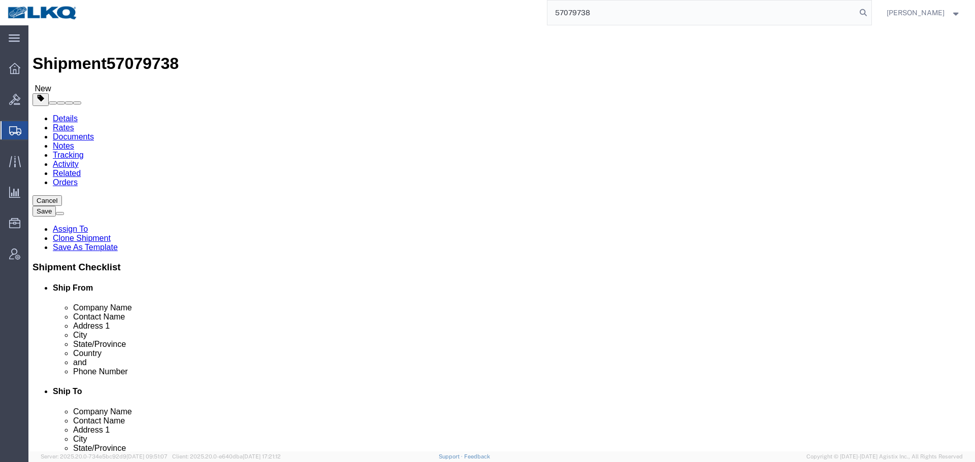
type input "57079738"
click div "Ship From Location Location 7165 - LKQ Canada - Ponoka AB Select My Profile Loc…"
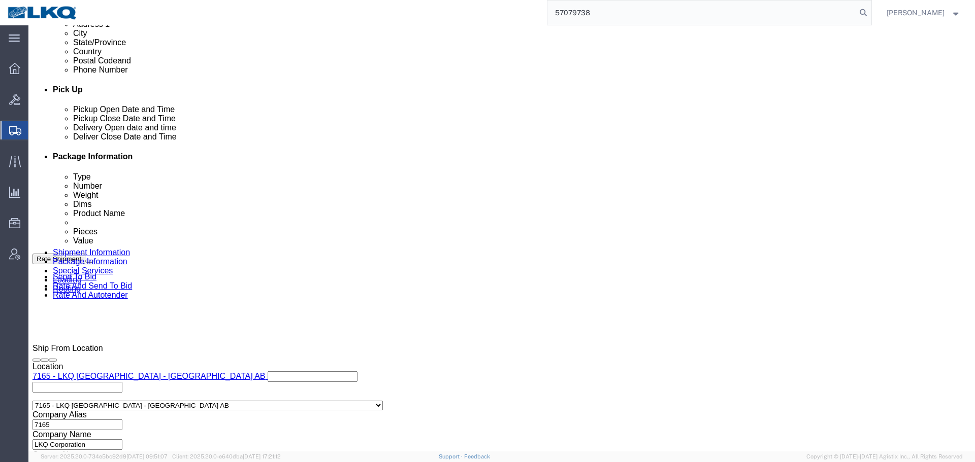
click div
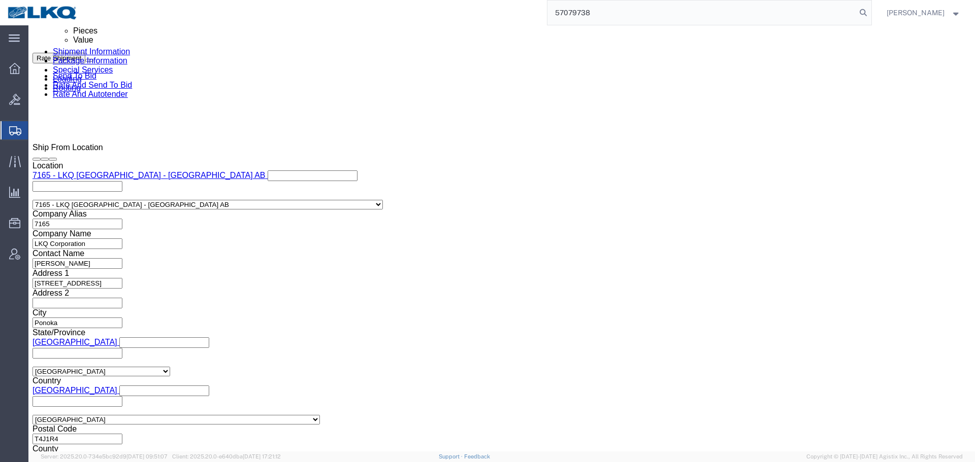
click button "Apply"
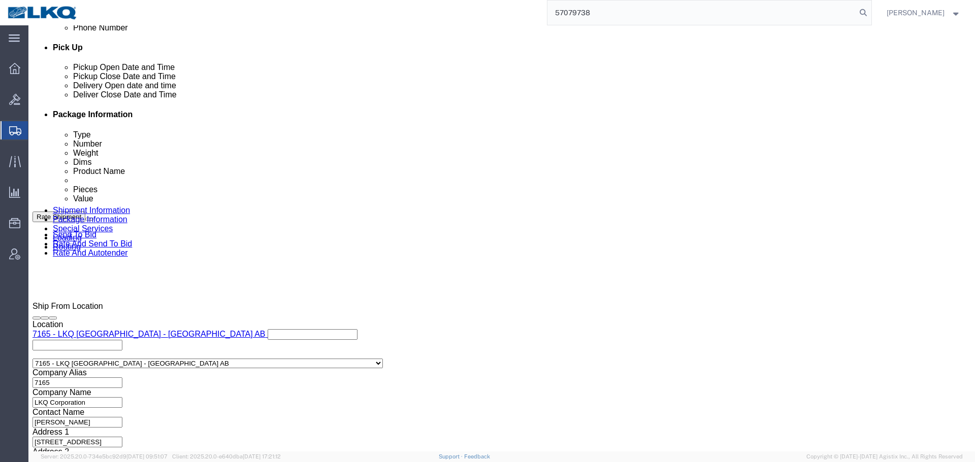
scroll to position [457, 0]
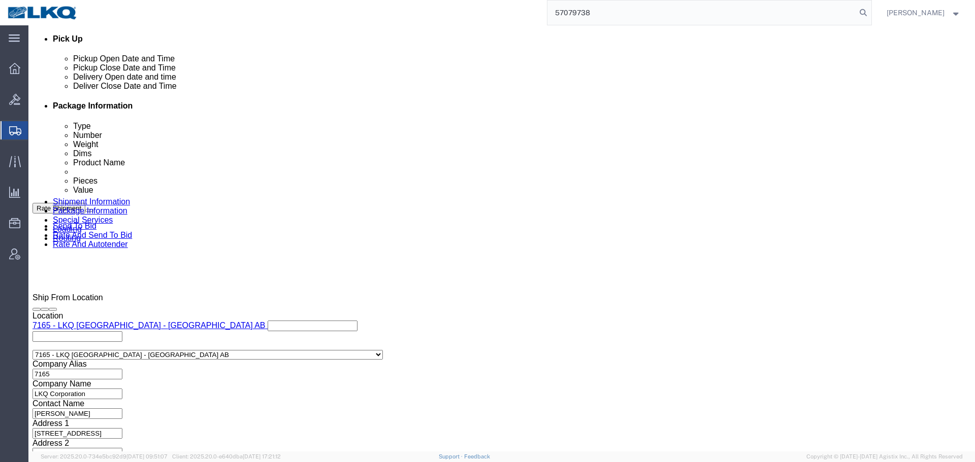
click select "Select Account Type Activity ID Airline Appointment Number ASN Batch Request # …"
select select "QUOTENUM"
click select "Select Account Type Activity ID Airline Appointment Number ASN Batch Request # …"
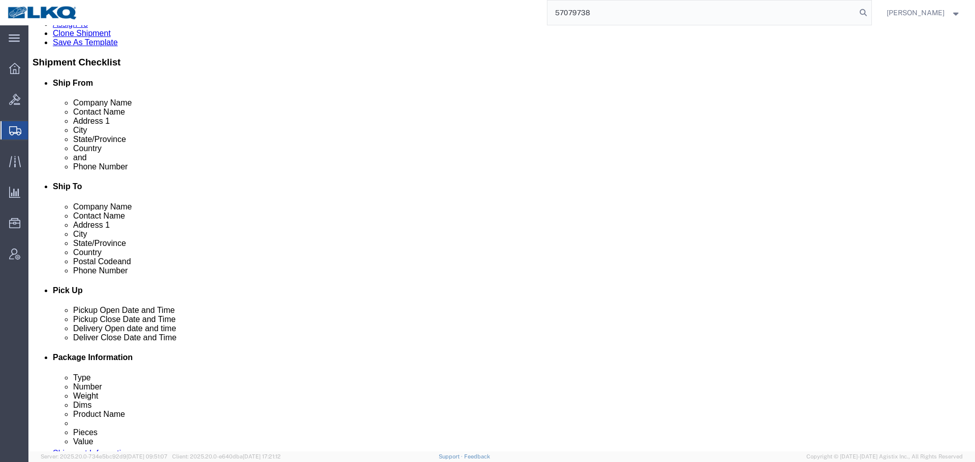
scroll to position [51, 0]
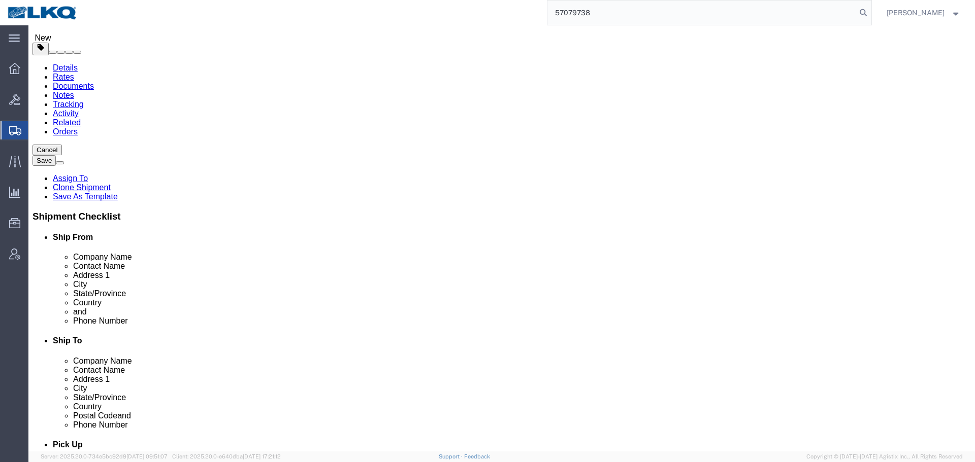
type input "xQuote only"
click input "T4J1R4"
click input "Ponoka"
click input "74006"
drag, startPoint x: 906, startPoint y: 38, endPoint x: 743, endPoint y: 14, distance: 164.2
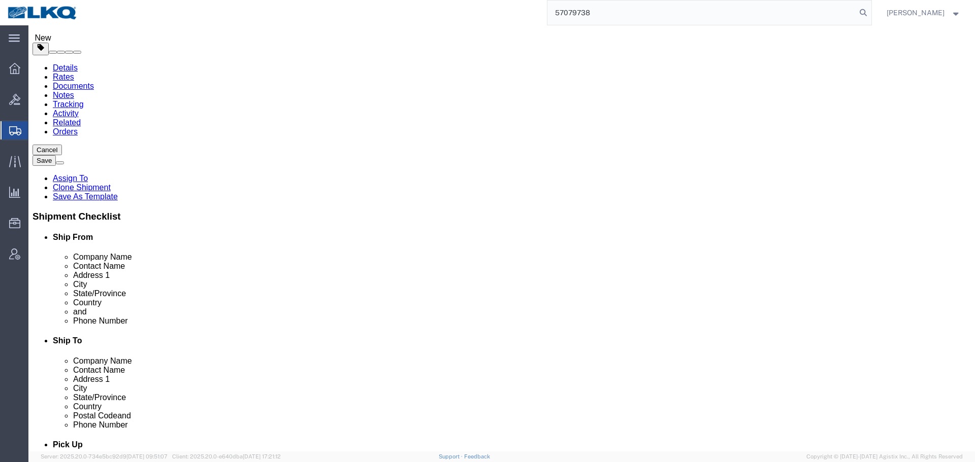
click button "Save"
click div
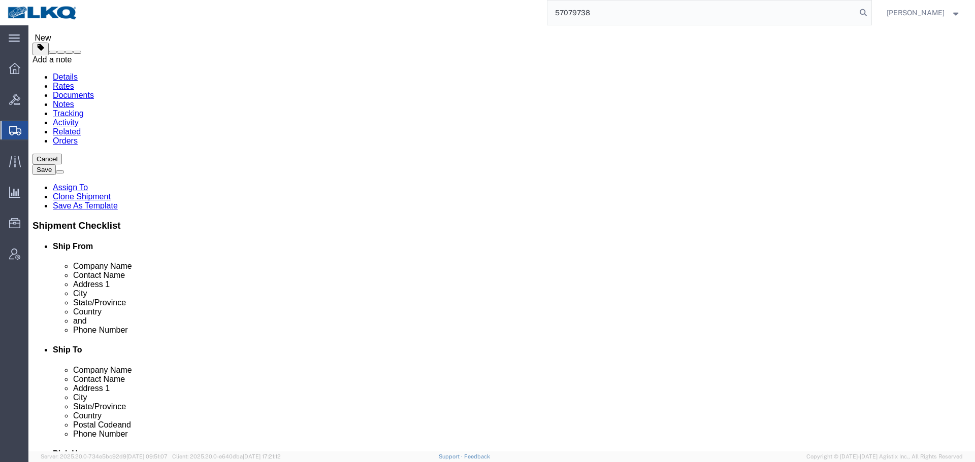
click span
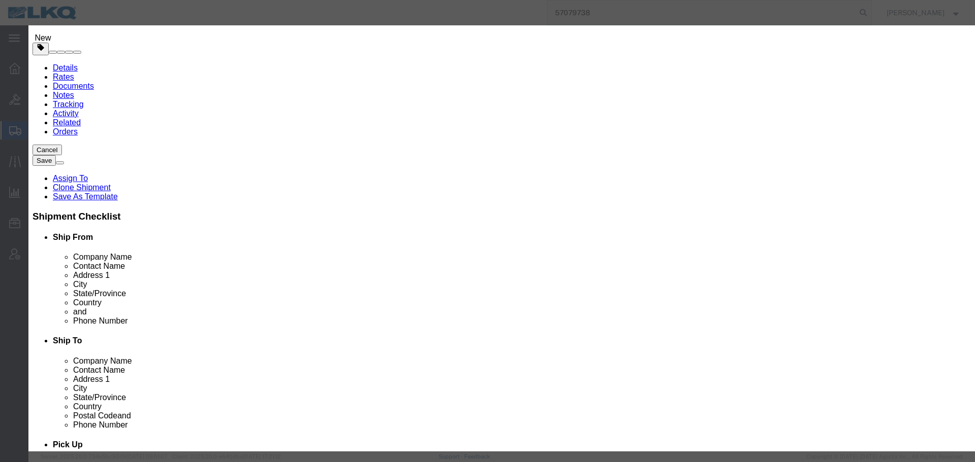
click label "Note Type"
click select "Select Approval Bid Notes Carrier Change Notes Claim Notes Content Hazmat Notes…"
select select "BID_NOTES"
click select "Select Approval Bid Notes Carrier Change Notes Claim Notes Content Hazmat Notes…"
click div "Note Type Select Approval Bid Notes Carrier Change Notes Claim Notes Content Ha…"
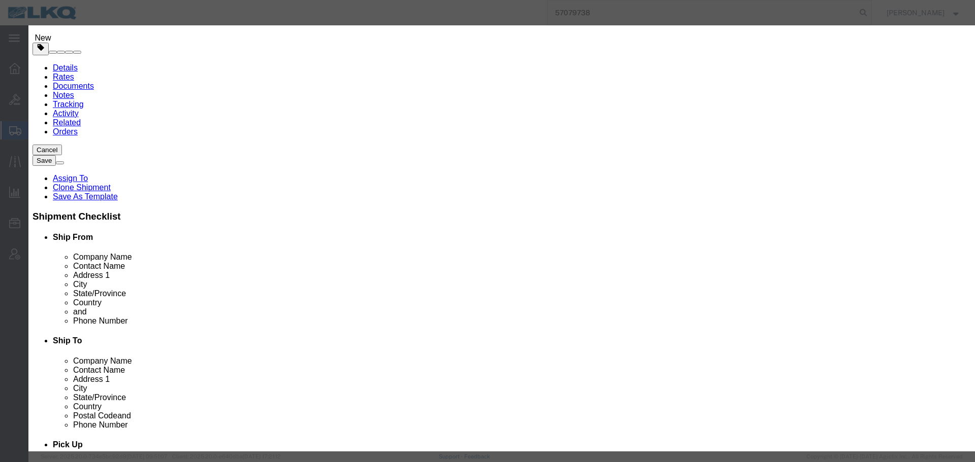
click select "Select Private to Account Private to Vendor Public"
click div "The note"
click select "Select Private to Account Private to Vendor Public"
select select "PRIVATE_TO_ACCOUNT"
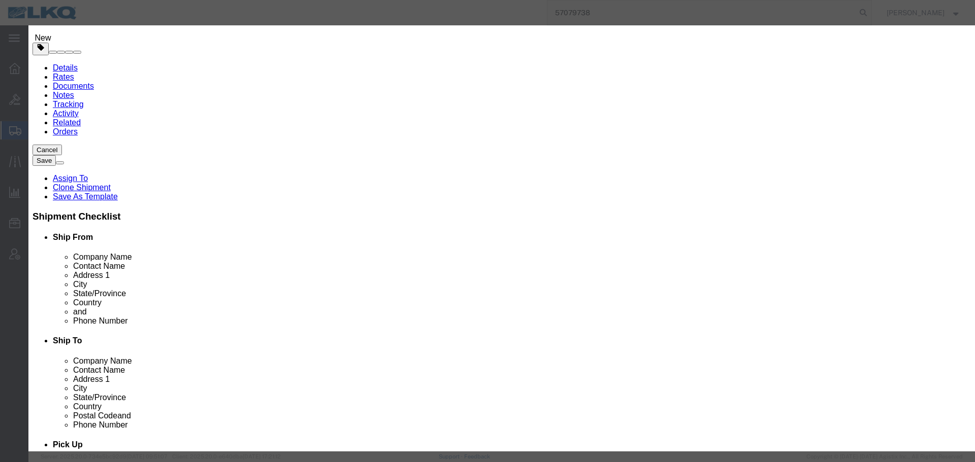
click select "Select Private to Account Private to Vendor Public"
click textarea
paste textarea "$2,683"
click textarea "DAT: $2,683"
type textarea "DAT: $2683"
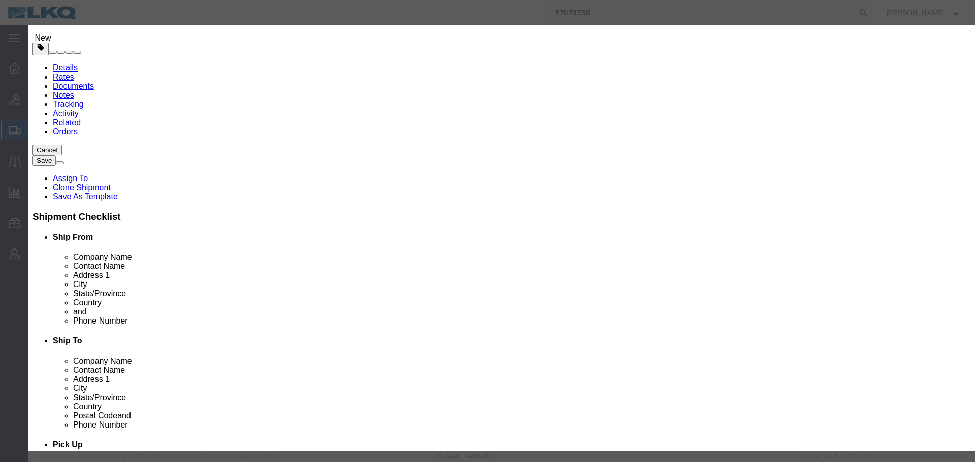
click div "Save Close"
click button "Save"
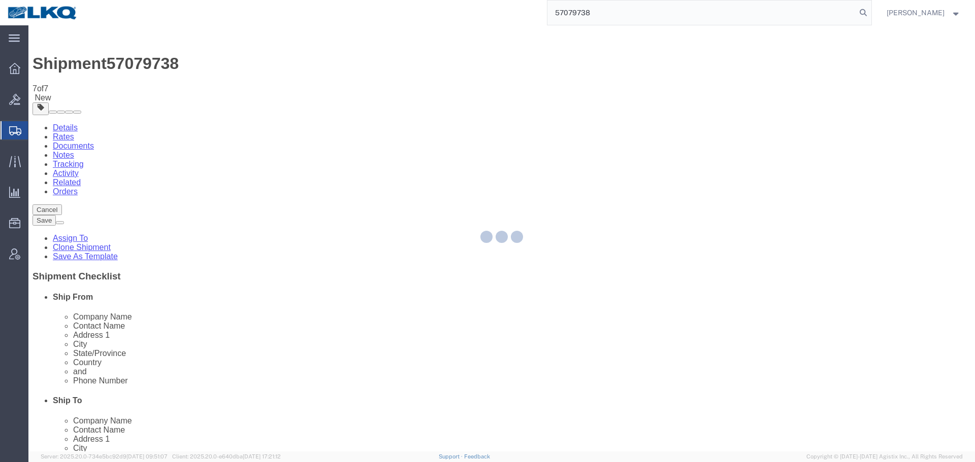
select select "28146"
select select "TL"
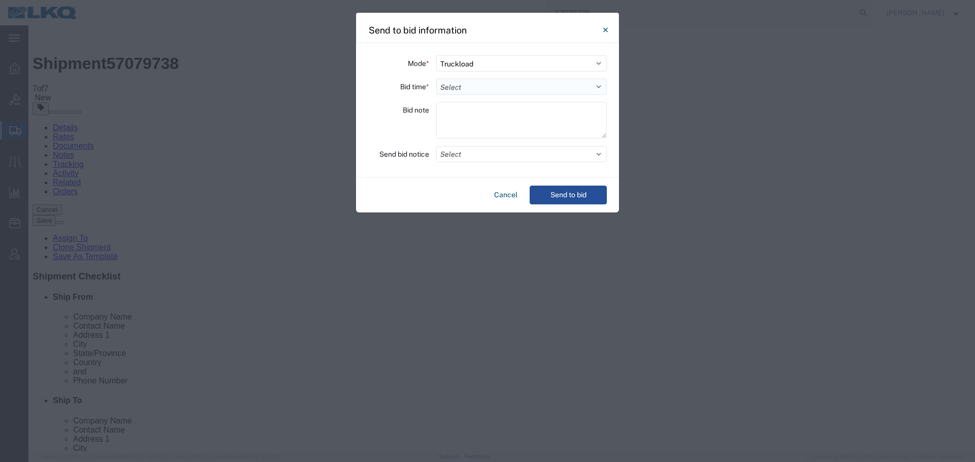
click at [455, 93] on select "Select 30 Min (Rush) 1 Hour (Rush) 2 Hours (Rush) 4 Hours (Rush) 8 Hours (Rush)…" at bounding box center [521, 87] width 171 height 16
click at [458, 91] on select "Select 30 Min (Rush) 1 Hour (Rush) 2 Hours (Rush) 4 Hours (Rush) 8 Hours (Rush)…" at bounding box center [521, 87] width 171 height 16
click at [456, 88] on select "Select 30 Min (Rush) 1 Hour (Rush) 2 Hours (Rush) 4 Hours (Rush) 8 Hours (Rush)…" at bounding box center [521, 87] width 171 height 16
select select "24"
click at [436, 79] on select "Select 30 Min (Rush) 1 Hour (Rush) 2 Hours (Rush) 4 Hours (Rush) 8 Hours (Rush)…" at bounding box center [521, 87] width 171 height 16
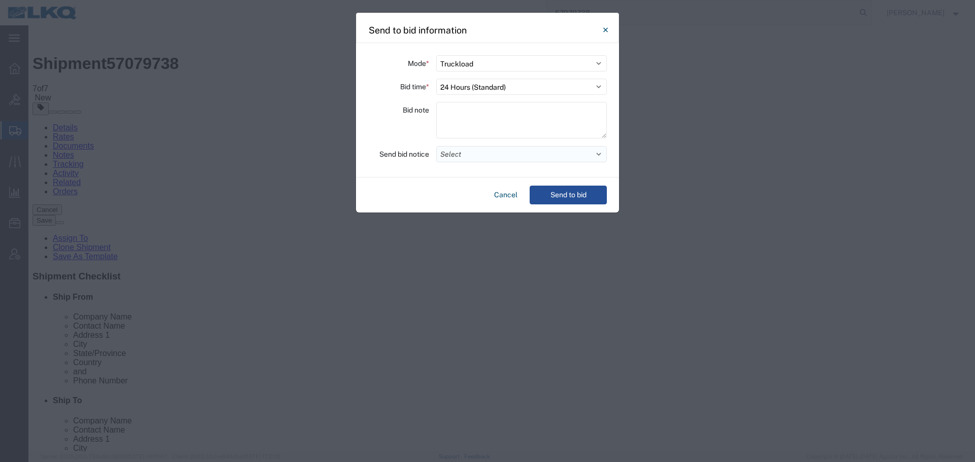
click at [488, 159] on button "Select" at bounding box center [521, 154] width 171 height 16
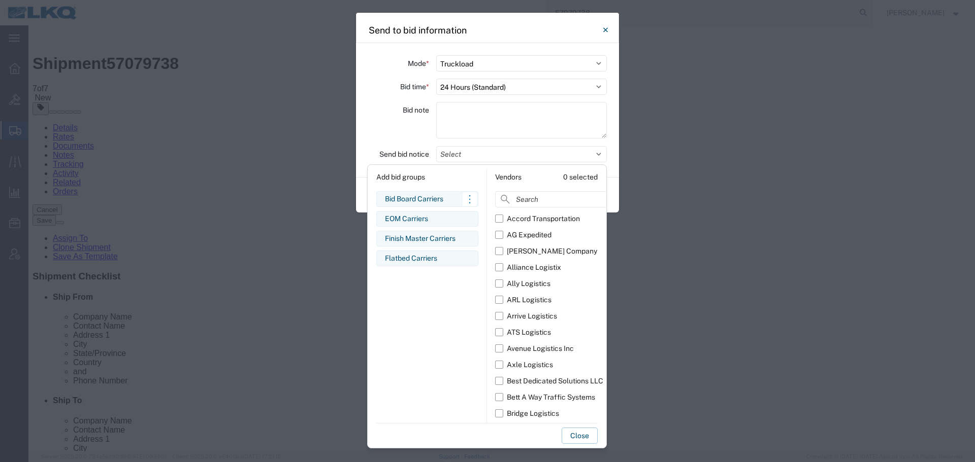
click at [428, 205] on div "Bid Board Carriers Edit bid group Remove bid group" at bounding box center [427, 199] width 102 height 16
click at [388, 116] on div "Bid note" at bounding box center [398, 122] width 61 height 40
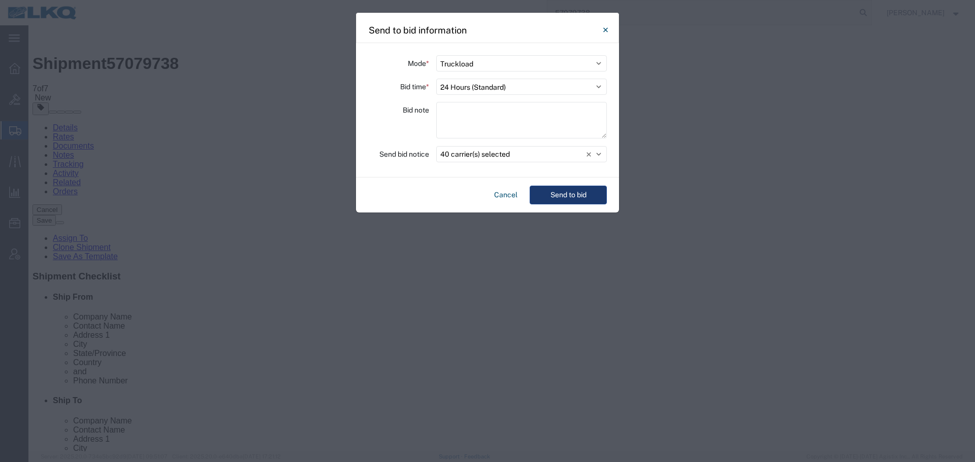
click at [555, 195] on button "Send to bid" at bounding box center [567, 195] width 77 height 19
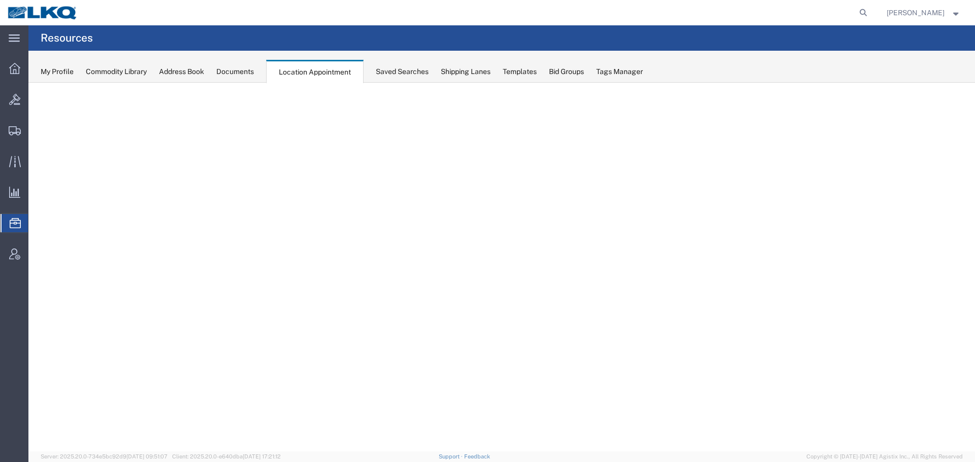
select select "27634"
select select "agendaWeek"
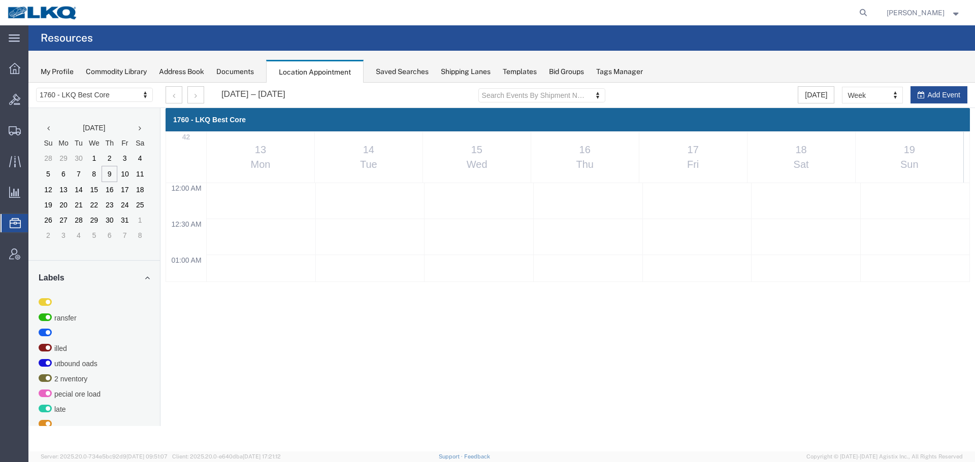
scroll to position [757, 0]
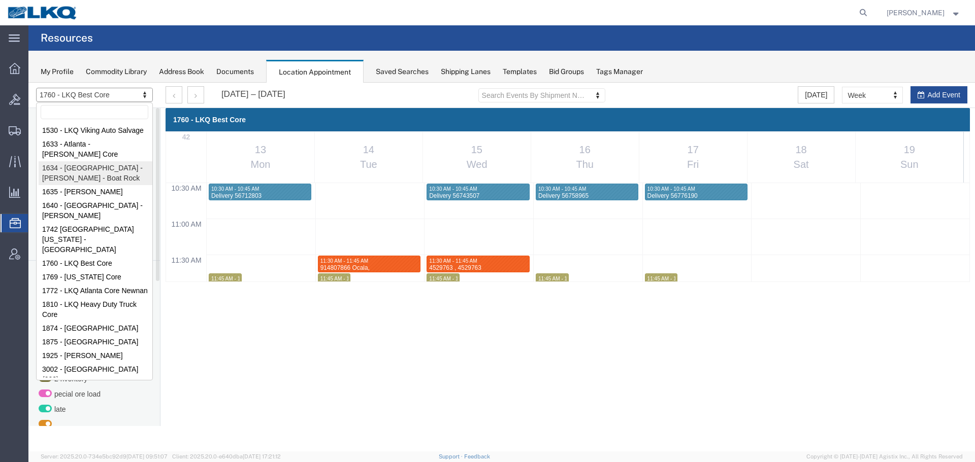
select select "28712"
select select "month"
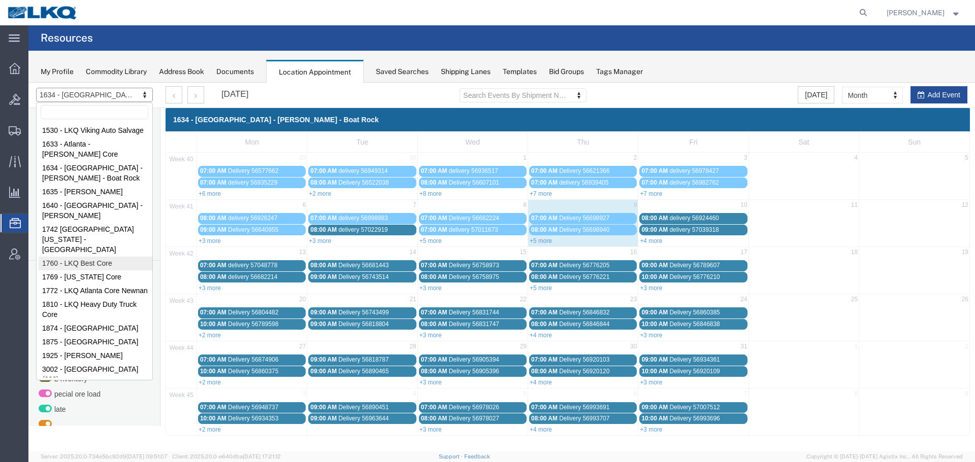
select select "27634"
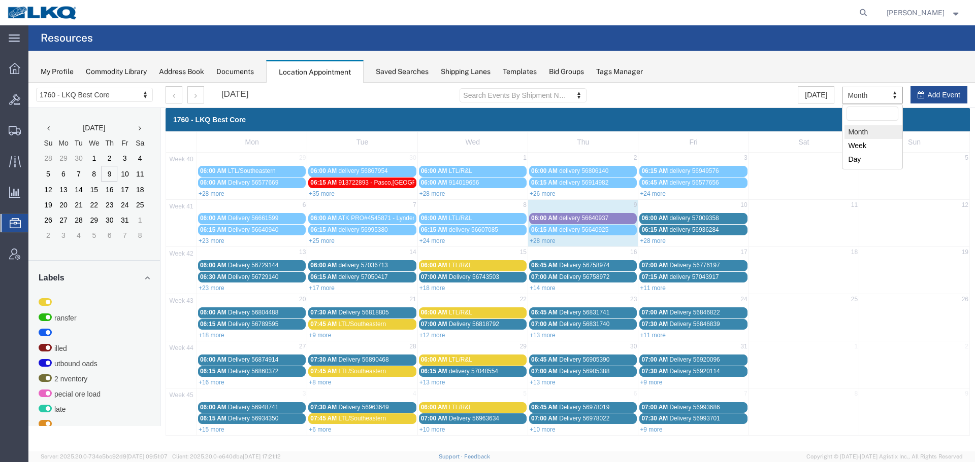
drag, startPoint x: 889, startPoint y: 179, endPoint x: 860, endPoint y: 96, distance: 87.5
select select "agendaWeek"
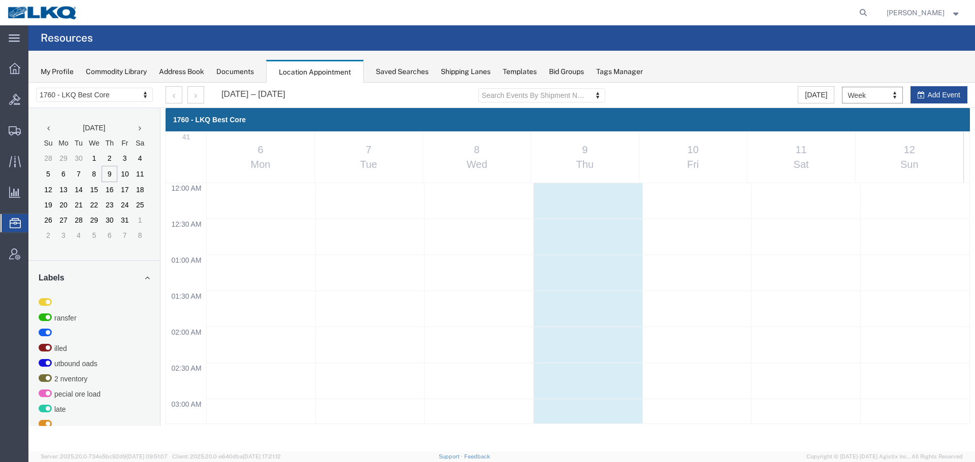
scroll to position [433, 0]
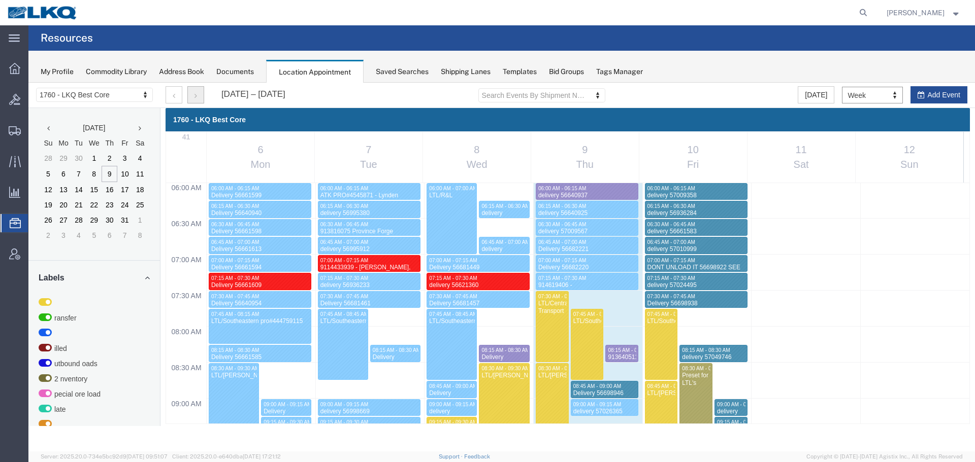
click at [197, 103] on button "button" at bounding box center [195, 94] width 17 height 17
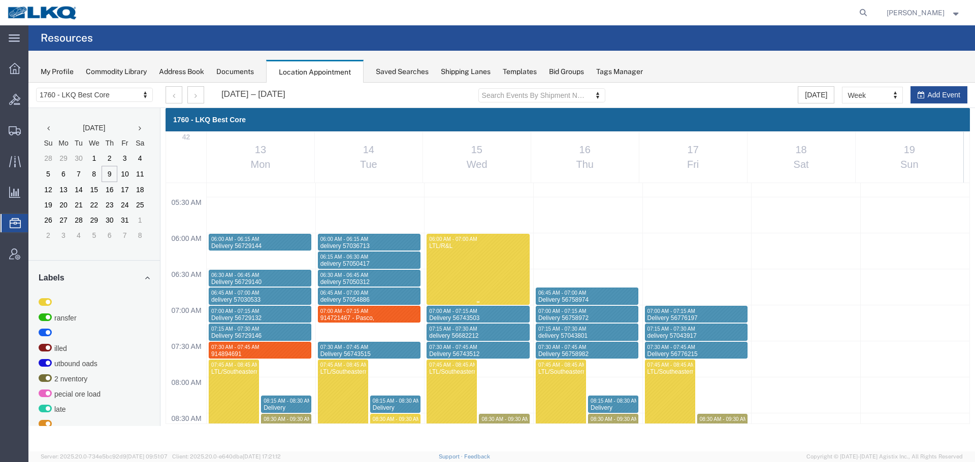
scroll to position [721, 0]
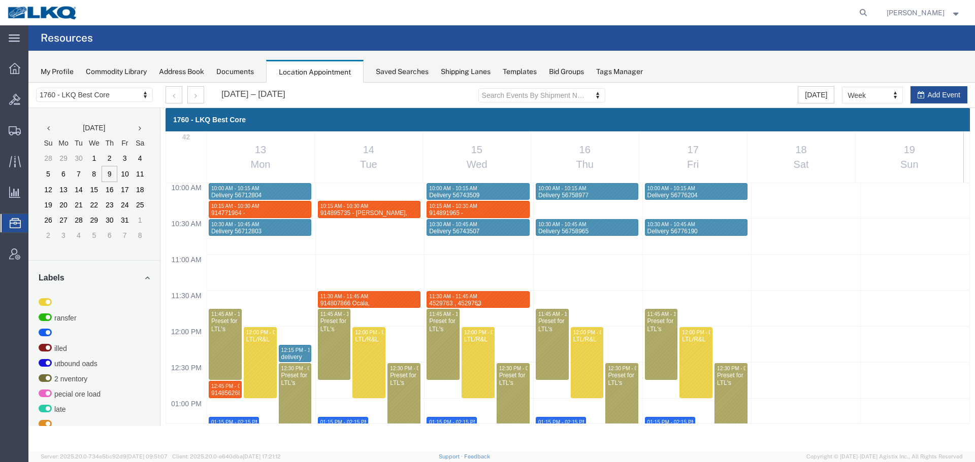
click at [507, 298] on div "11:30 AM - 11:45 AM" at bounding box center [477, 296] width 98 height 7
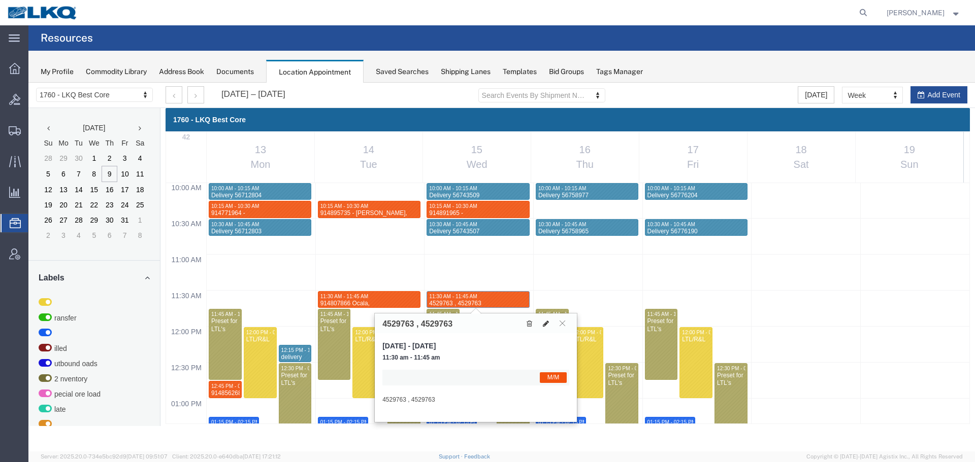
click at [543, 327] on button at bounding box center [546, 323] width 14 height 11
select select "1"
select select "24"
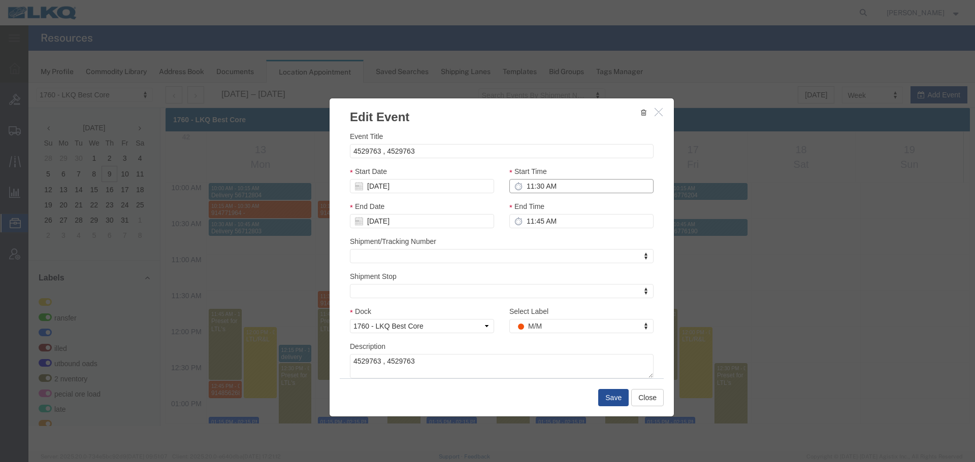
click at [536, 190] on input "11:30 AM" at bounding box center [581, 186] width 144 height 14
type input "6:00 AM"
type input "7:00 AM"
type input "6:00 AM"
click at [544, 216] on input "7:00 AM" at bounding box center [581, 221] width 144 height 14
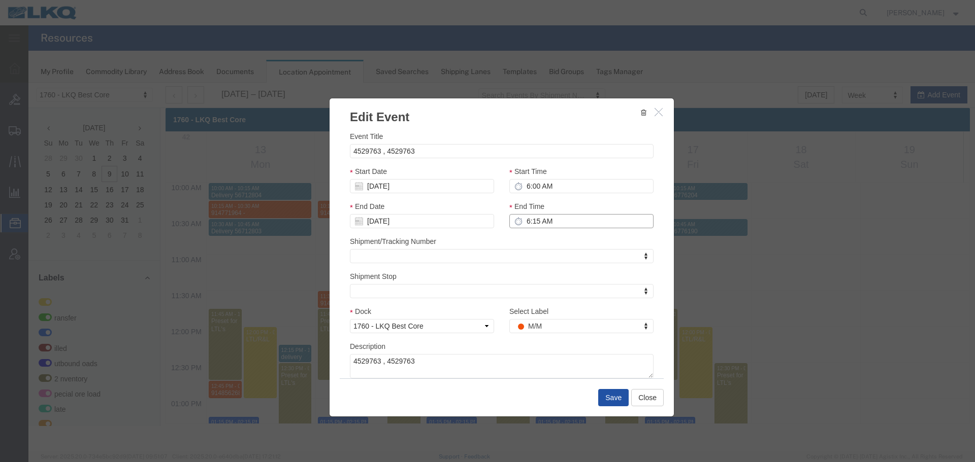
type input "6:15 AM"
click at [616, 402] on button "Save" at bounding box center [613, 397] width 30 height 17
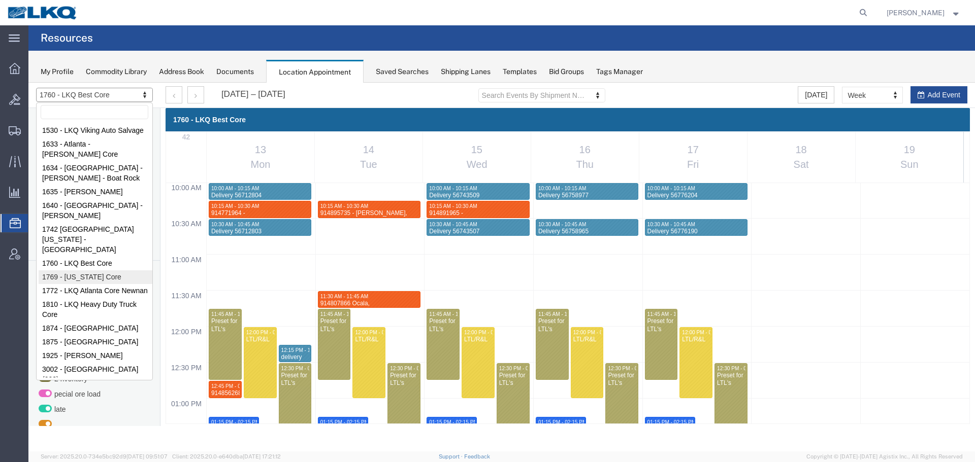
select select "28716"
select select "month"
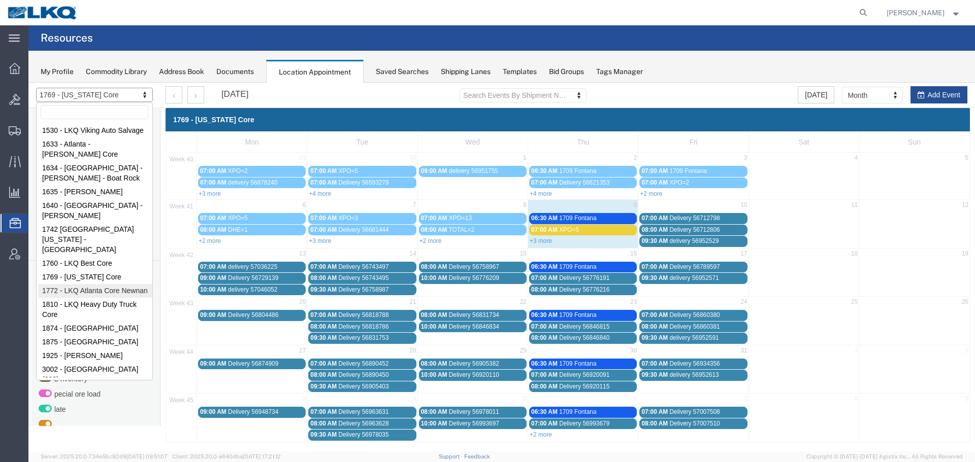
select select "30704"
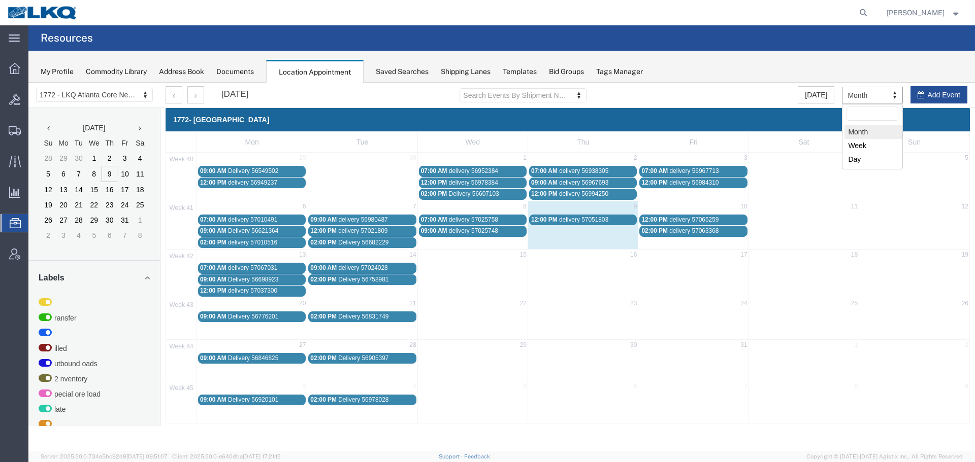
drag, startPoint x: 885, startPoint y: 179, endPoint x: 856, endPoint y: 96, distance: 87.5
select select "agendaWeek"
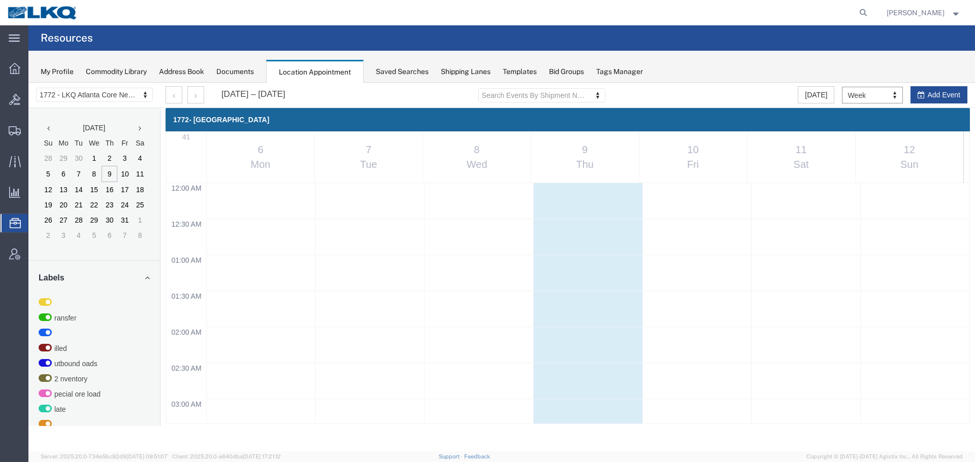
scroll to position [433, 0]
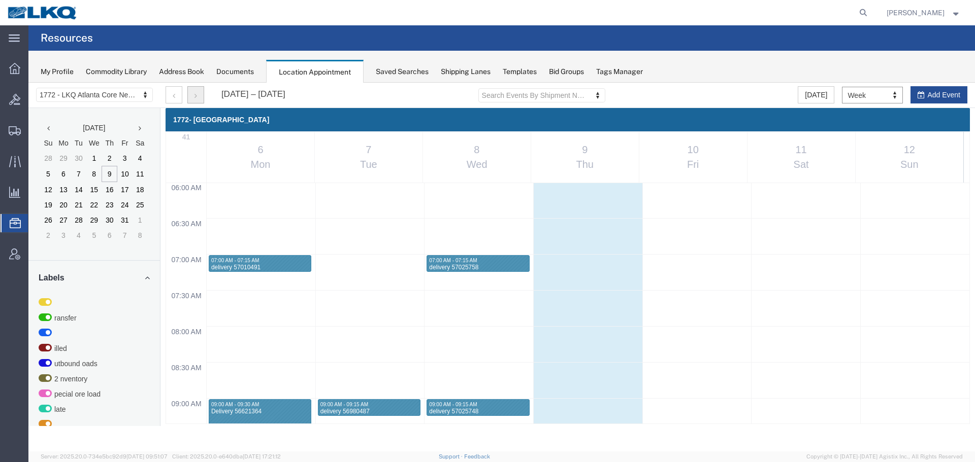
click at [198, 95] on button "button" at bounding box center [195, 94] width 17 height 17
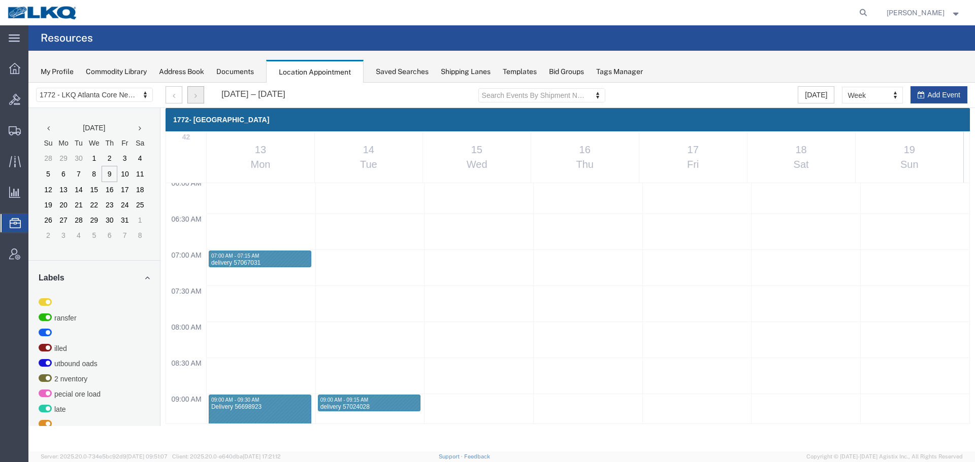
scroll to position [382, 0]
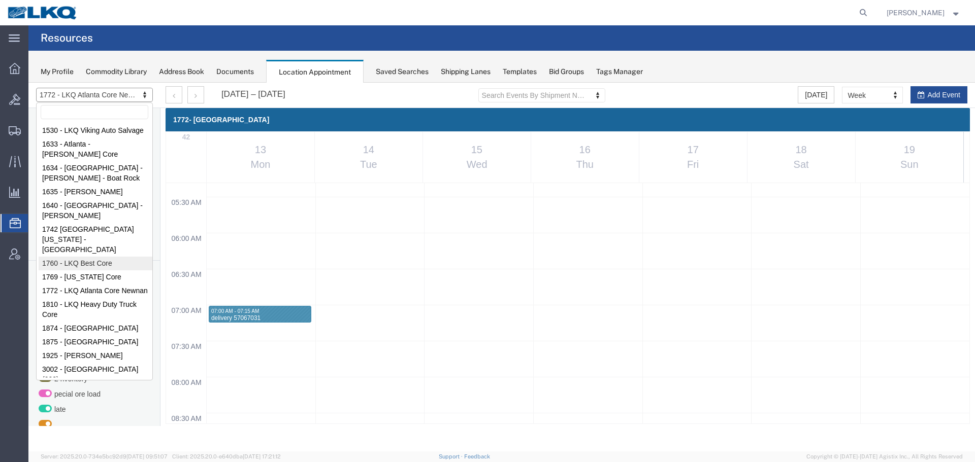
select select "27634"
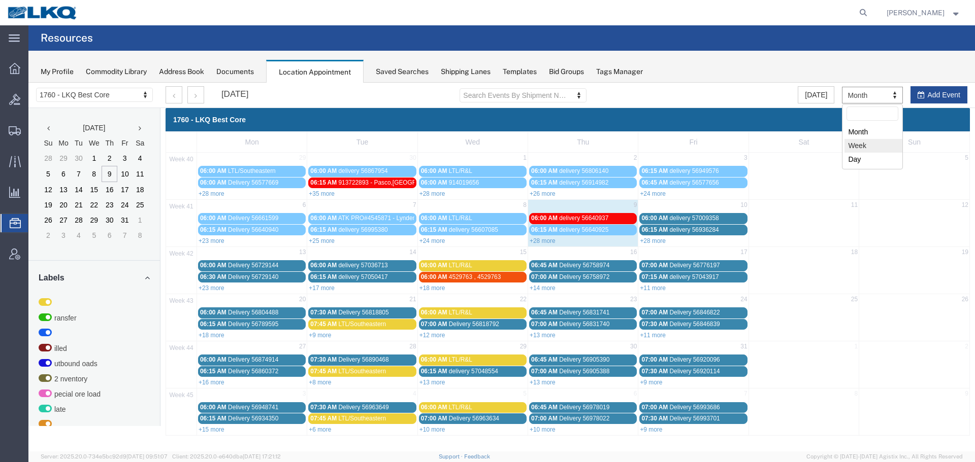
select select "agendaWeek"
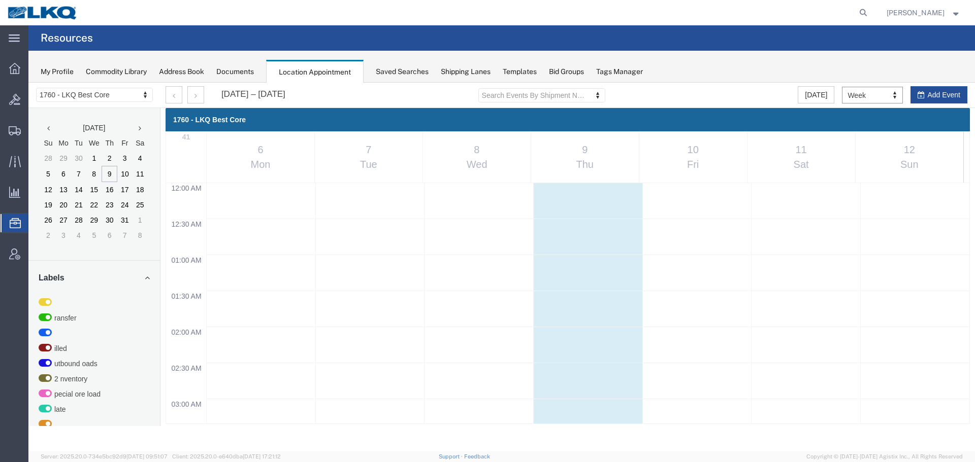
scroll to position [433, 0]
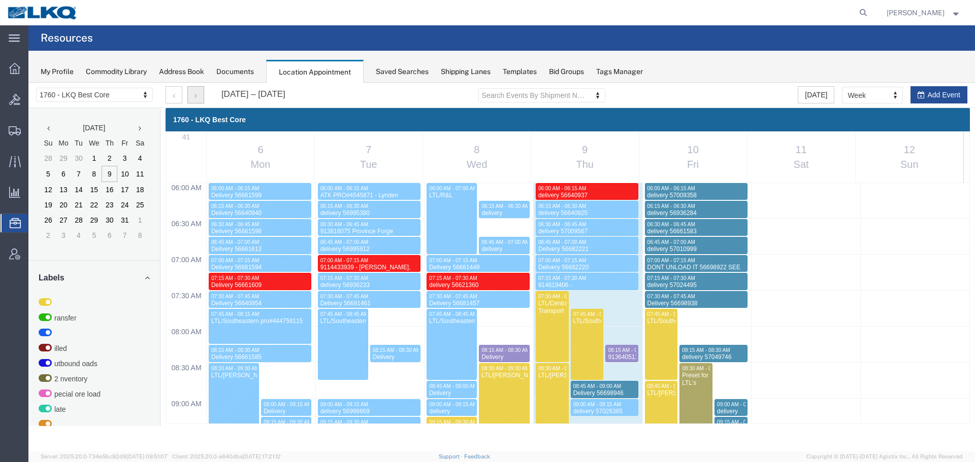
click at [200, 94] on button "button" at bounding box center [195, 94] width 17 height 17
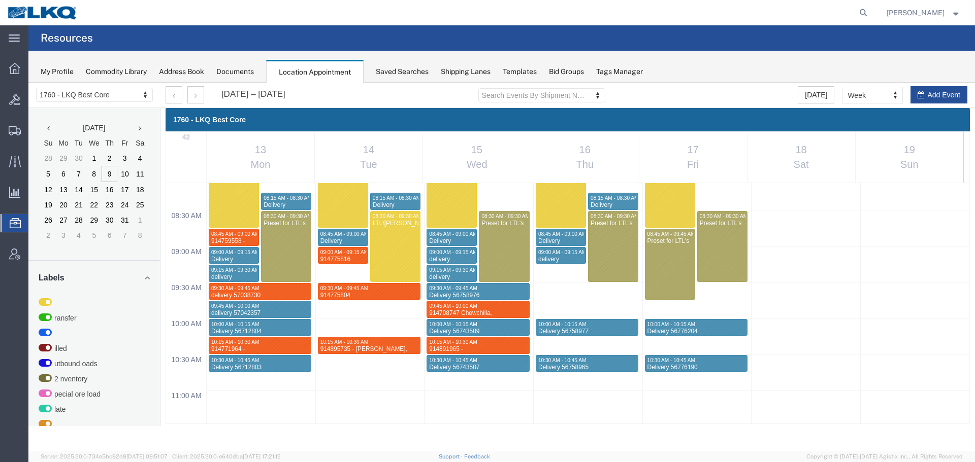
scroll to position [325, 0]
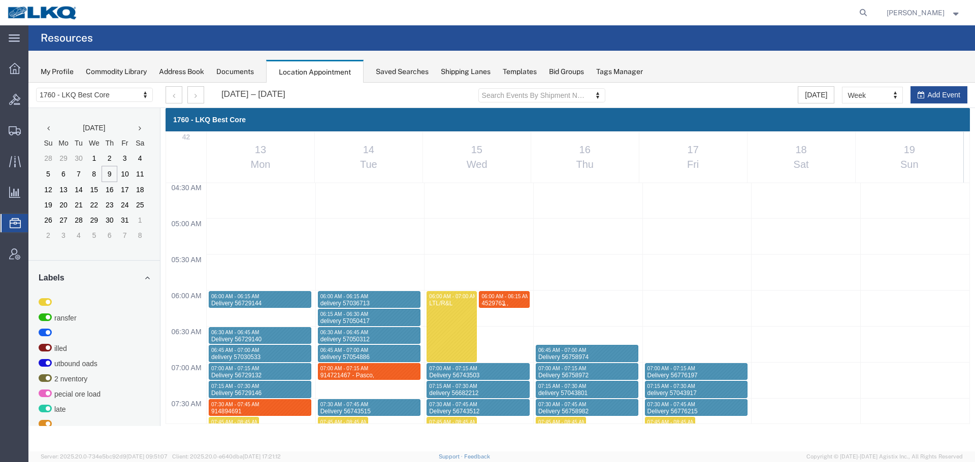
click at [516, 298] on span "06:00 AM - 06:15 AM" at bounding box center [505, 297] width 48 height 6
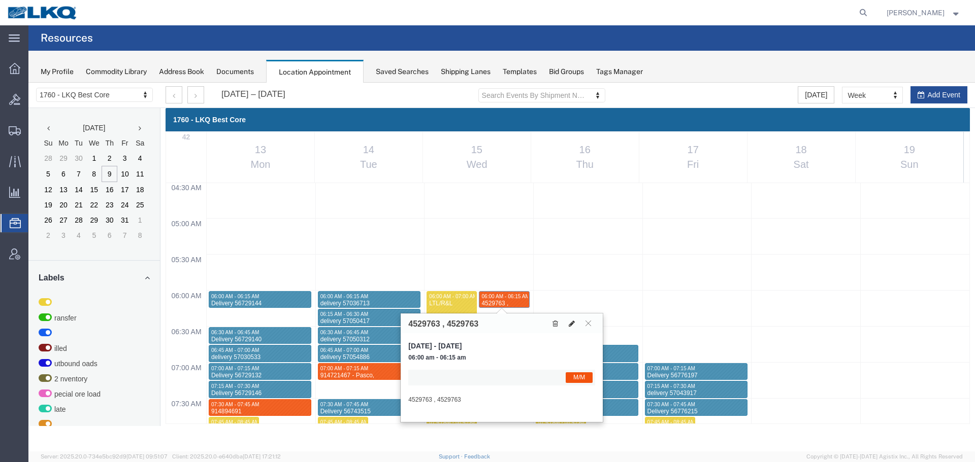
click at [570, 326] on icon at bounding box center [572, 323] width 6 height 7
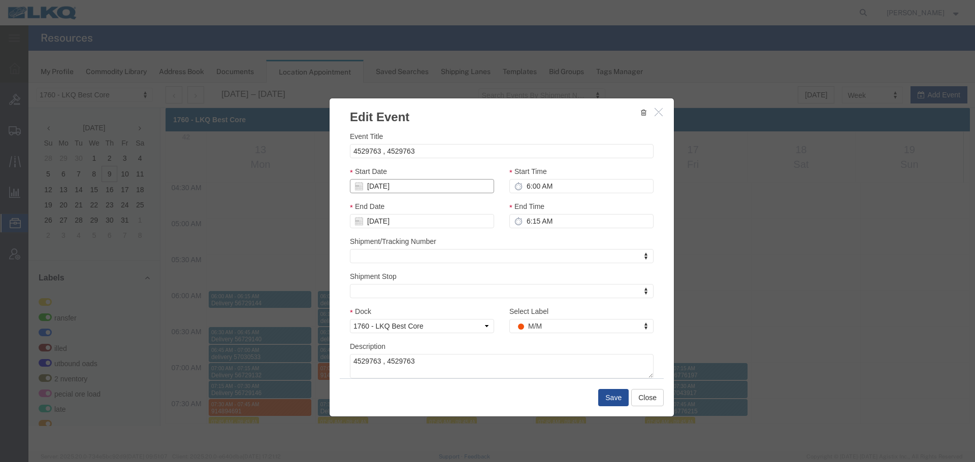
click at [377, 188] on input "[DATE]" at bounding box center [422, 186] width 144 height 14
click at [422, 260] on td "16" at bounding box center [421, 264] width 15 height 15
type input "[DATE]"
click at [606, 392] on button "Save" at bounding box center [613, 397] width 30 height 17
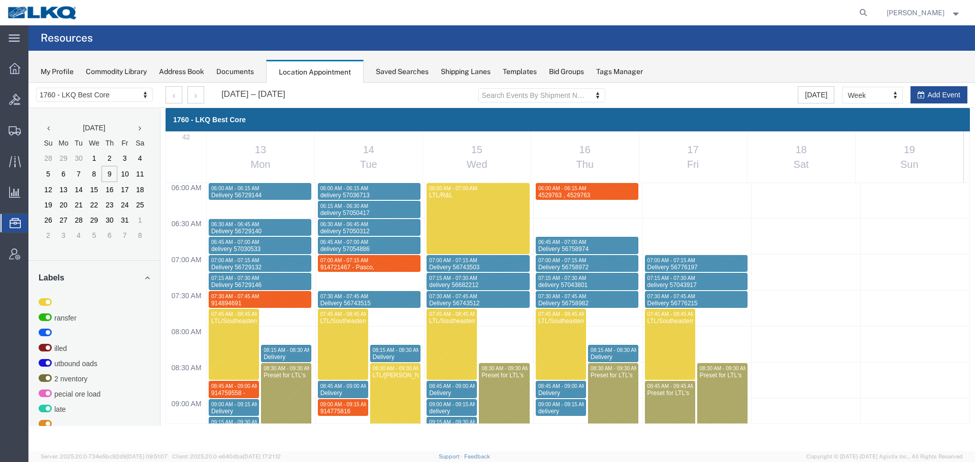
scroll to position [426, 0]
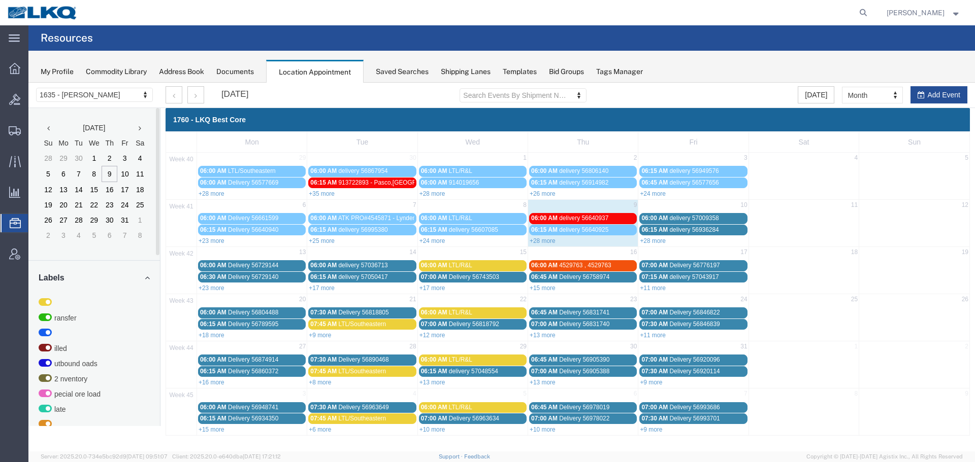
select select "27578"
select select "month"
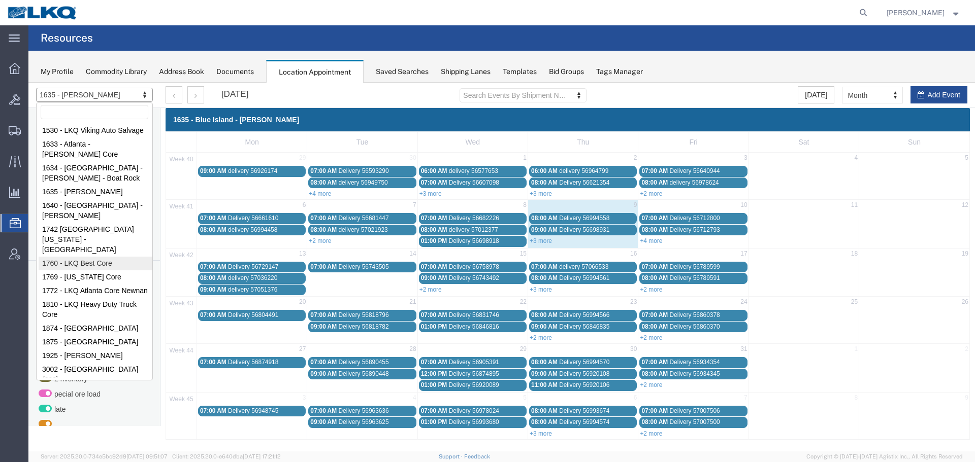
select select "27634"
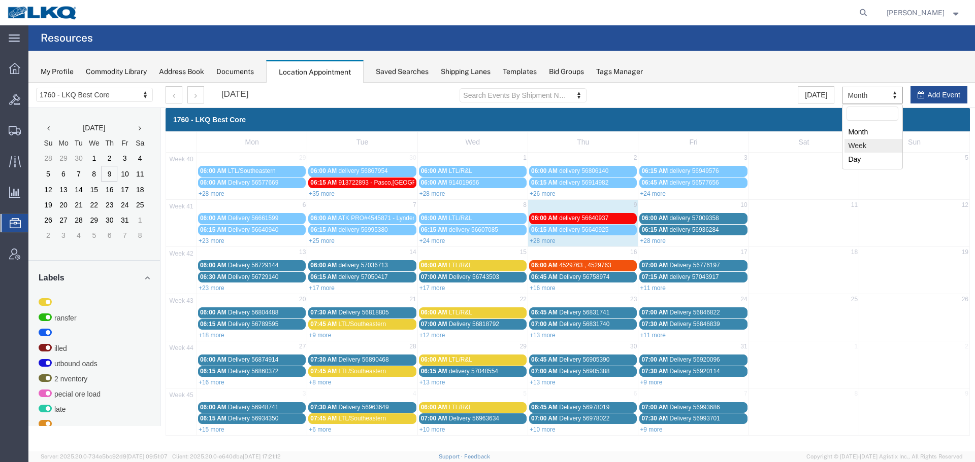
select select "agendaWeek"
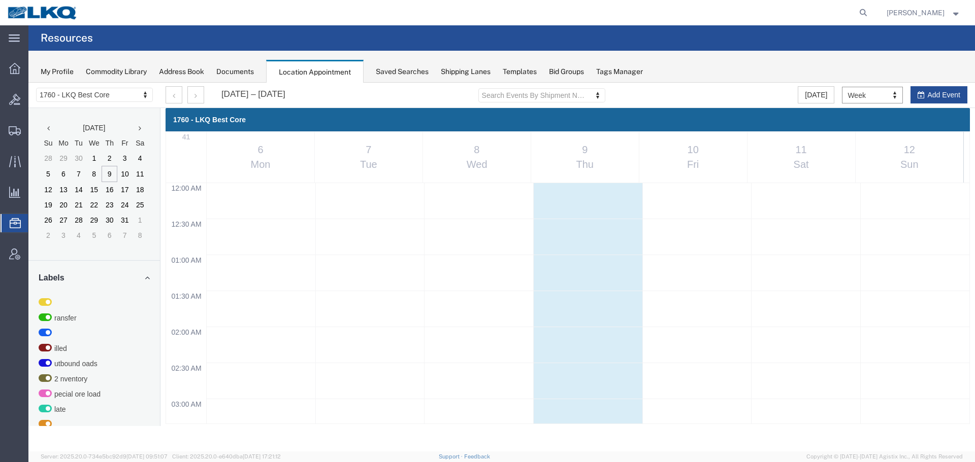
scroll to position [433, 0]
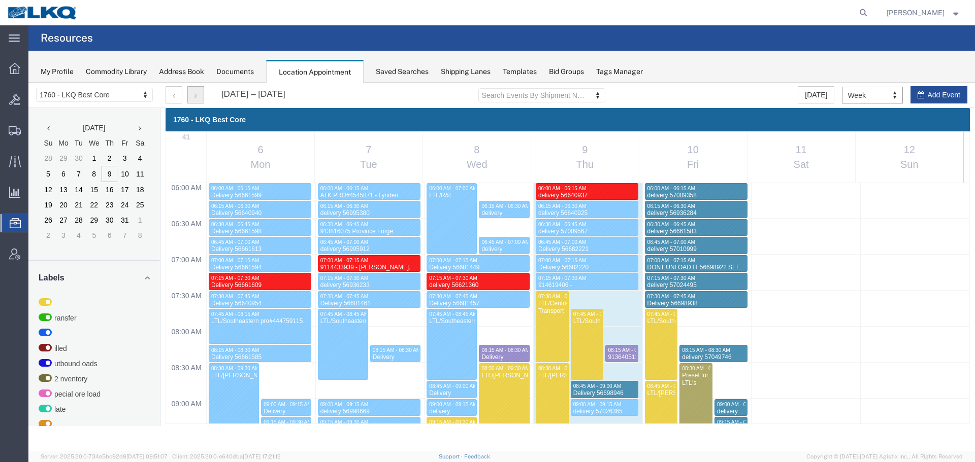
click at [197, 97] on button "button" at bounding box center [195, 94] width 17 height 17
